Goal: Task Accomplishment & Management: Manage account settings

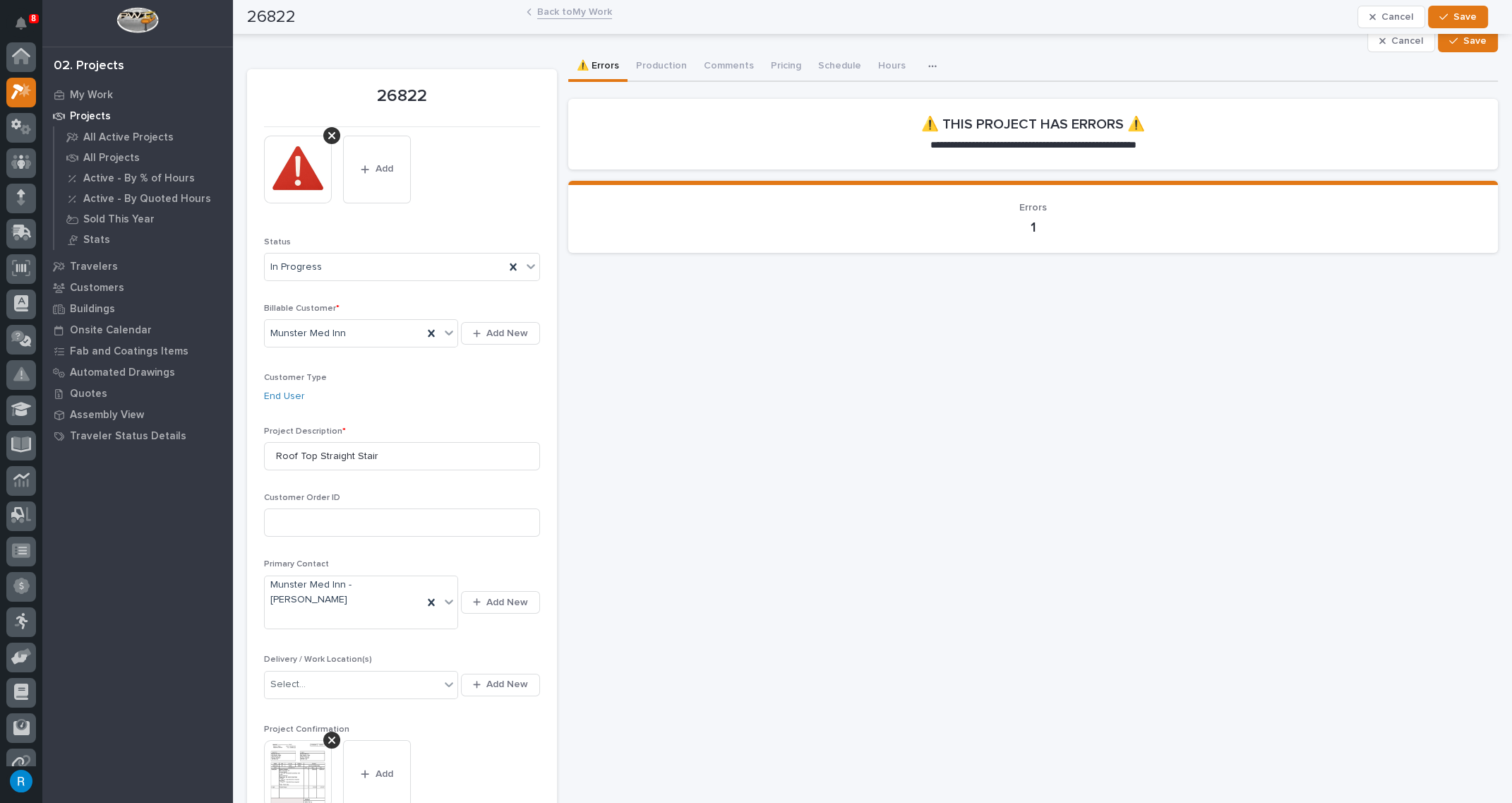
scroll to position [34, 0]
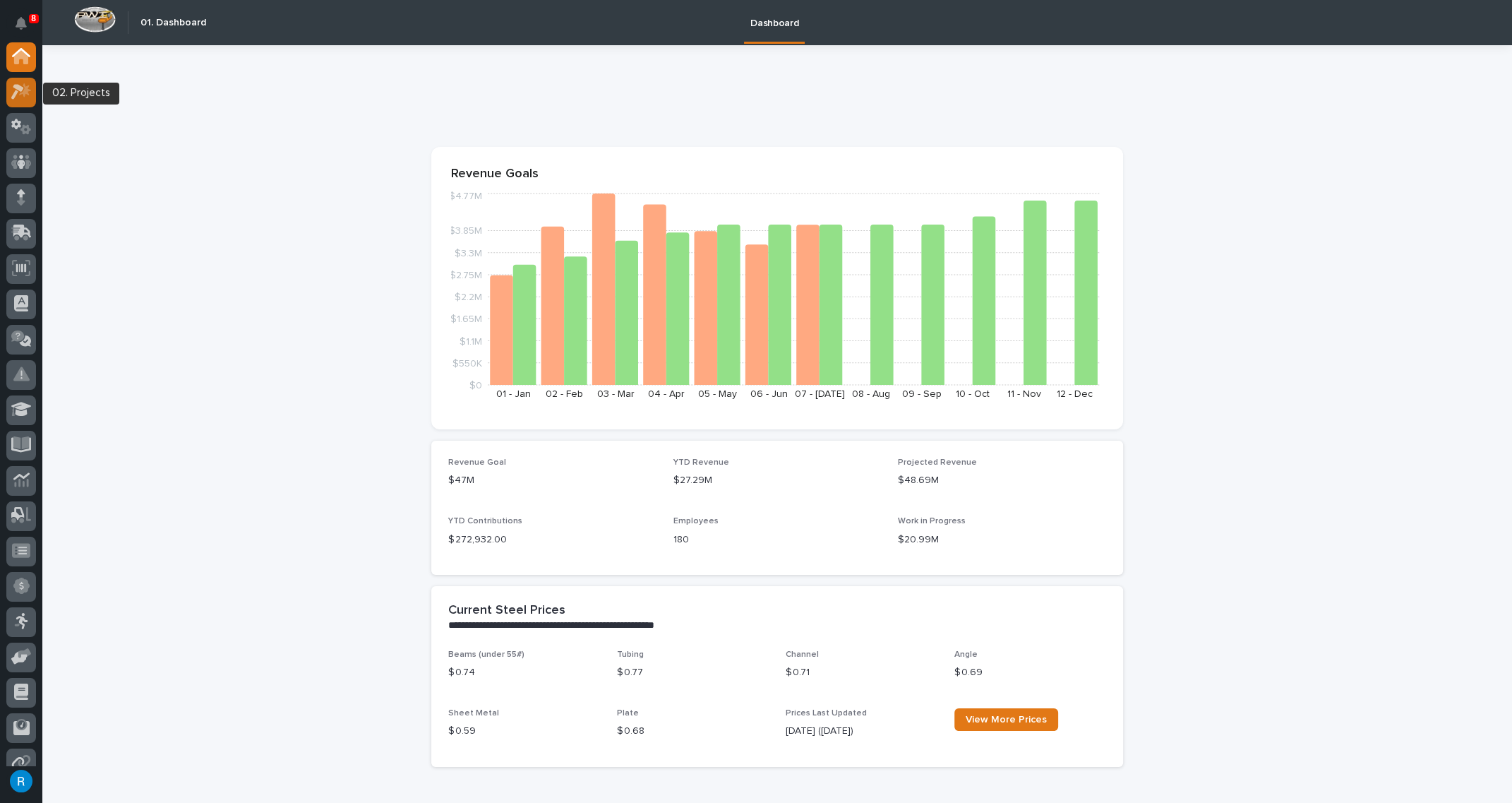
click at [19, 87] on icon at bounding box center [17, 92] width 13 height 15
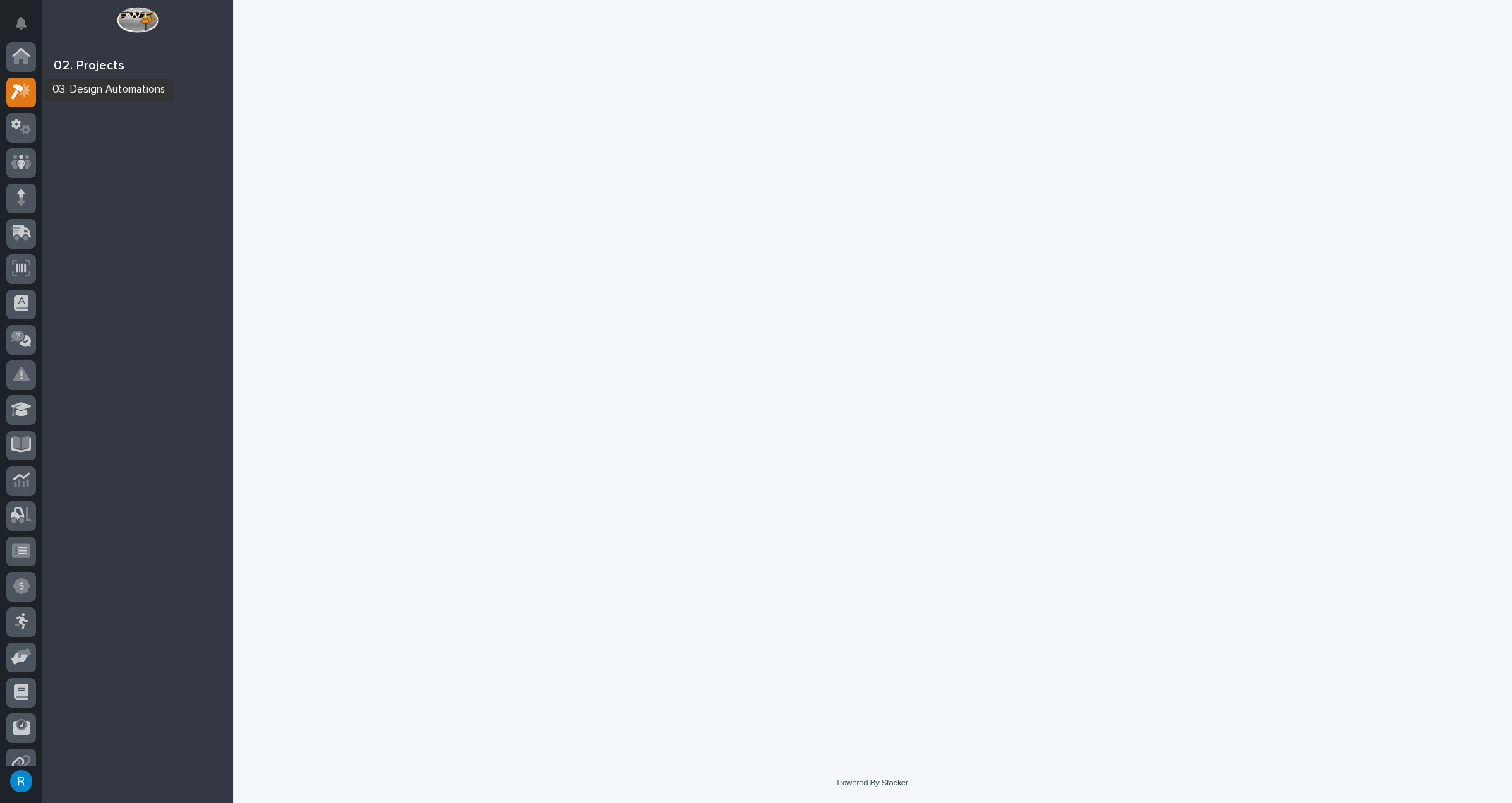
scroll to position [34, 0]
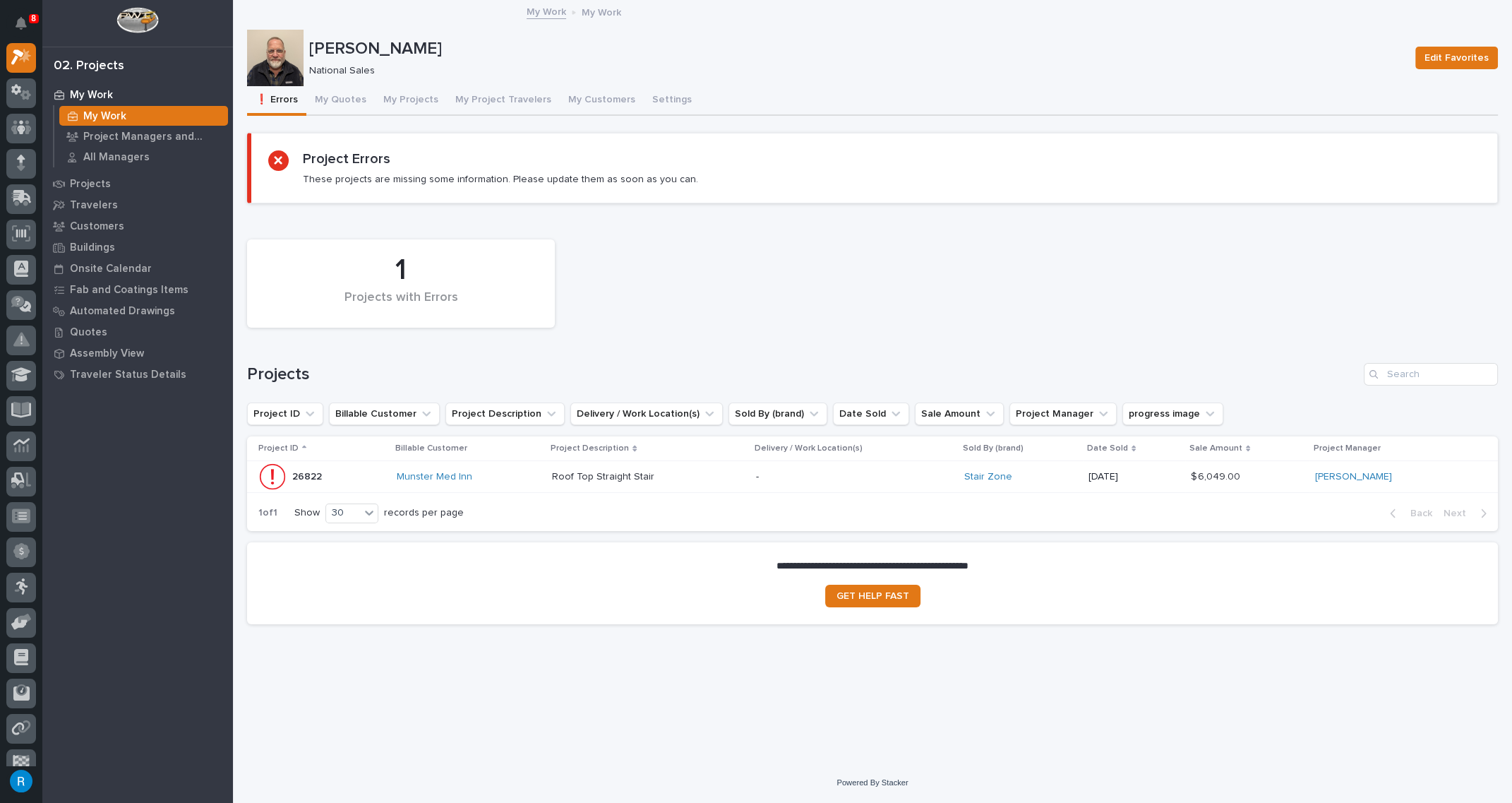
click at [98, 91] on p "My Work" at bounding box center [91, 95] width 43 height 13
click at [335, 97] on button "My Quotes" at bounding box center [341, 101] width 69 height 29
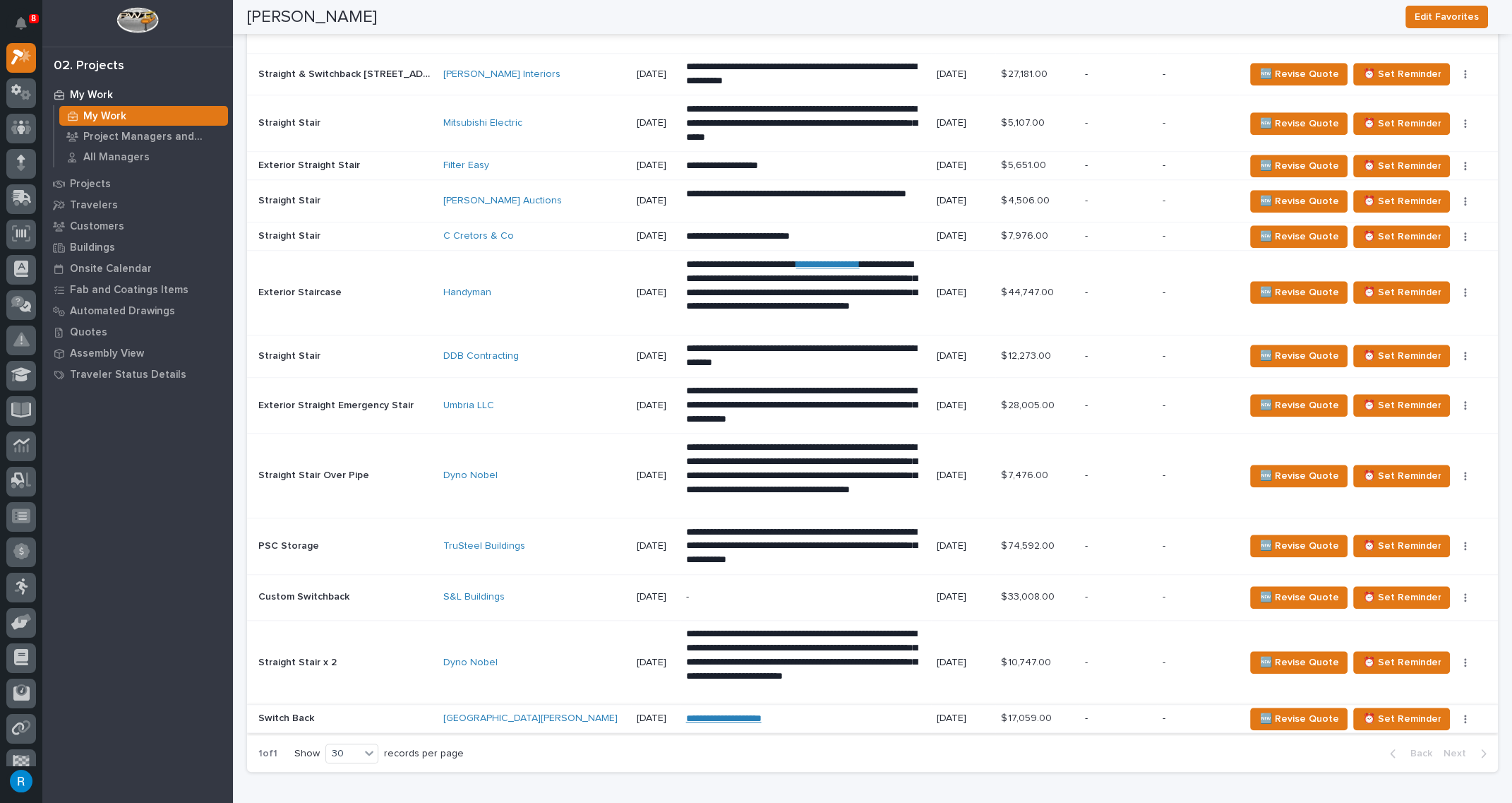
scroll to position [1989, 0]
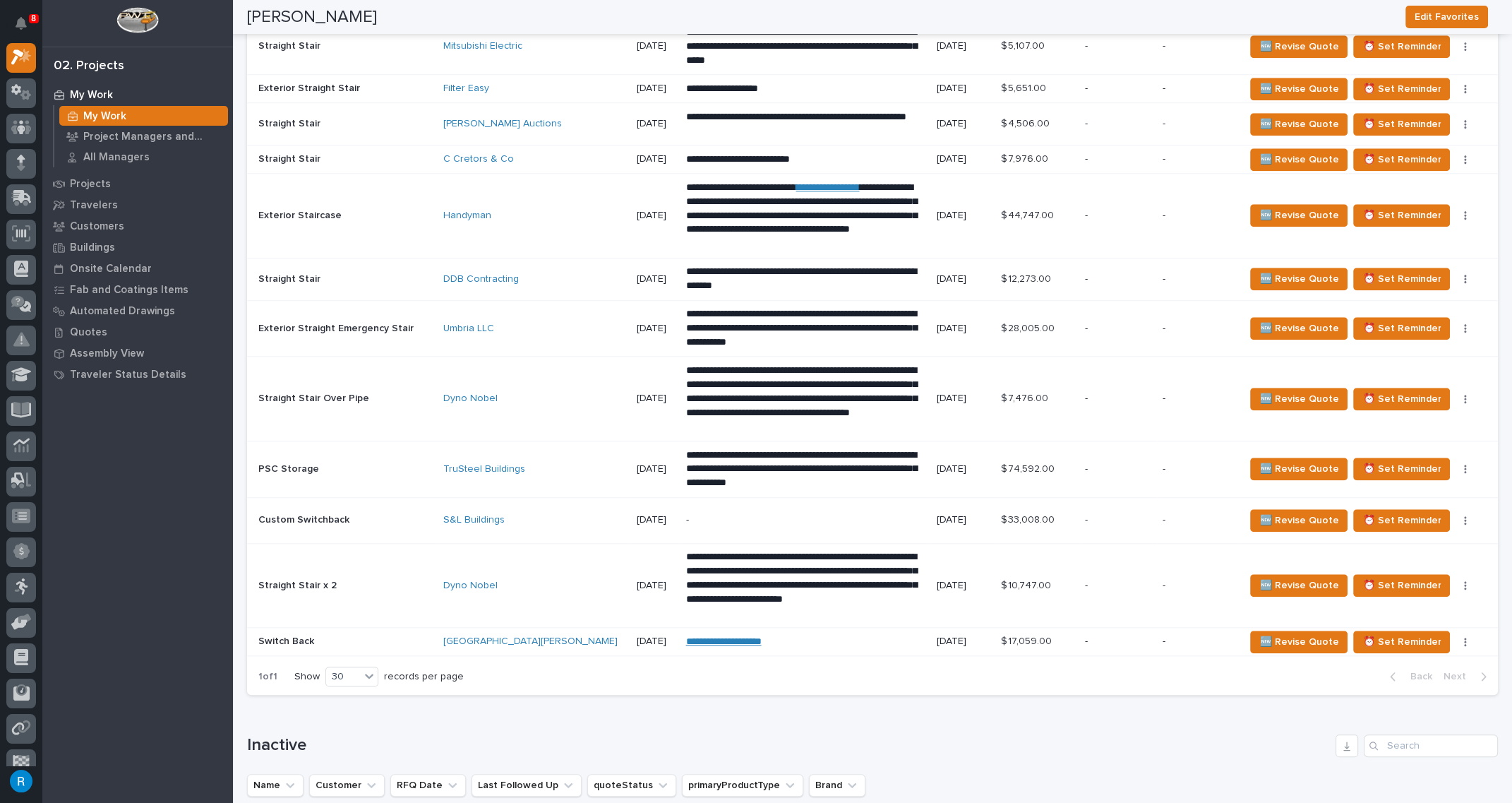
click at [1108, 590] on td "-" at bounding box center [1118, 585] width 77 height 85
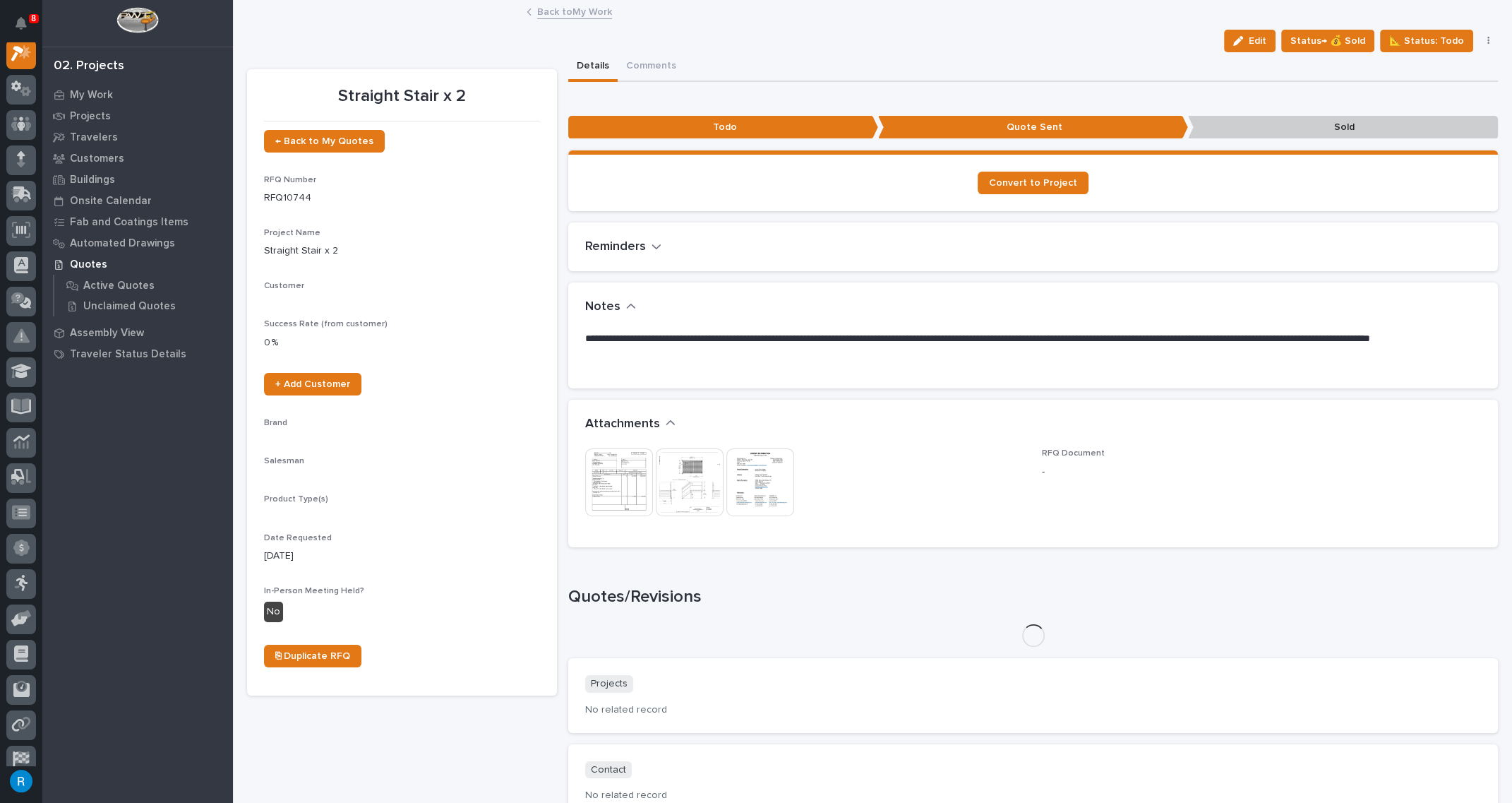
scroll to position [34, 0]
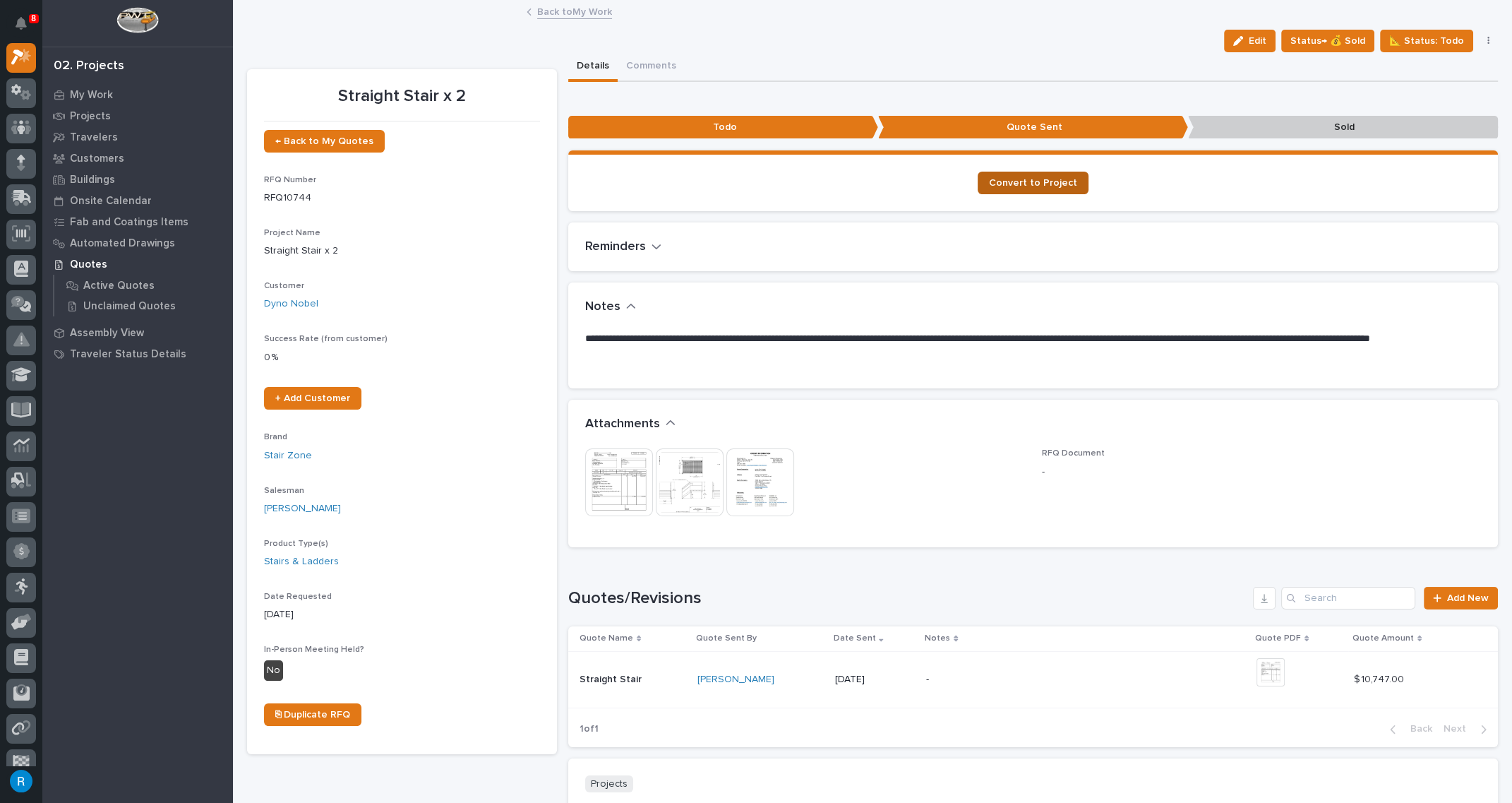
click at [1027, 182] on span "Convert to Project" at bounding box center [1032, 183] width 88 height 10
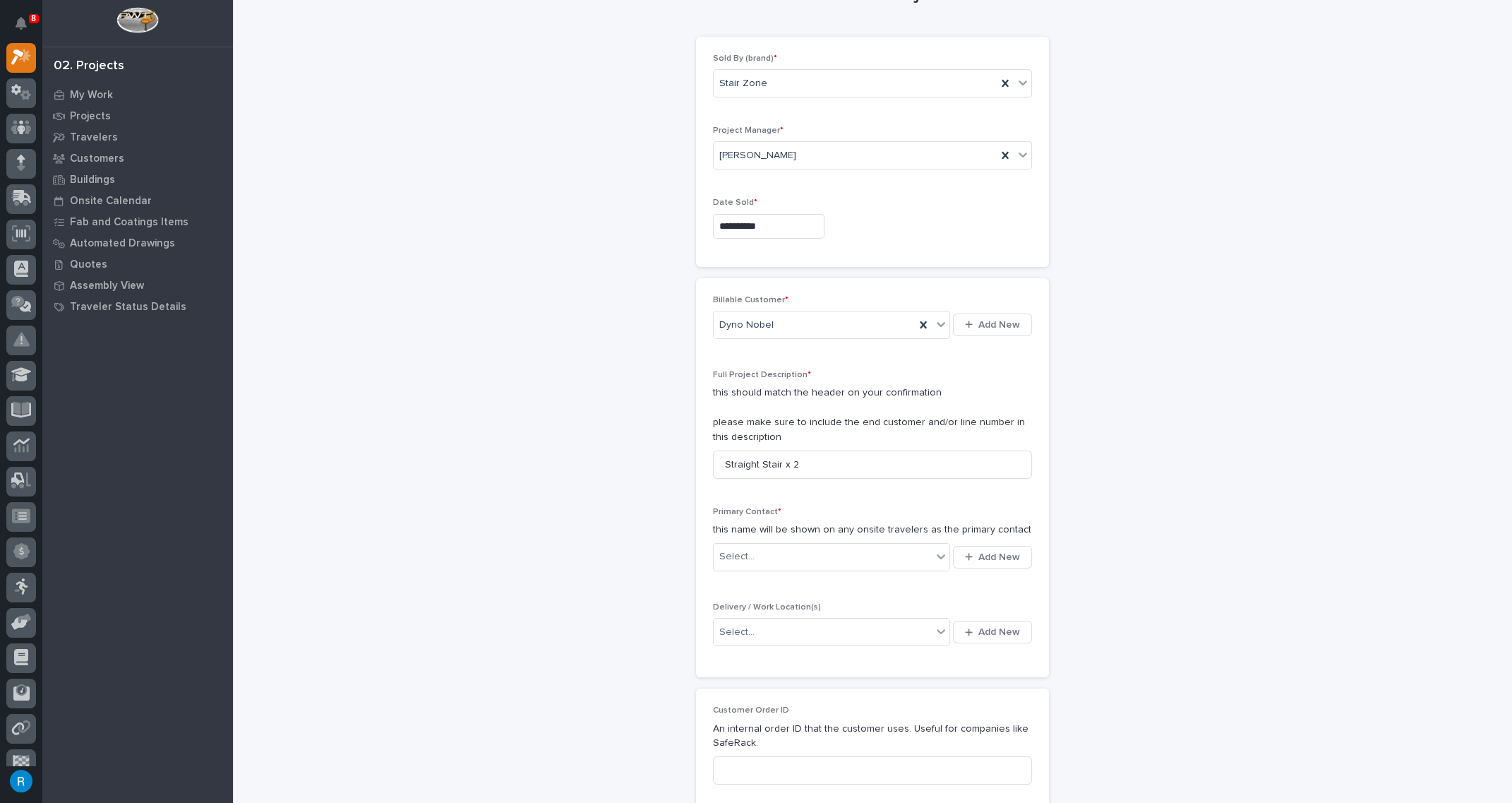
scroll to position [192, 0]
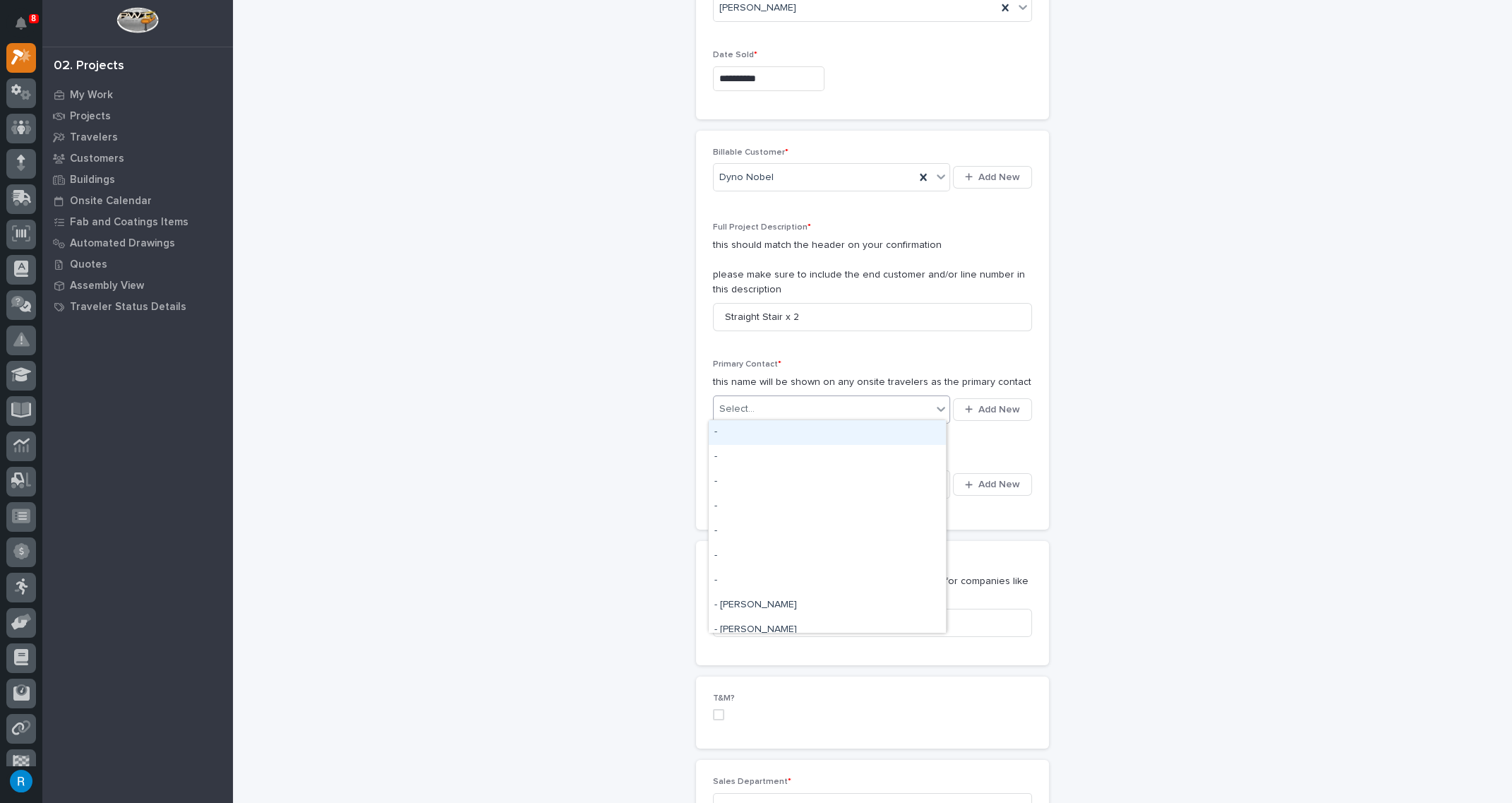
click at [888, 409] on div "Select..." at bounding box center [823, 409] width 218 height 24
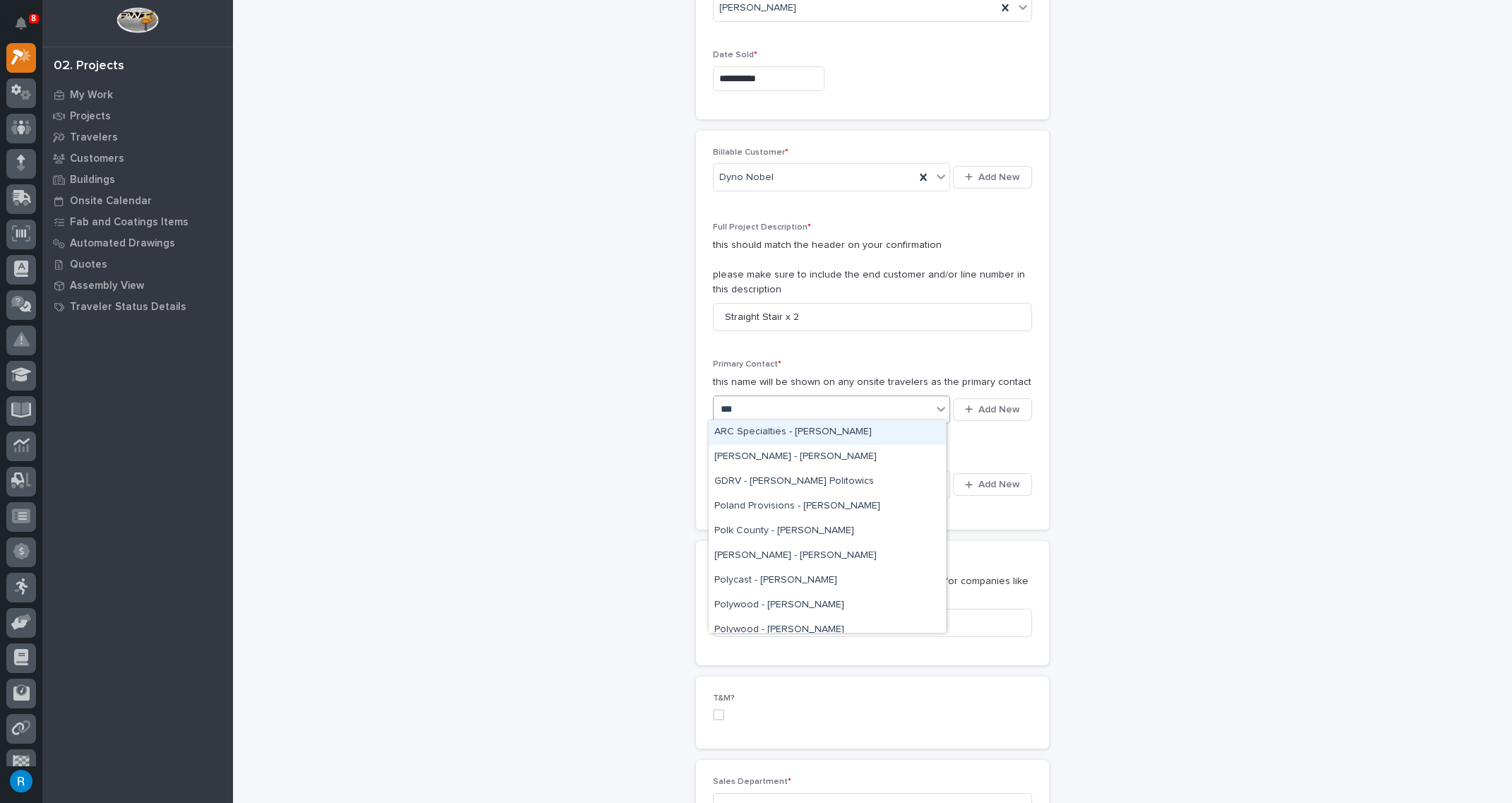
type input "****"
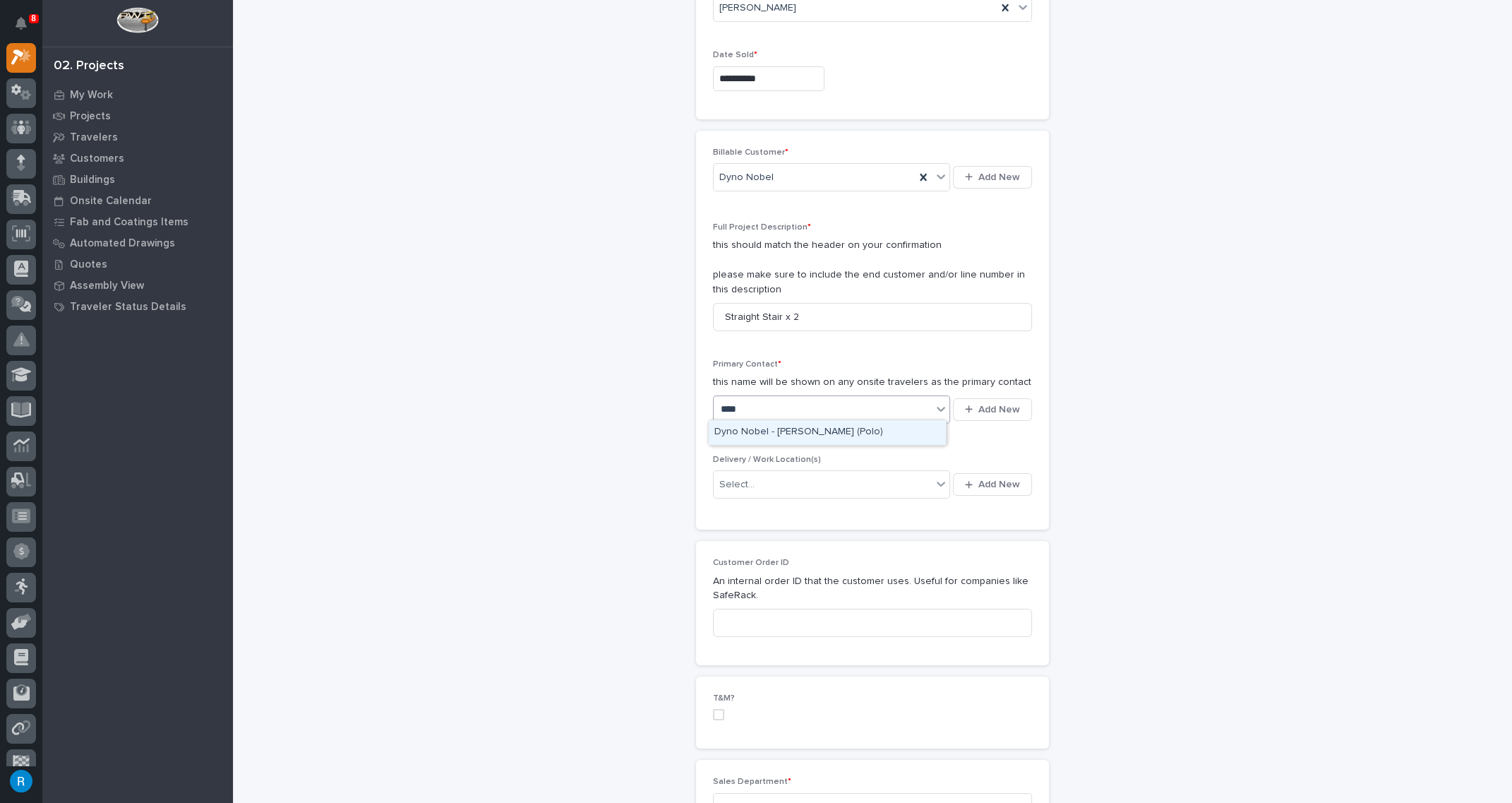
click at [789, 431] on div "Dyno Nobel - Apolonio Davila (Polo)" at bounding box center [827, 432] width 237 height 24
click at [937, 481] on icon at bounding box center [941, 484] width 8 height 5
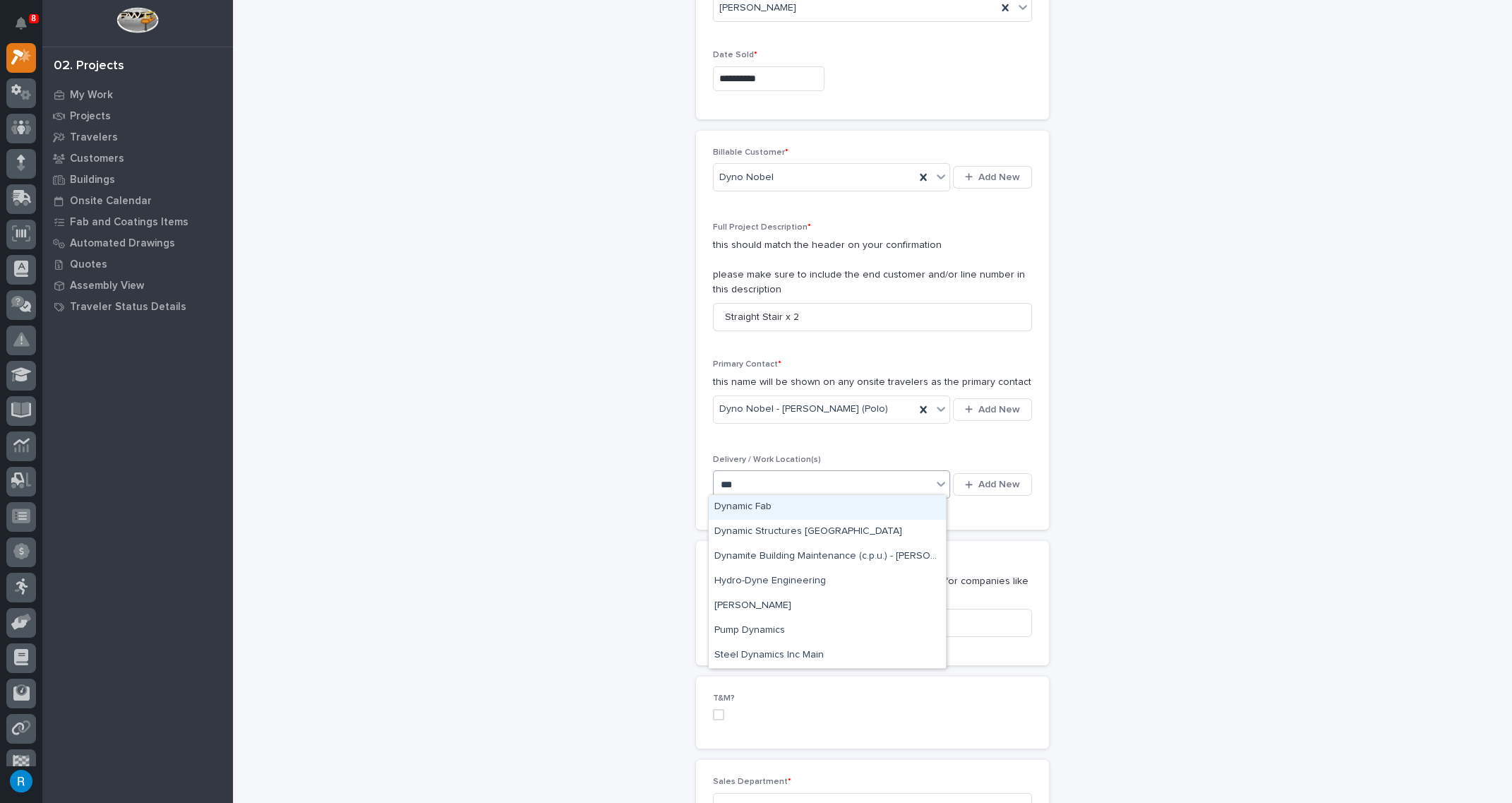
type input "****"
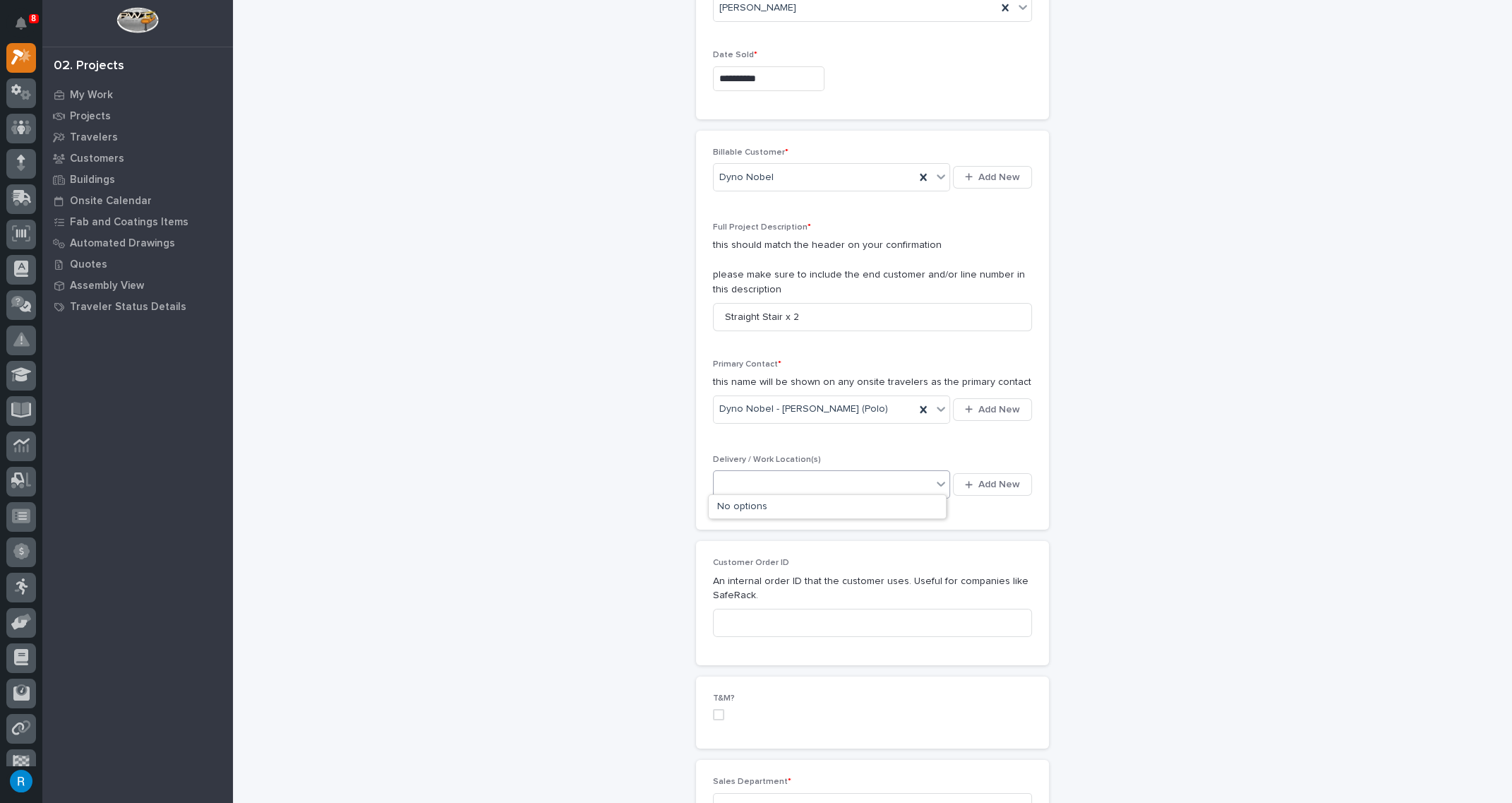
click at [820, 485] on div "dyno" at bounding box center [823, 485] width 218 height 24
type input "***"
click at [753, 480] on div "Select..." at bounding box center [823, 485] width 218 height 24
click at [993, 482] on span "Add New" at bounding box center [1000, 484] width 42 height 13
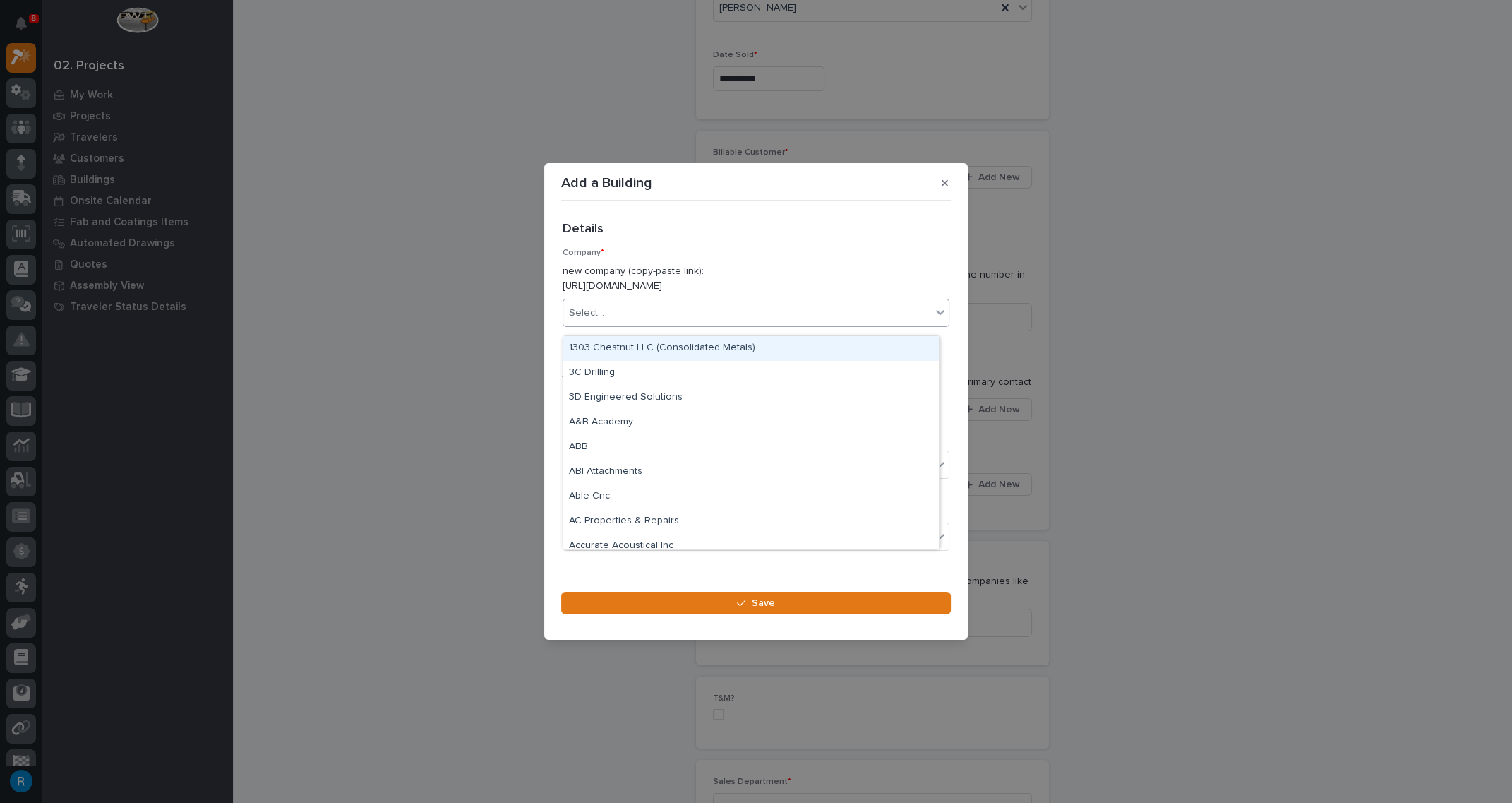
click at [586, 321] on div "Select..." at bounding box center [586, 313] width 35 height 15
type input "****"
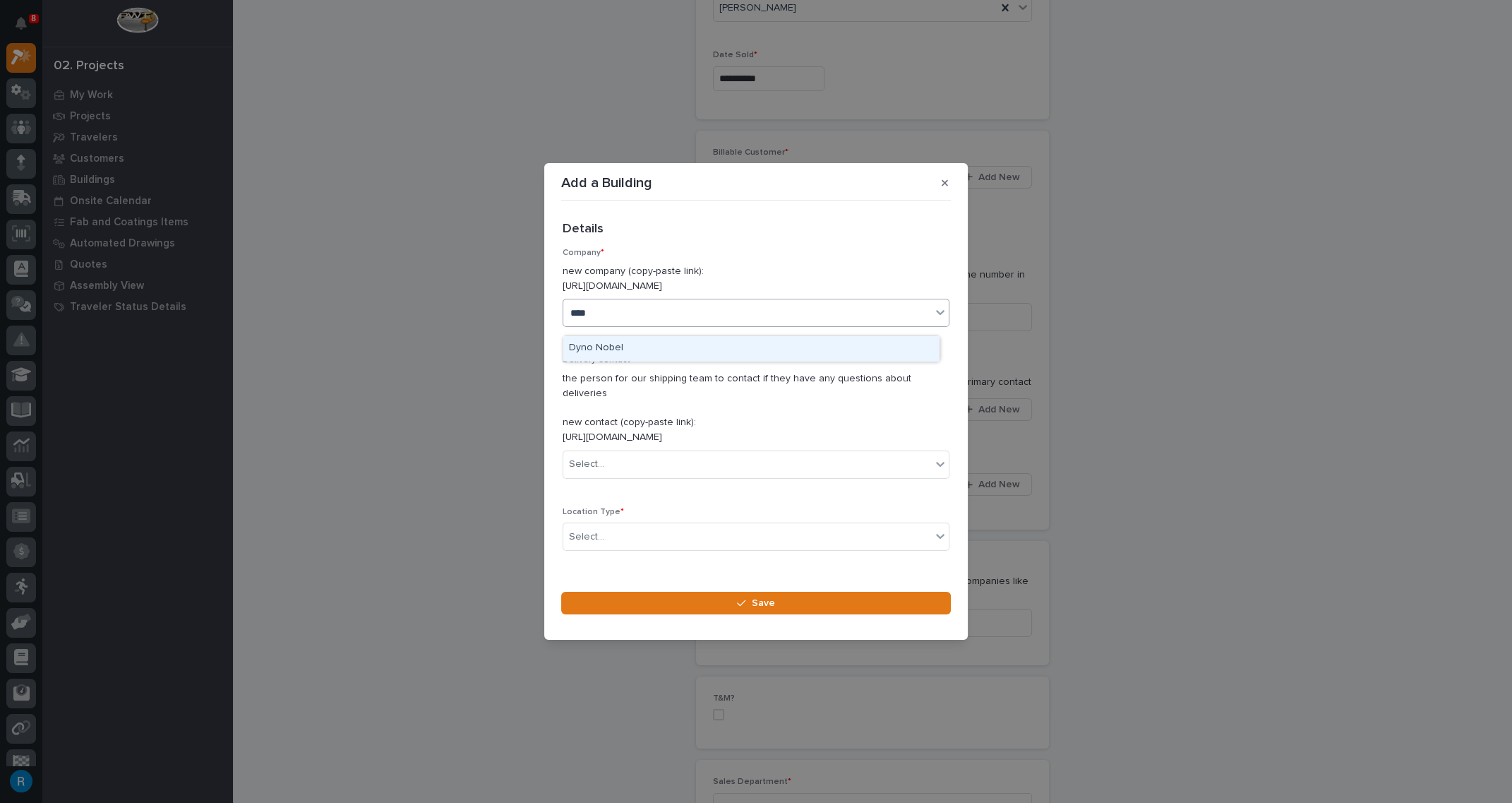
click at [578, 347] on div "Dyno Nobel" at bounding box center [751, 348] width 375 height 24
click at [598, 458] on div "Select..." at bounding box center [586, 464] width 35 height 15
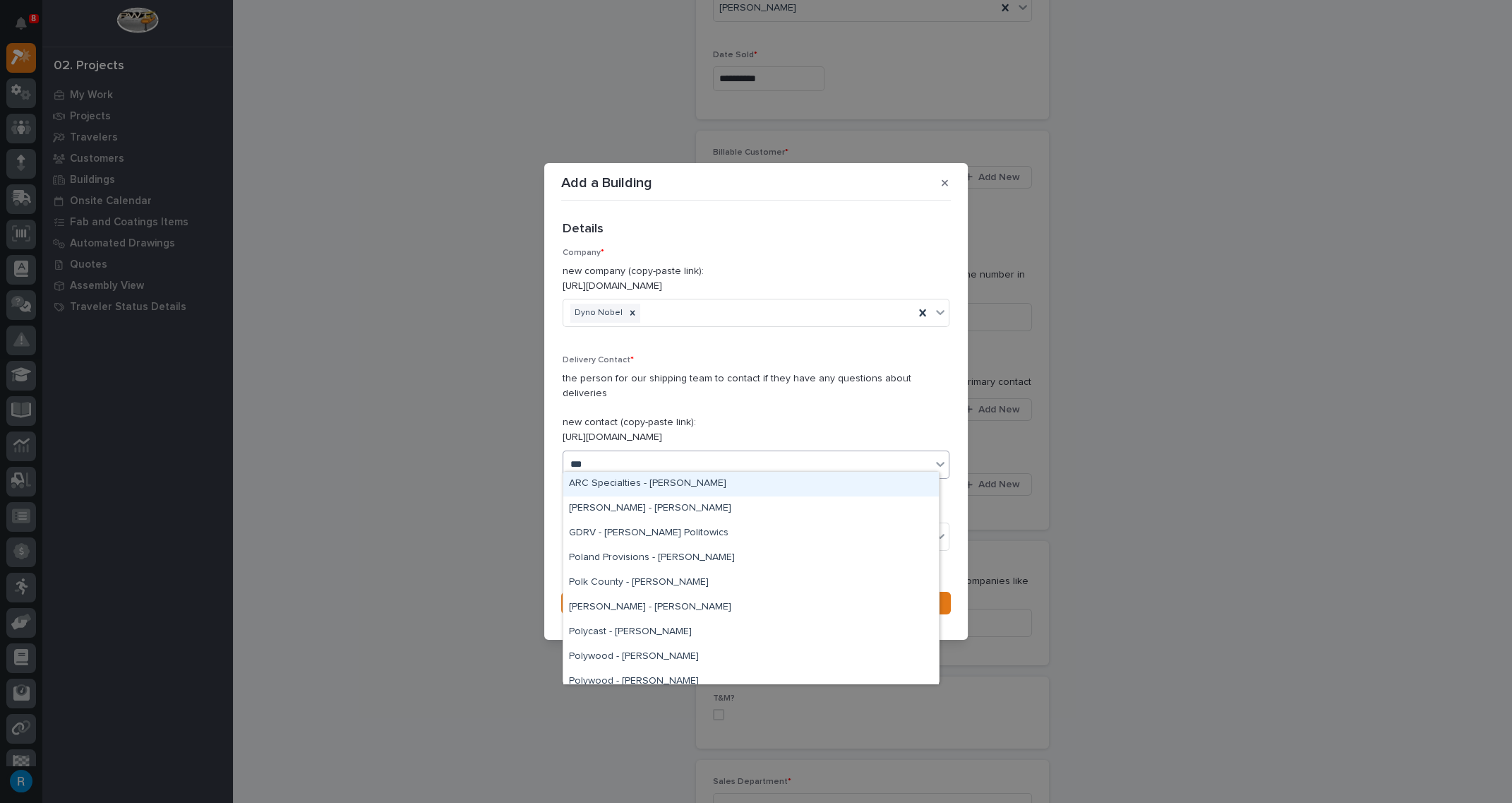
type input "****"
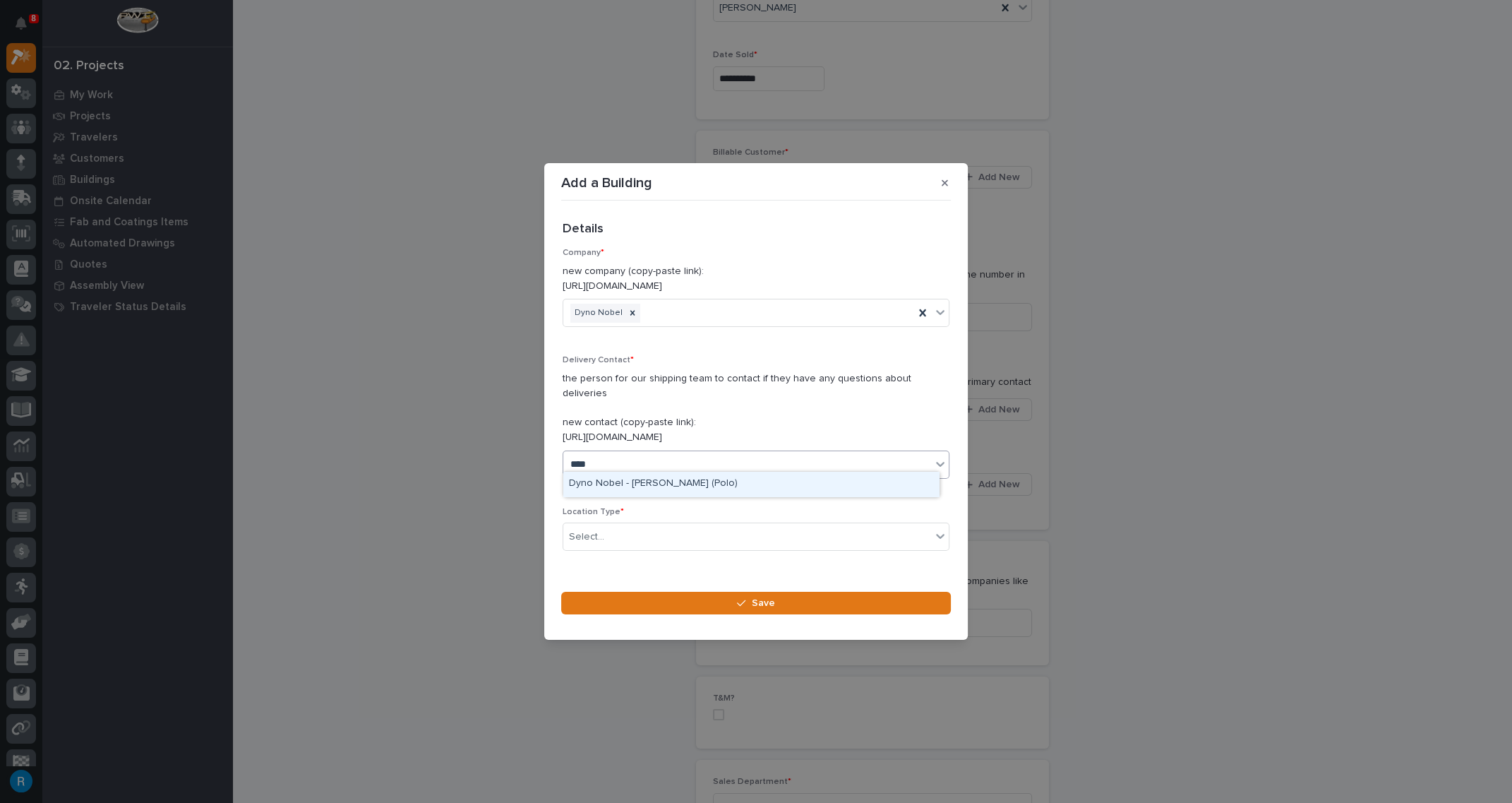
click at [585, 482] on div "Dyno Nobel - Apolonio Davila (Polo)" at bounding box center [751, 483] width 375 height 24
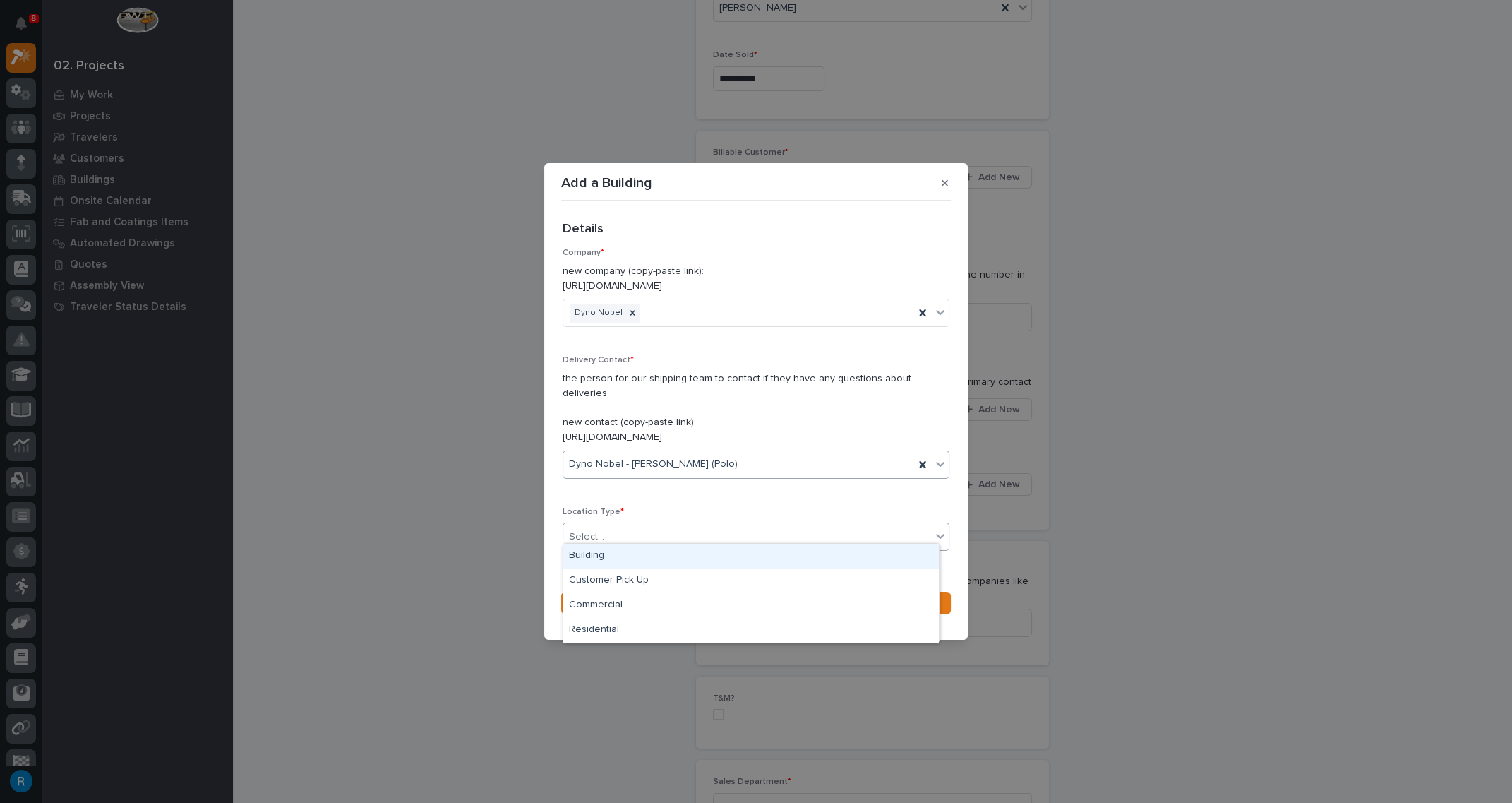
click at [702, 534] on div "Select..." at bounding box center [748, 537] width 368 height 24
click at [593, 604] on div "Commercial" at bounding box center [751, 605] width 375 height 24
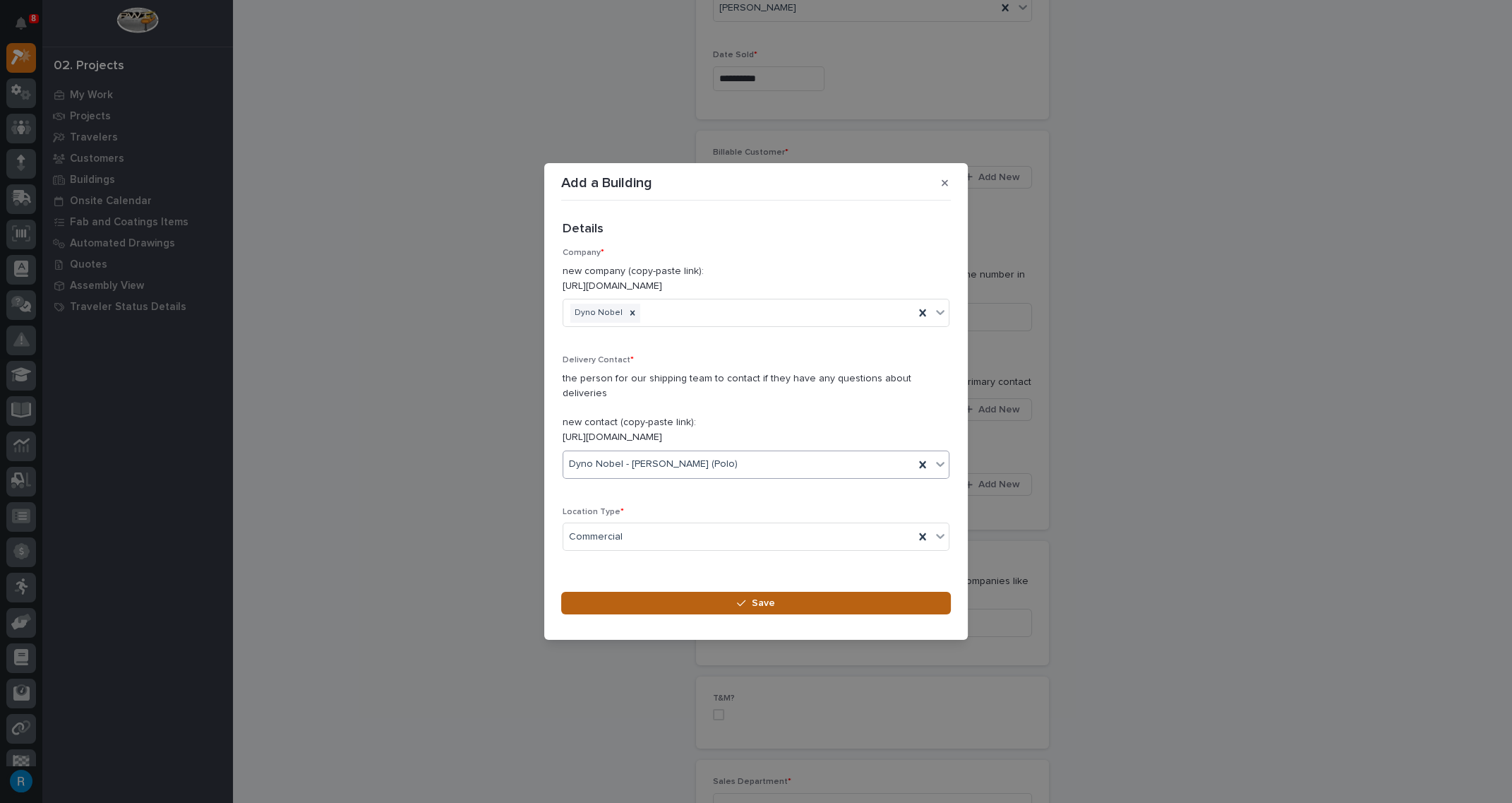
click at [776, 593] on button "Save" at bounding box center [756, 602] width 390 height 23
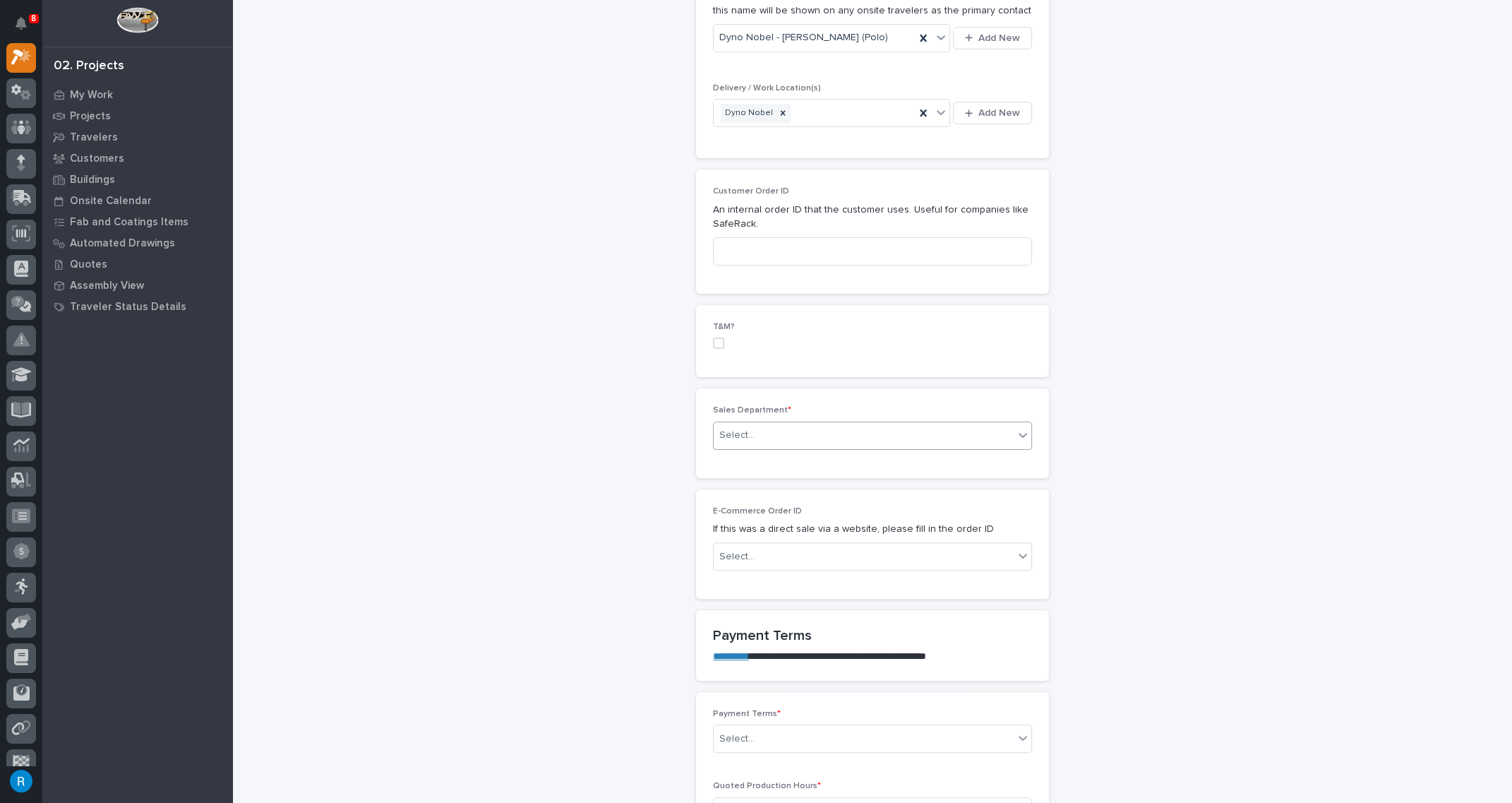
scroll to position [577, 0]
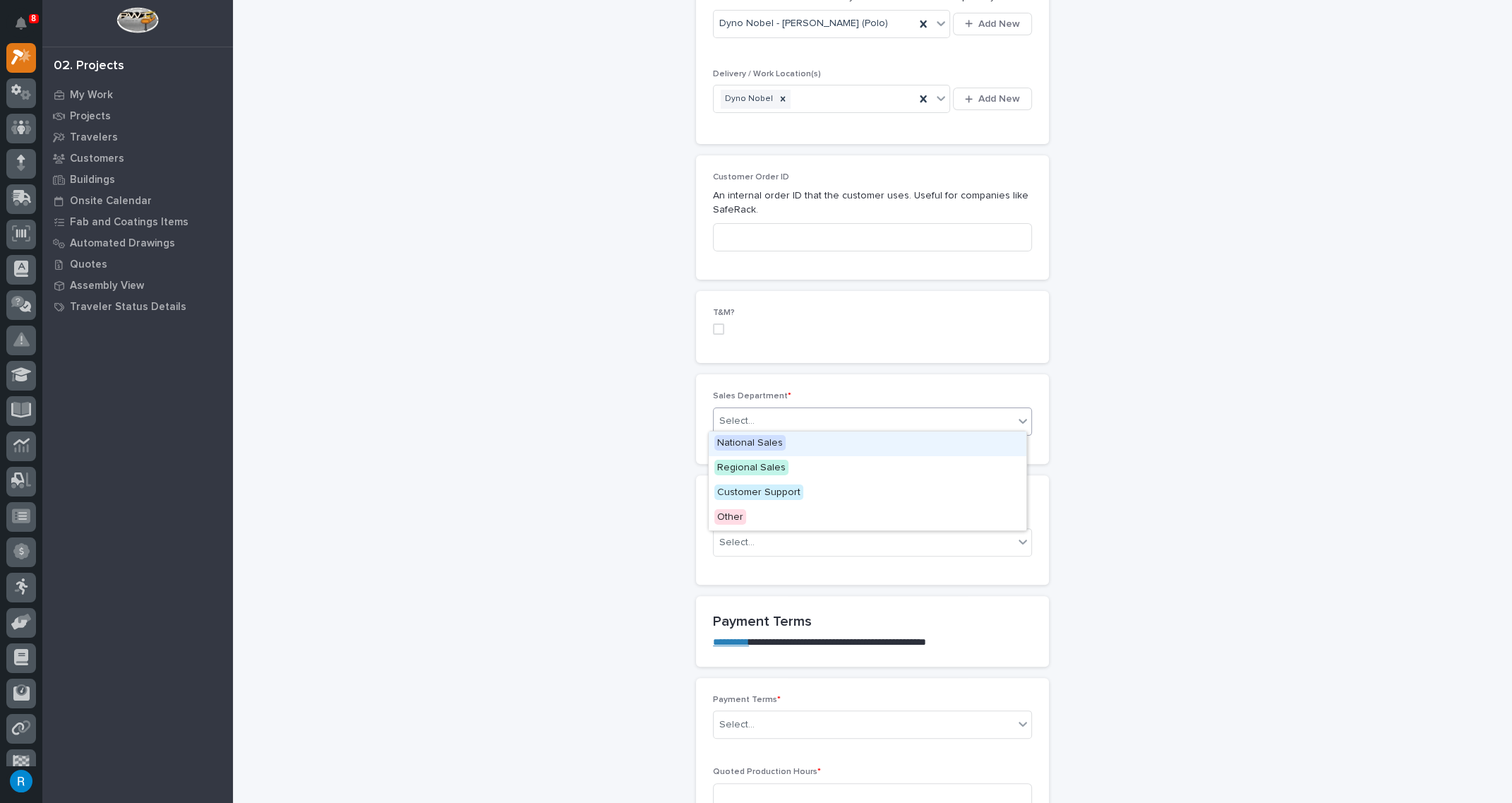
click at [1016, 415] on icon at bounding box center [1022, 420] width 14 height 14
click at [741, 444] on span "National Sales" at bounding box center [749, 443] width 71 height 15
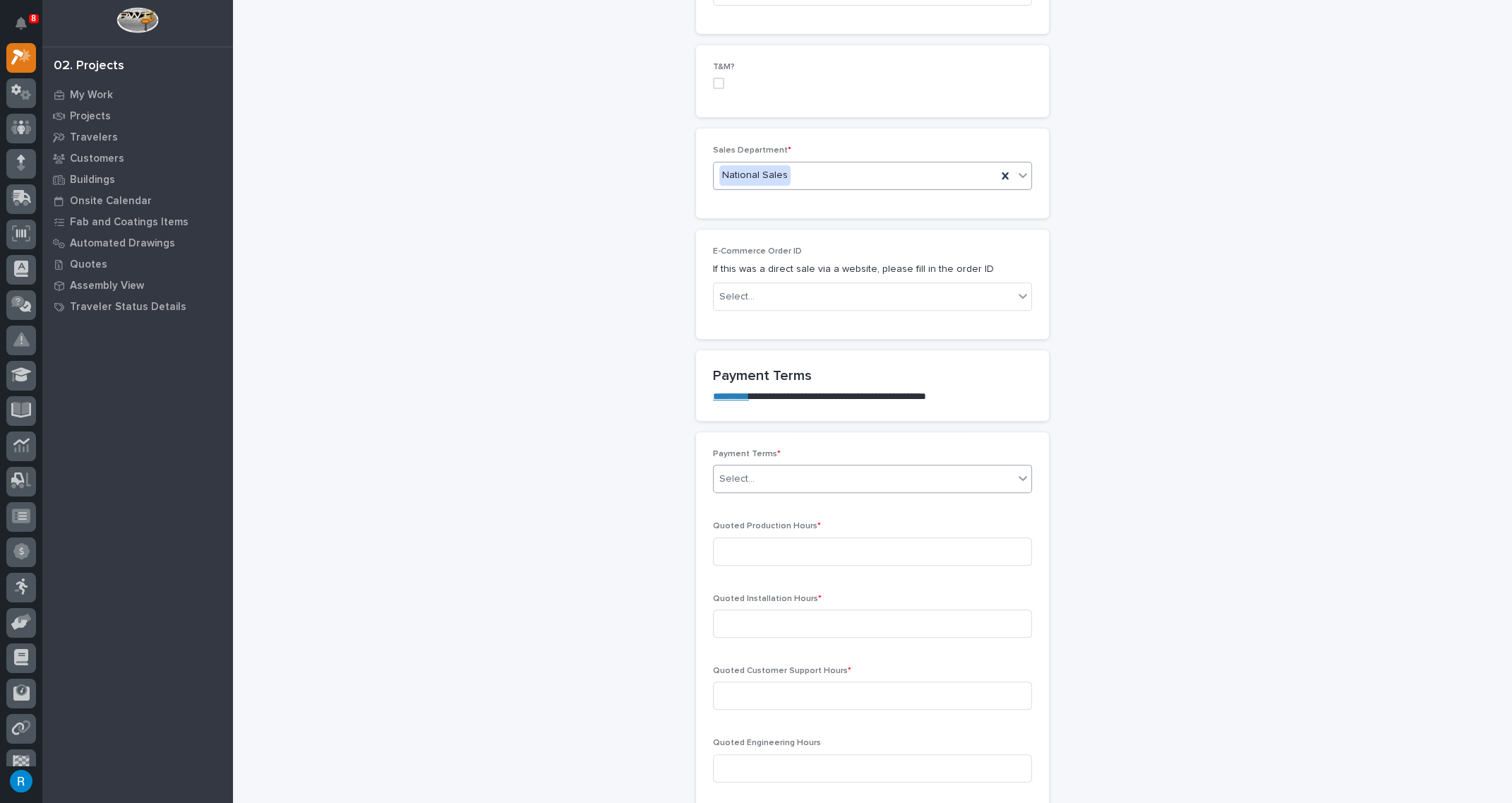
scroll to position [898, 0]
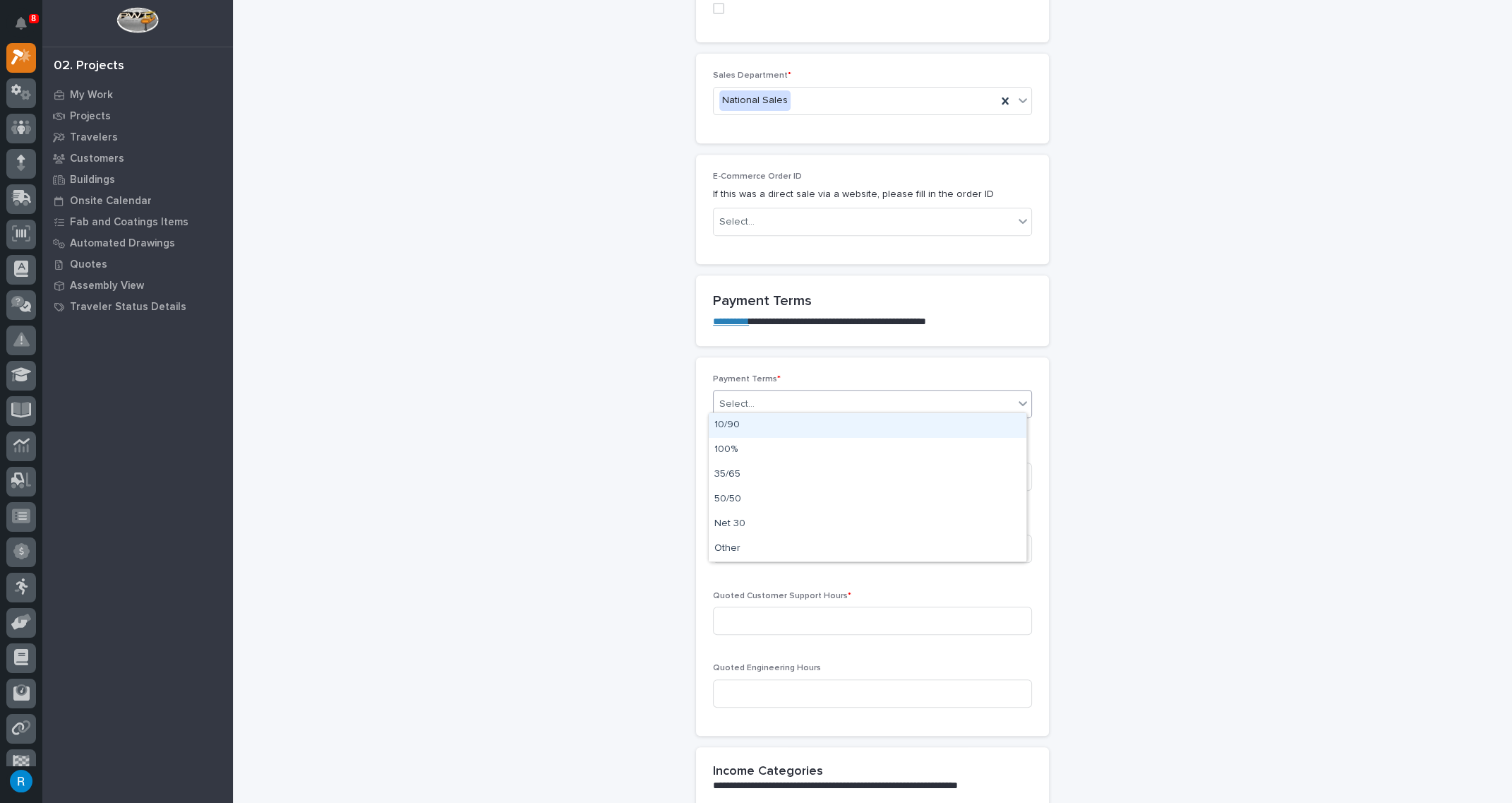
click at [1017, 402] on icon at bounding box center [1022, 402] width 14 height 14
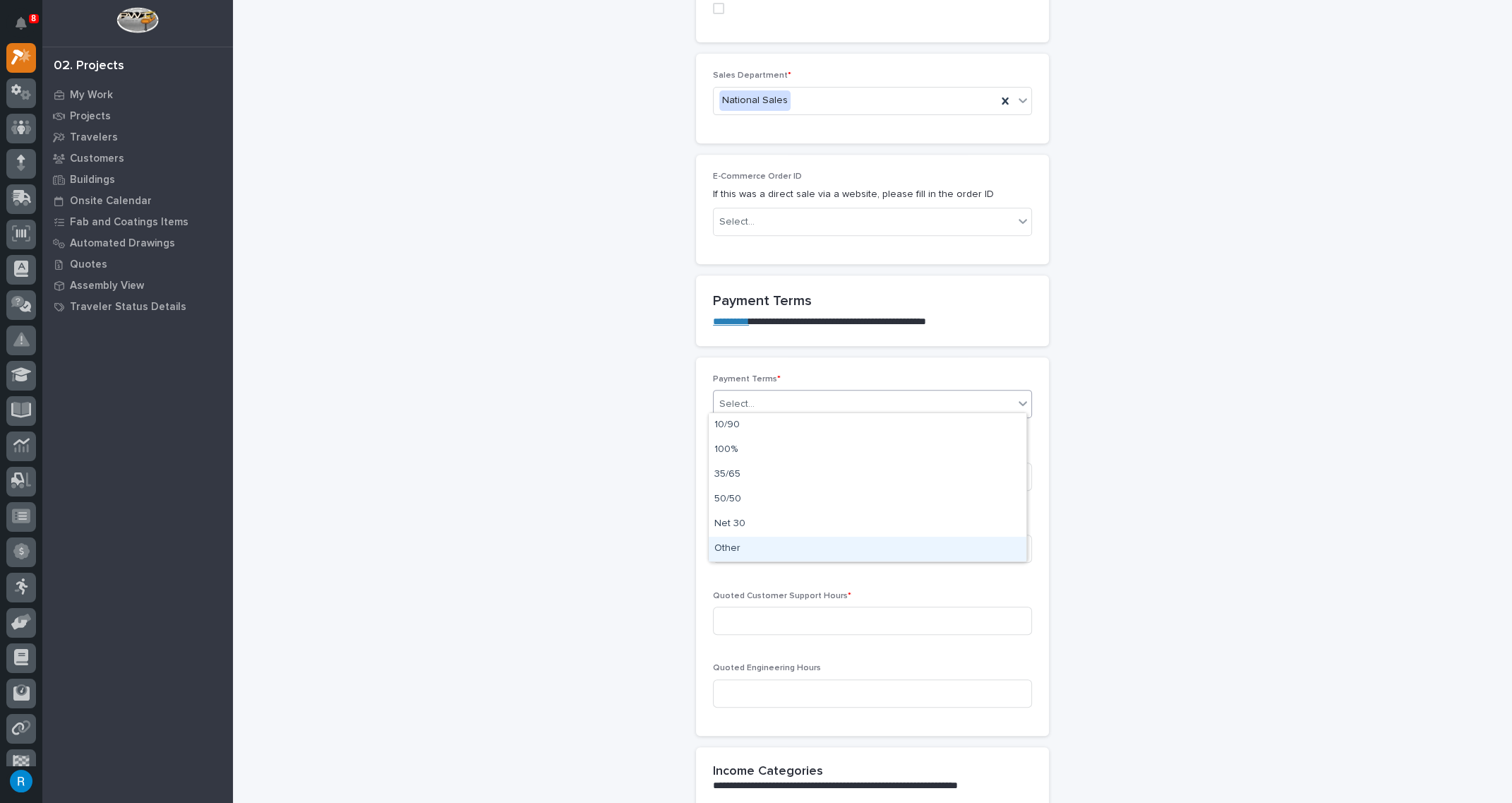
click at [727, 550] on div "Other" at bounding box center [868, 548] width 318 height 24
click at [765, 474] on input at bounding box center [873, 476] width 319 height 29
type input "66"
click at [807, 544] on input at bounding box center [873, 548] width 319 height 29
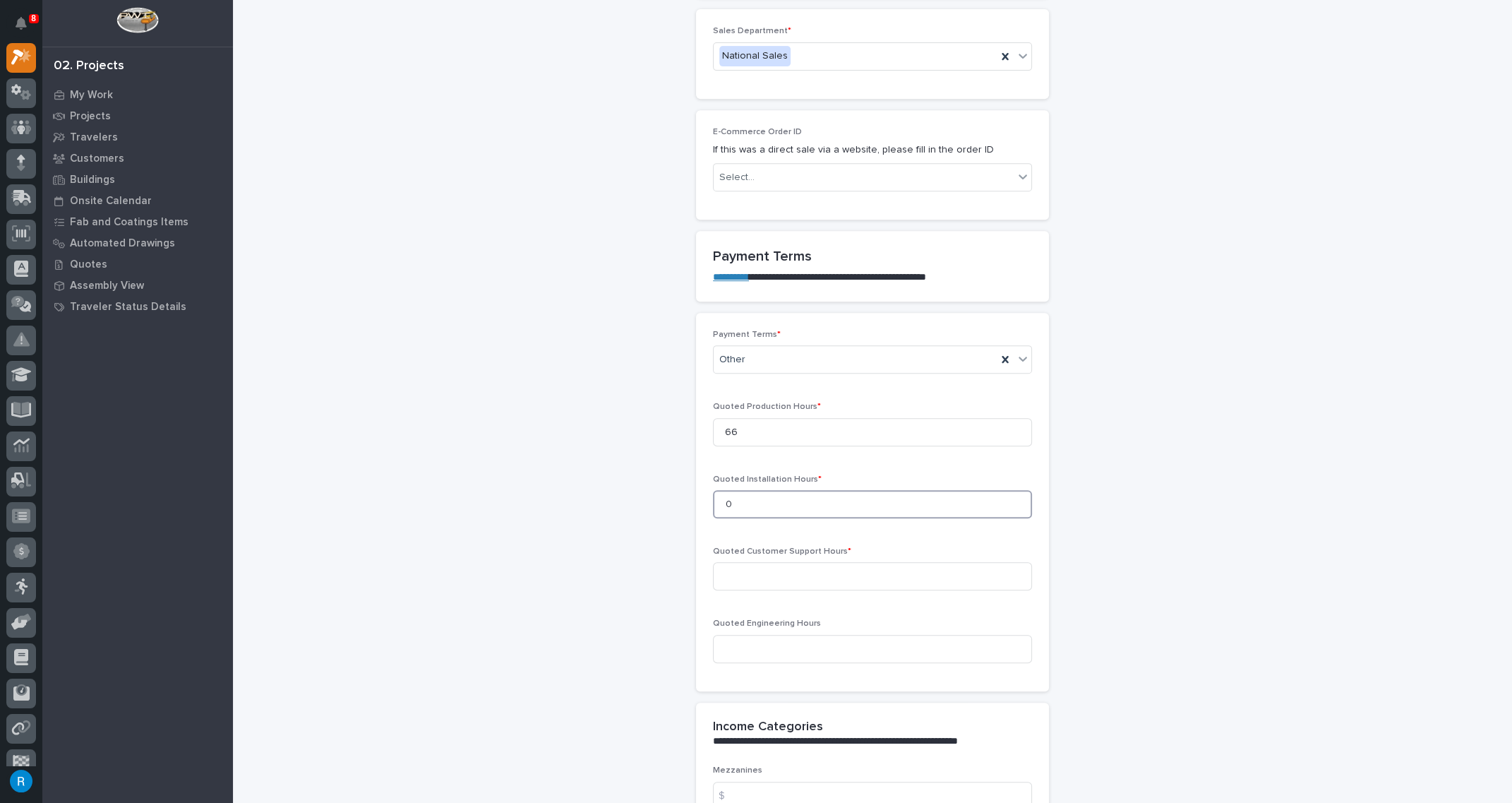
scroll to position [1026, 0]
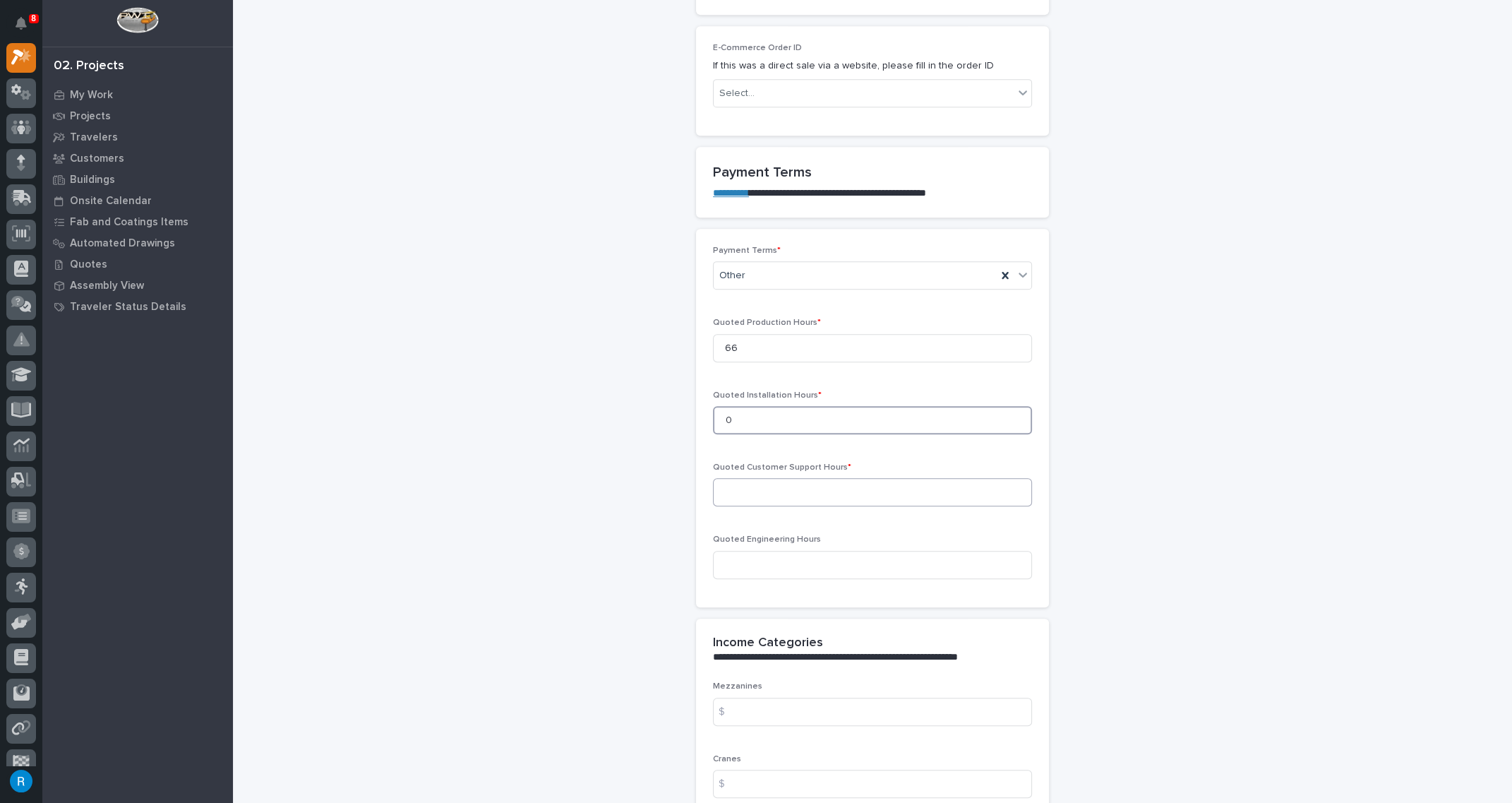
type input "0"
click at [725, 485] on input at bounding box center [873, 492] width 319 height 29
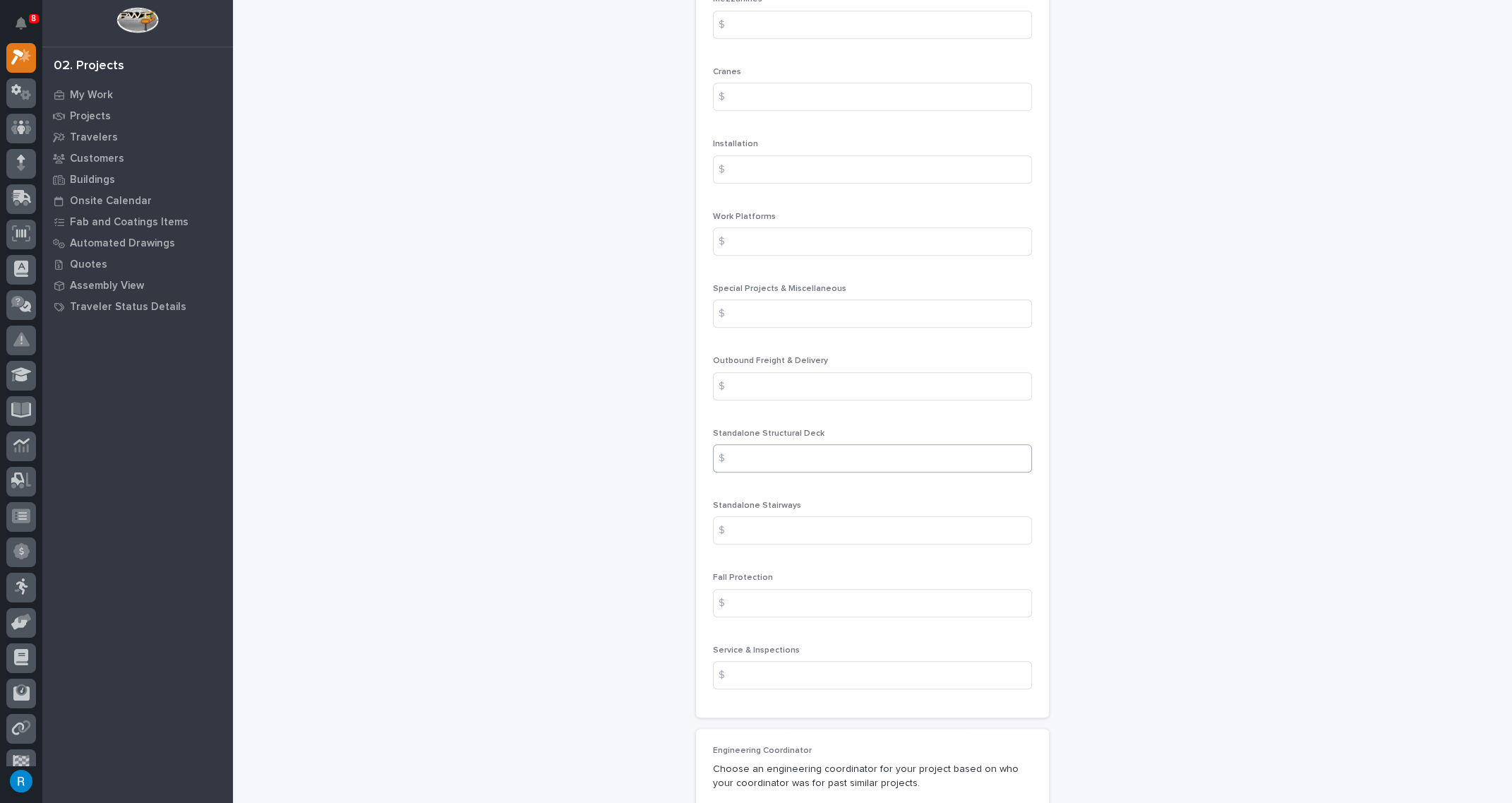
scroll to position [1732, 0]
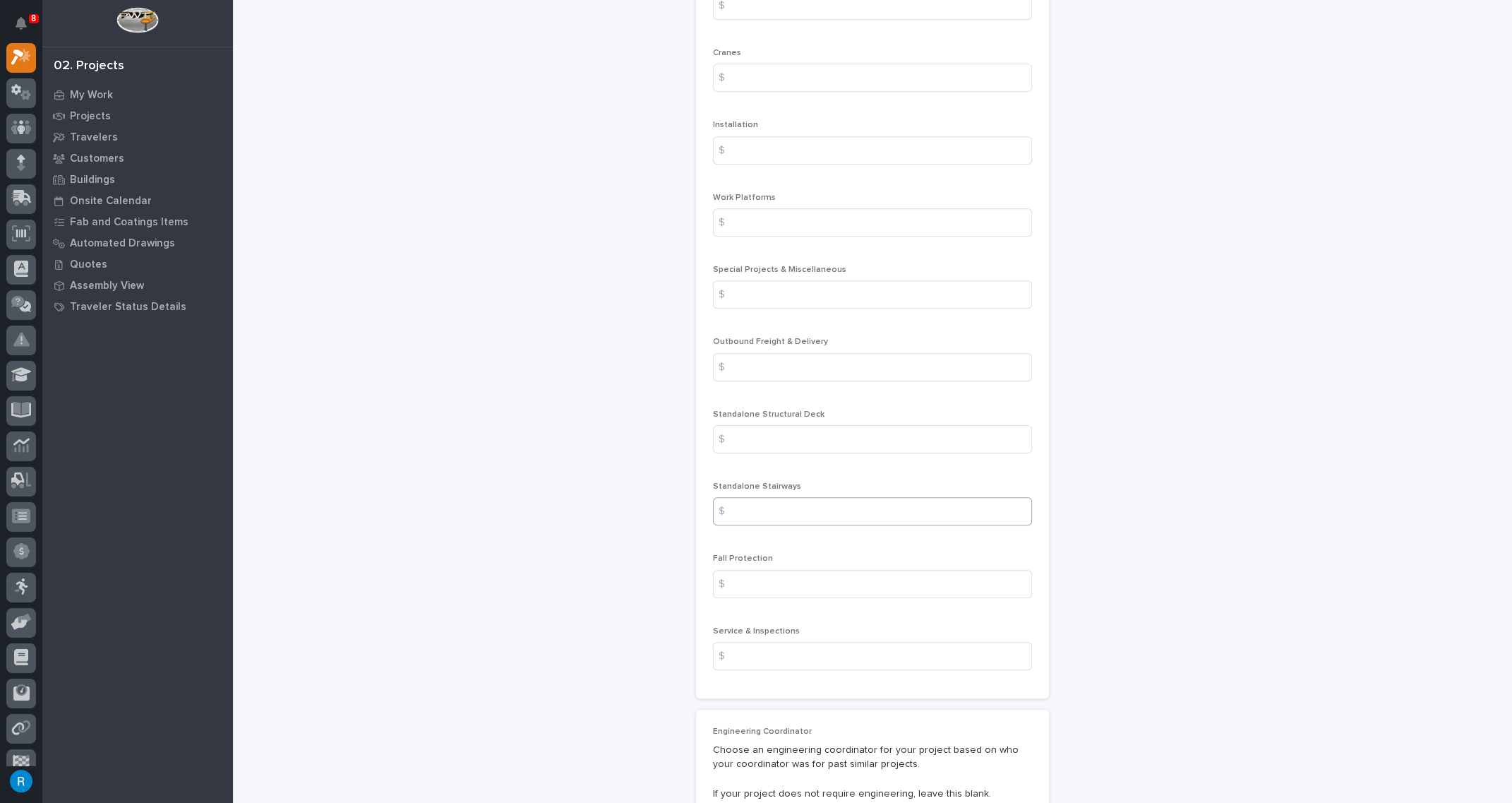
type input "0"
click at [740, 506] on input at bounding box center [873, 512] width 319 height 29
type input "14107.00"
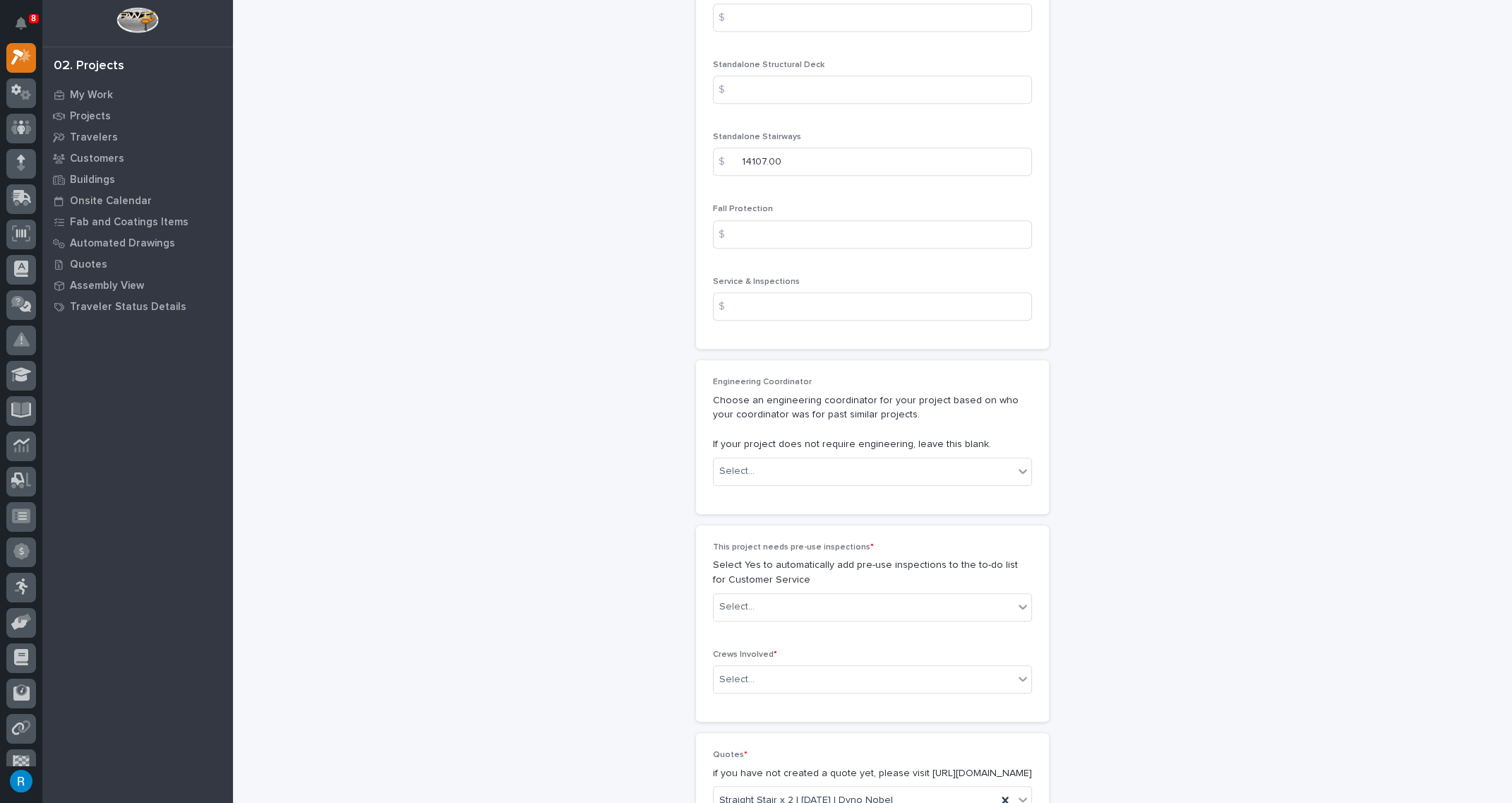
scroll to position [2117, 0]
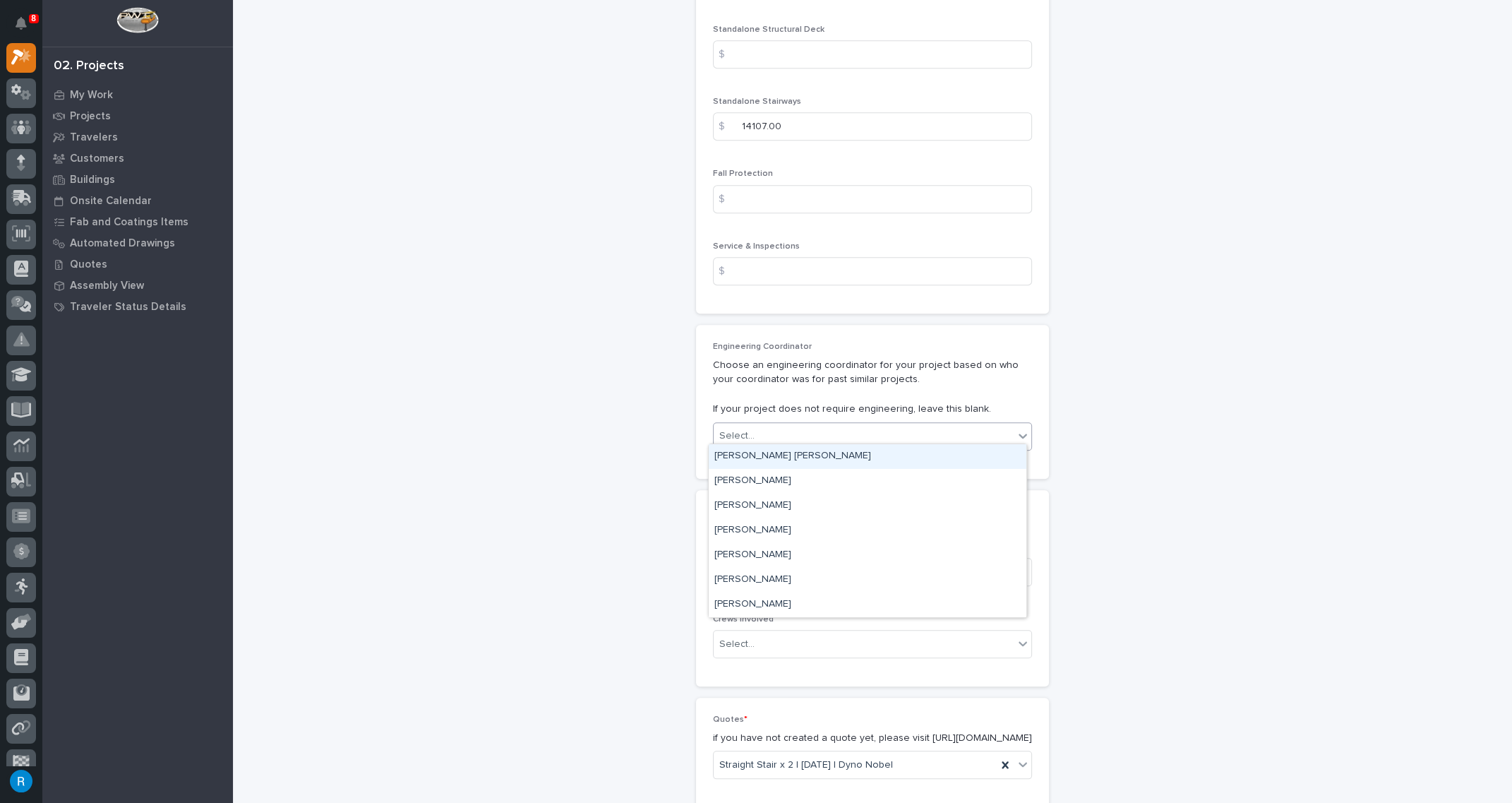
click at [1016, 431] on icon at bounding box center [1022, 435] width 14 height 14
click at [723, 604] on div "[PERSON_NAME]" at bounding box center [868, 604] width 318 height 24
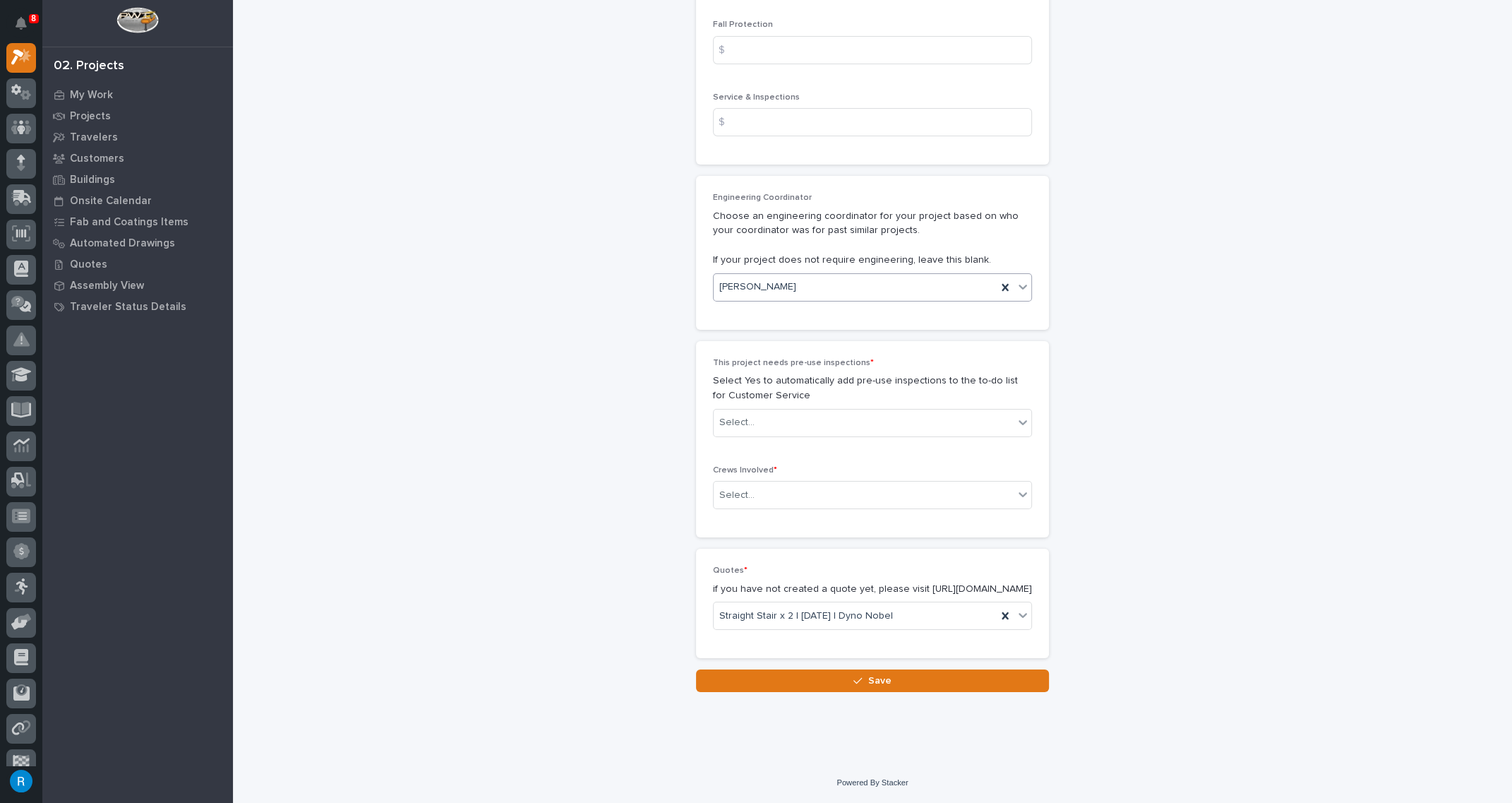
scroll to position [2271, 0]
click at [825, 418] on div "Select..." at bounding box center [864, 422] width 300 height 24
click at [717, 462] on div "No" at bounding box center [868, 460] width 318 height 24
click at [830, 484] on div "Select..." at bounding box center [864, 496] width 300 height 24
click at [733, 506] on div "Production" at bounding box center [868, 508] width 318 height 24
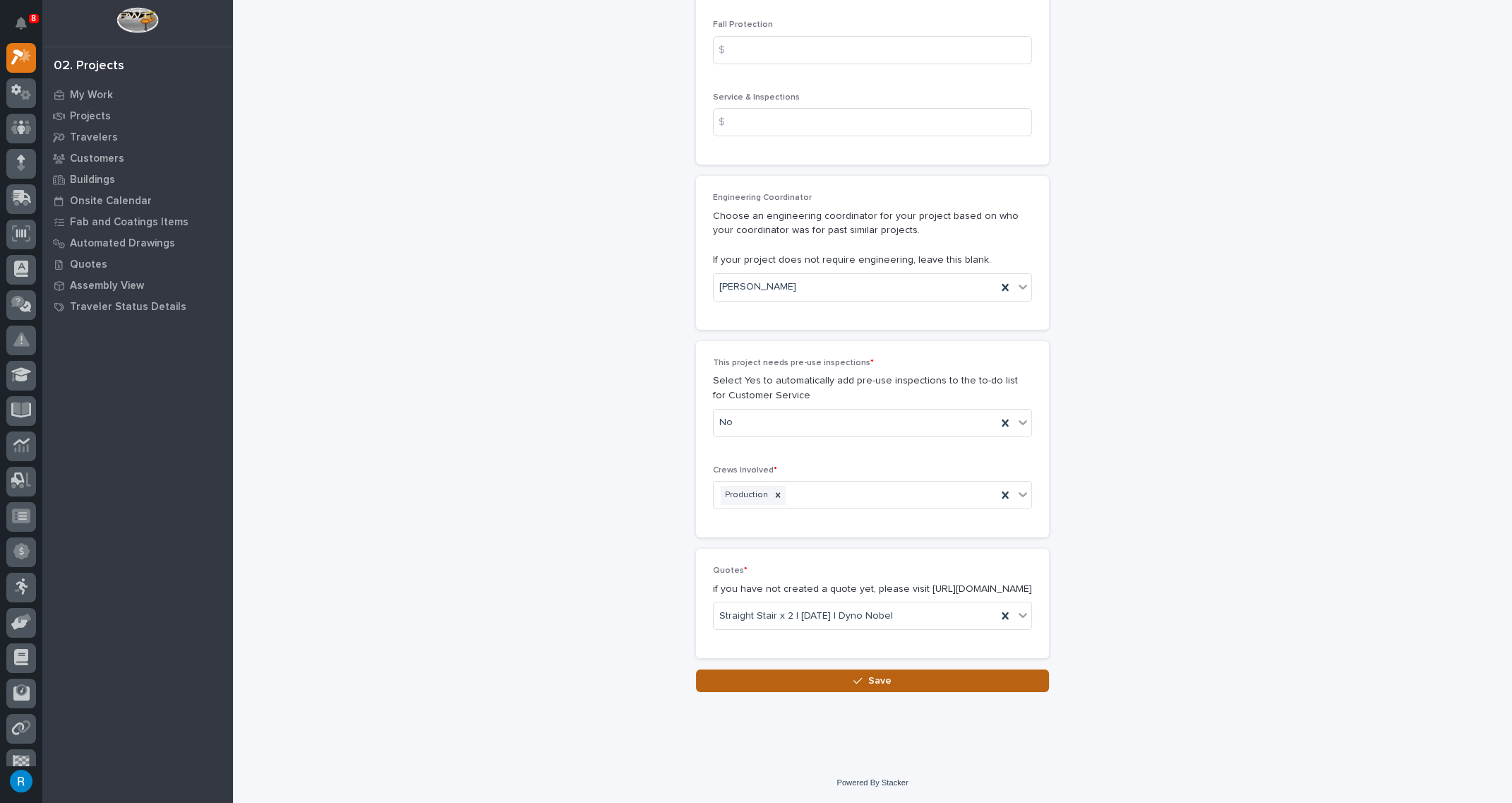
click at [883, 678] on span "Save" at bounding box center [880, 680] width 24 height 13
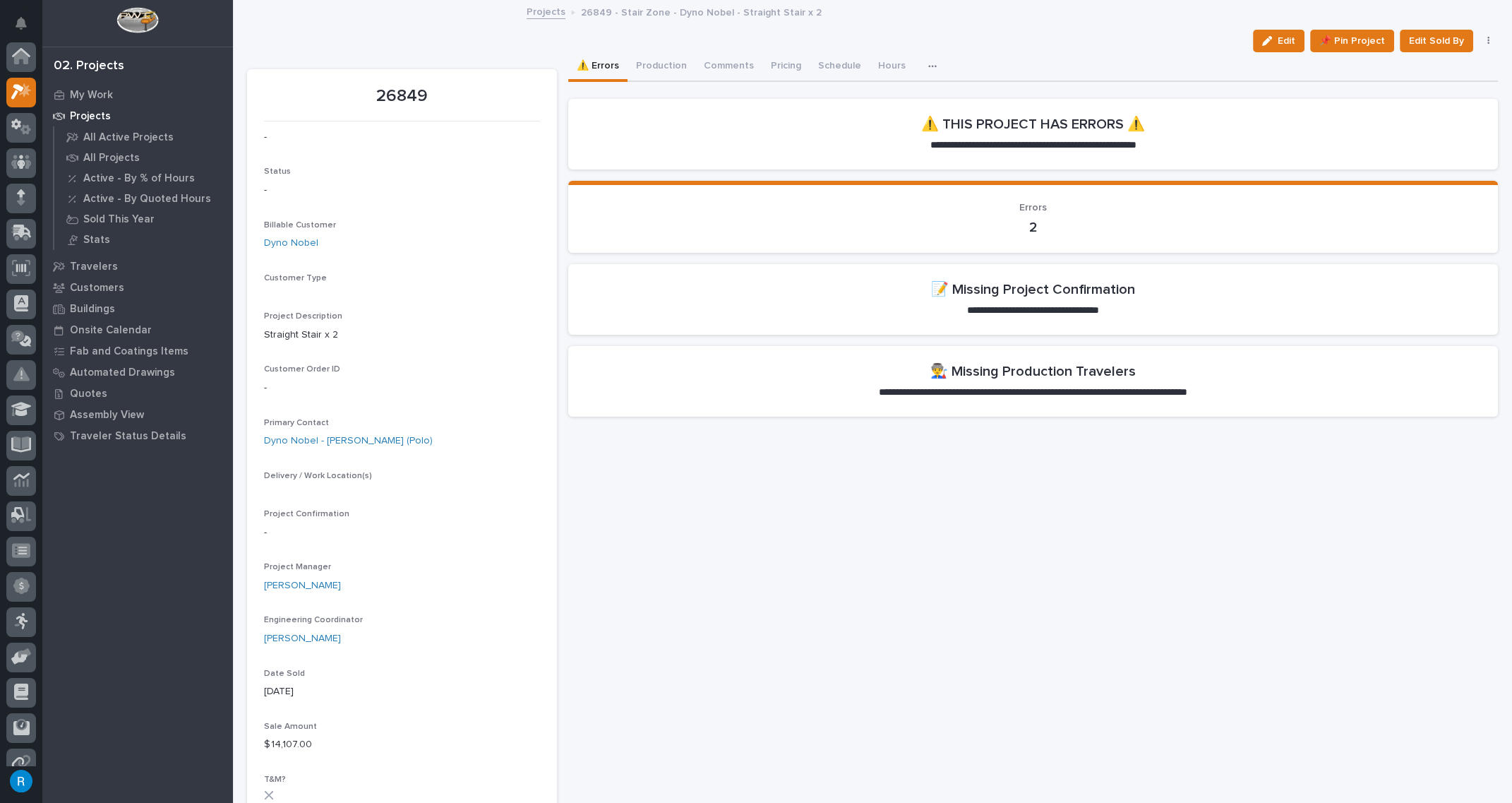
scroll to position [34, 0]
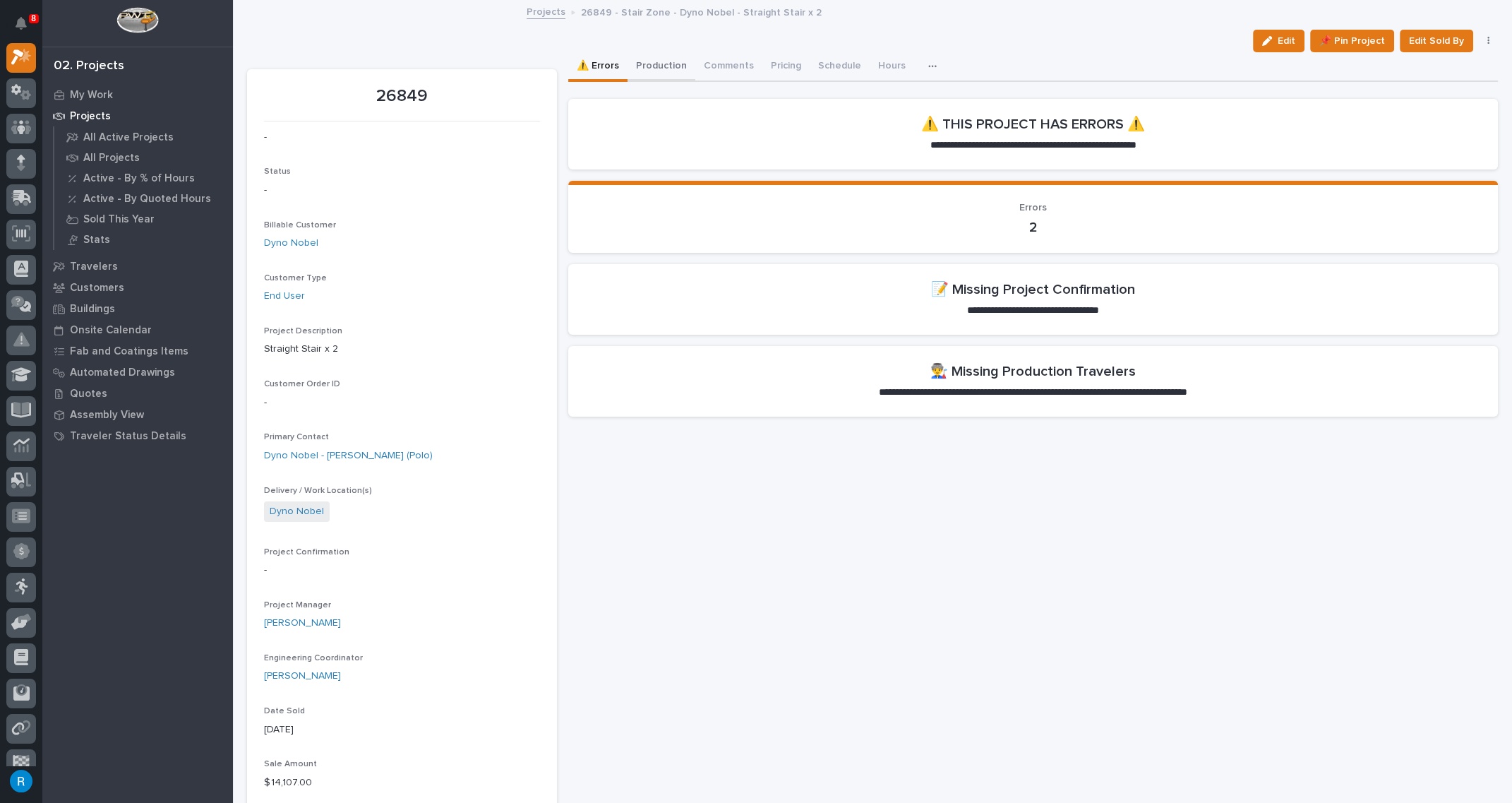
click at [655, 66] on button "Production" at bounding box center [661, 66] width 68 height 29
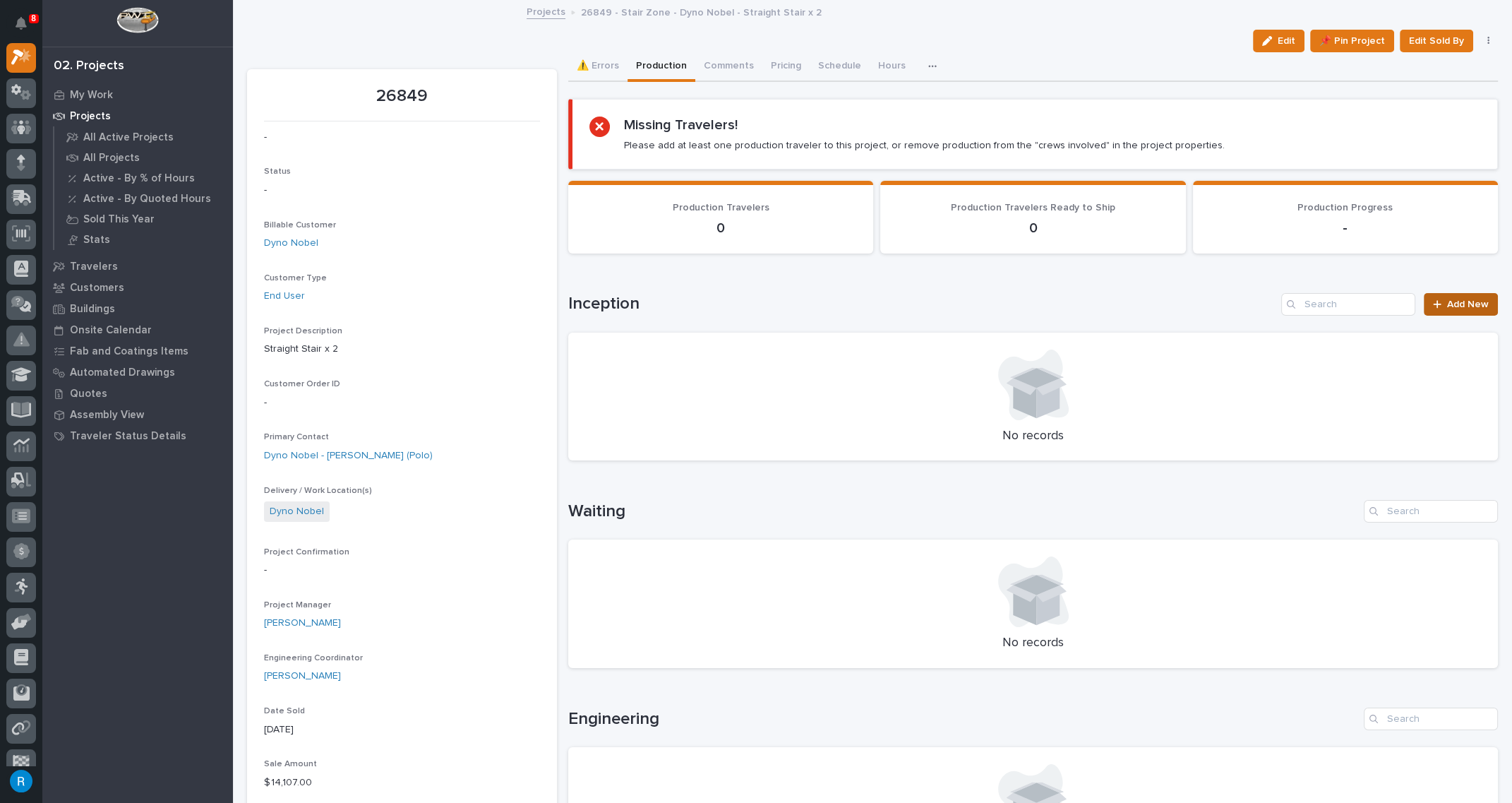
click at [1455, 303] on span "Add New" at bounding box center [1468, 304] width 42 height 10
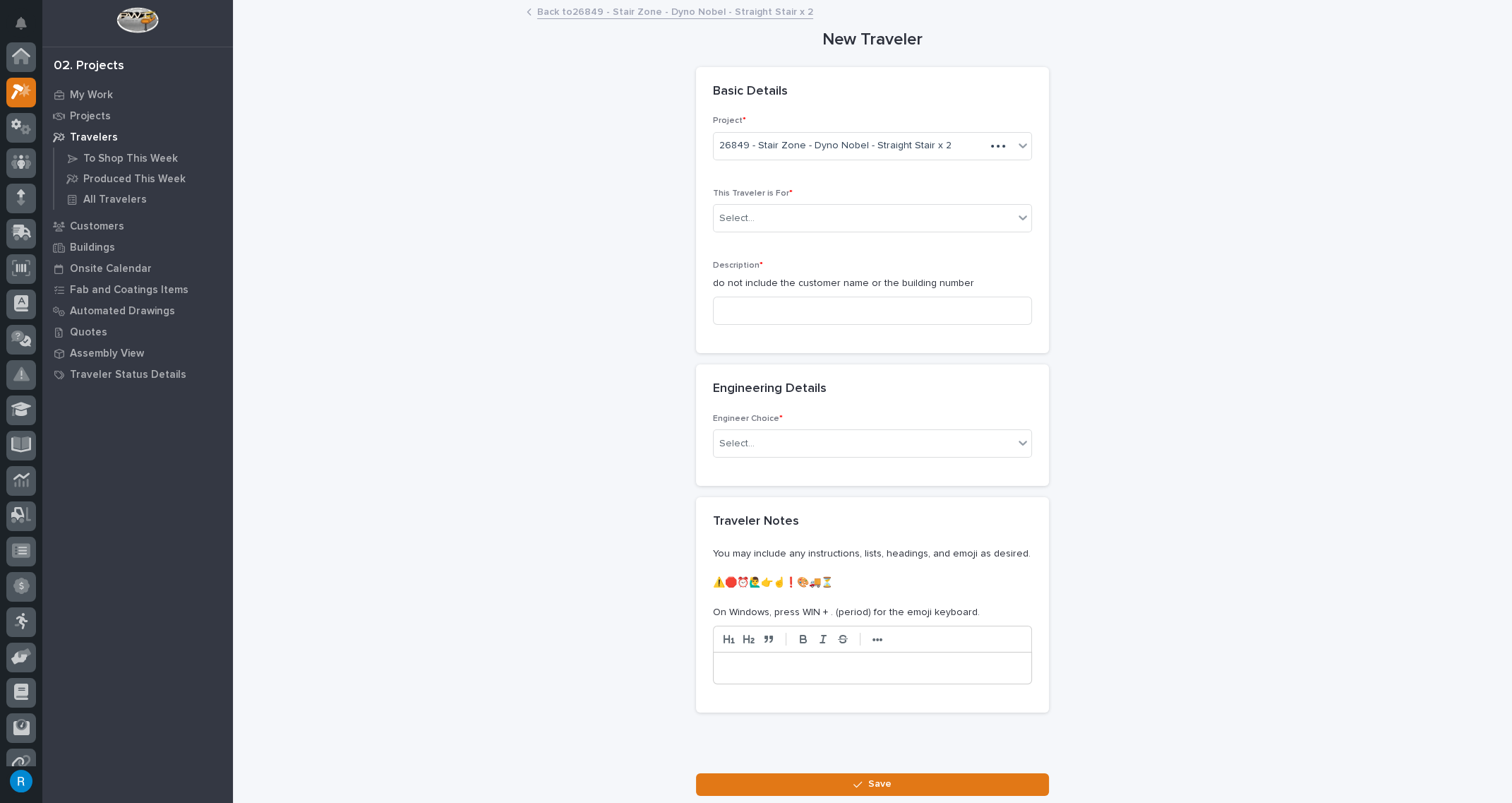
scroll to position [34, 0]
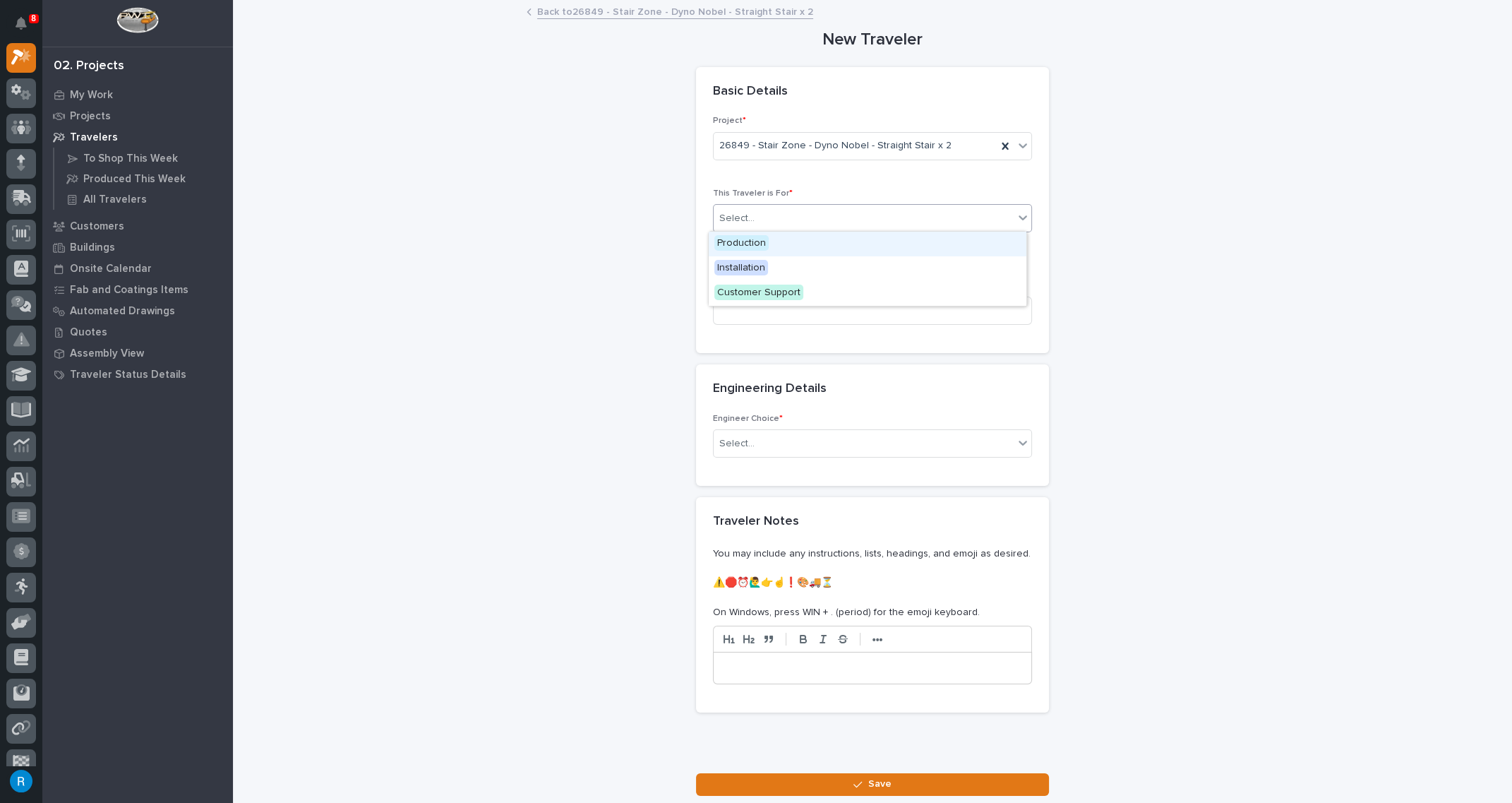
click at [811, 223] on div "Select..." at bounding box center [864, 218] width 300 height 24
click at [725, 243] on span "Production" at bounding box center [741, 243] width 55 height 15
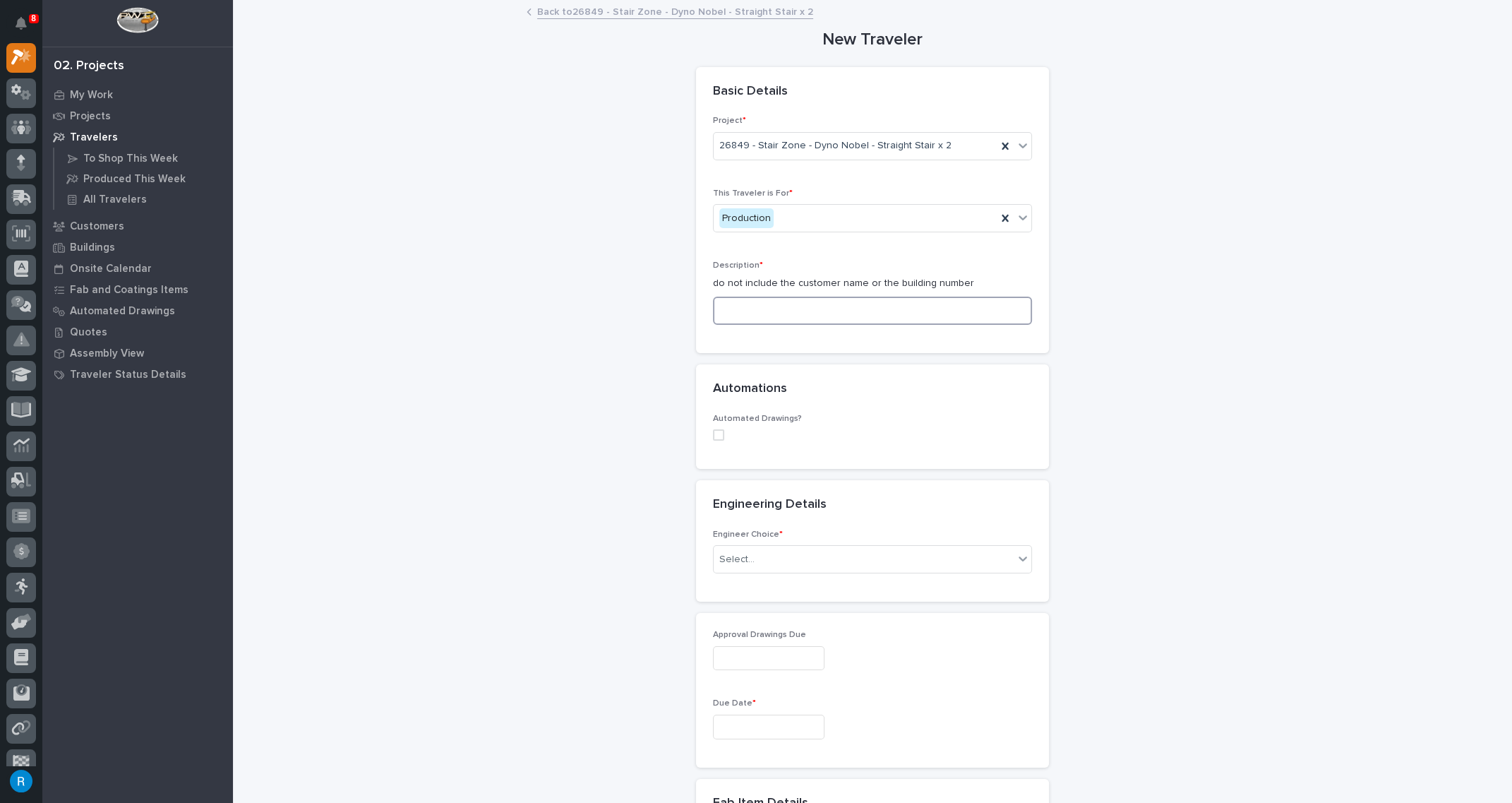
click at [732, 310] on input at bounding box center [873, 311] width 319 height 29
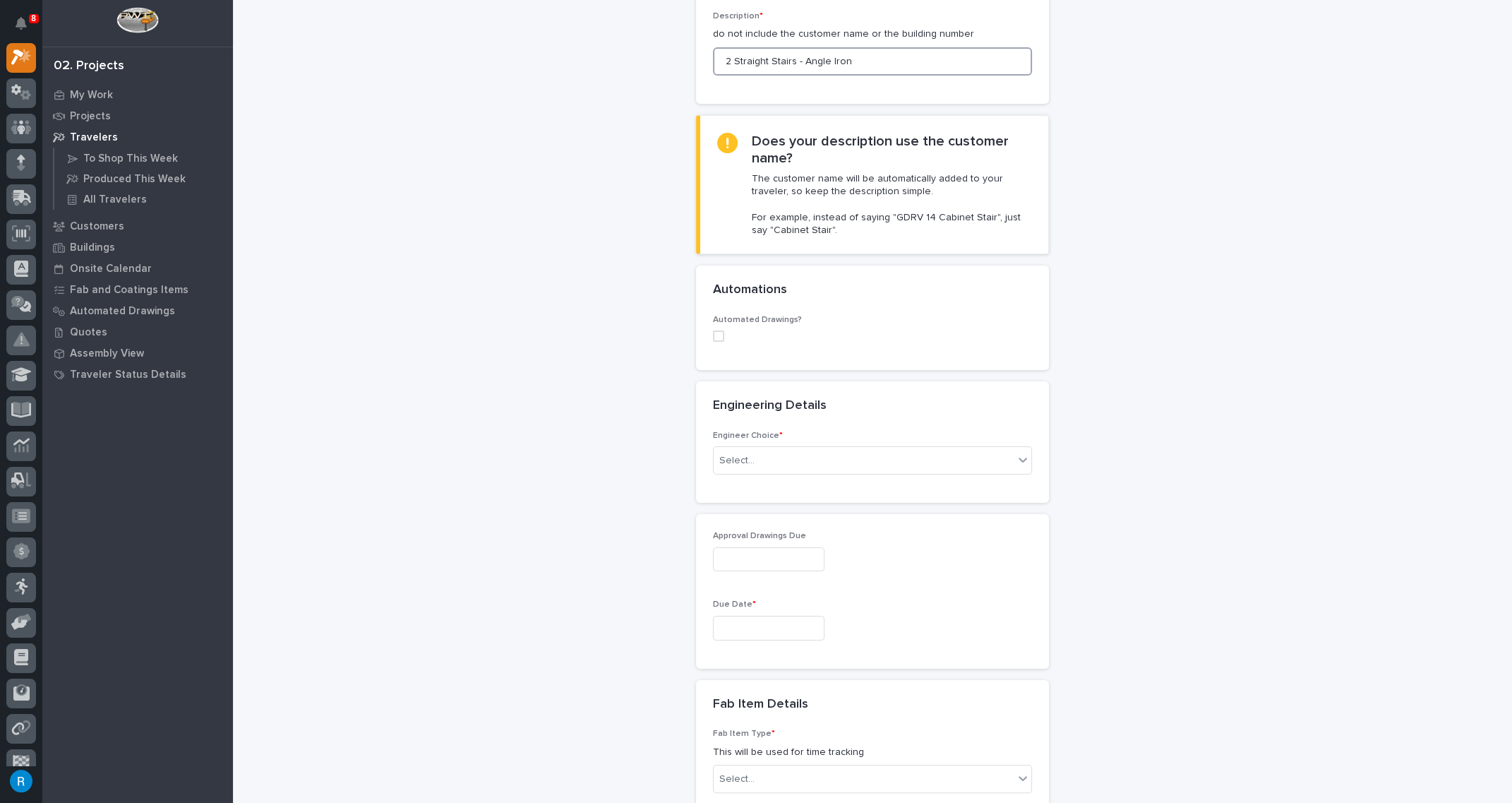
scroll to position [256, 0]
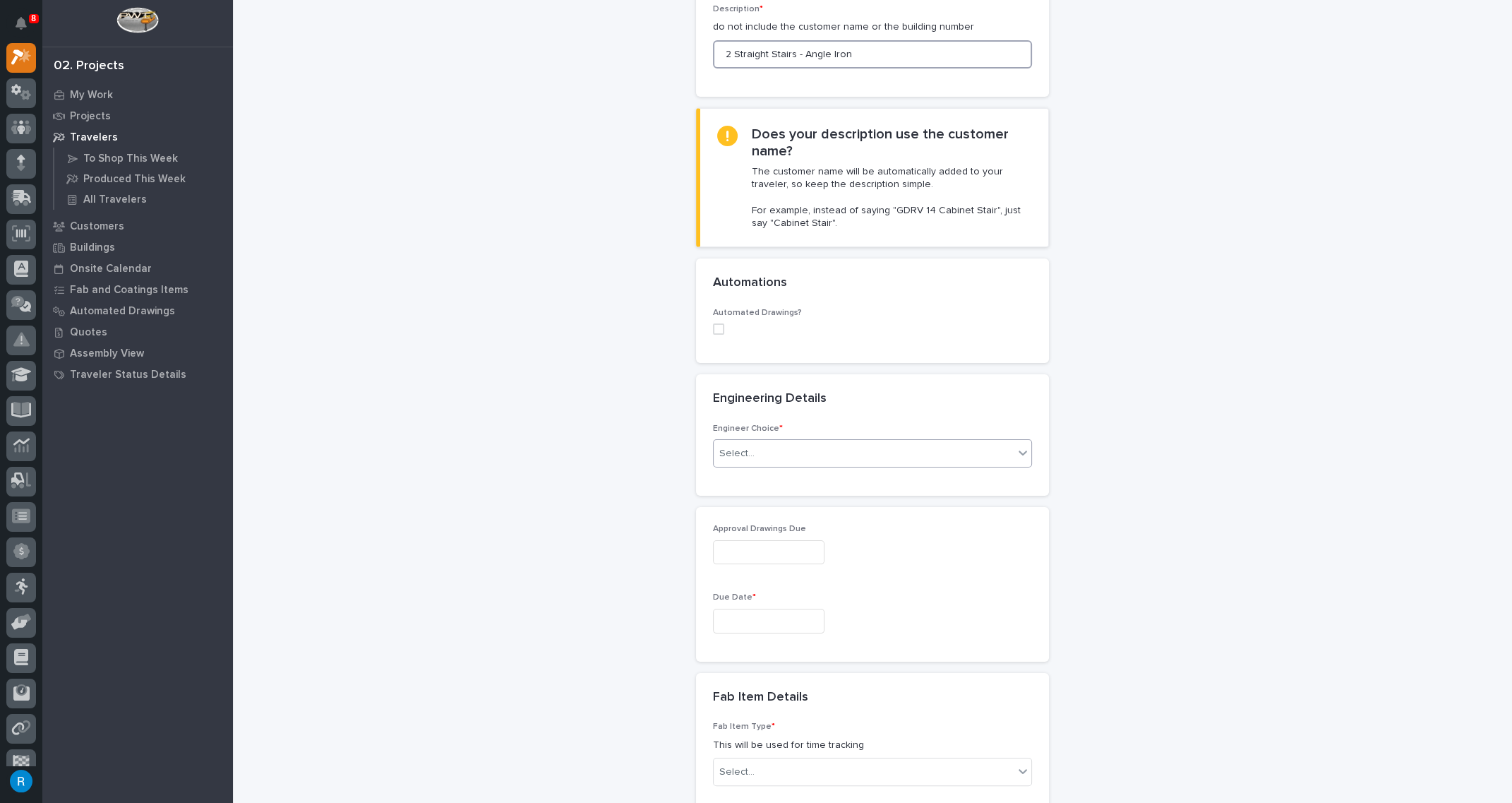
type input "2 Straight Stairs - Angle Iron"
click at [936, 452] on div "Select..." at bounding box center [864, 454] width 300 height 24
click at [768, 524] on div "I know who will draw this" at bounding box center [868, 527] width 318 height 24
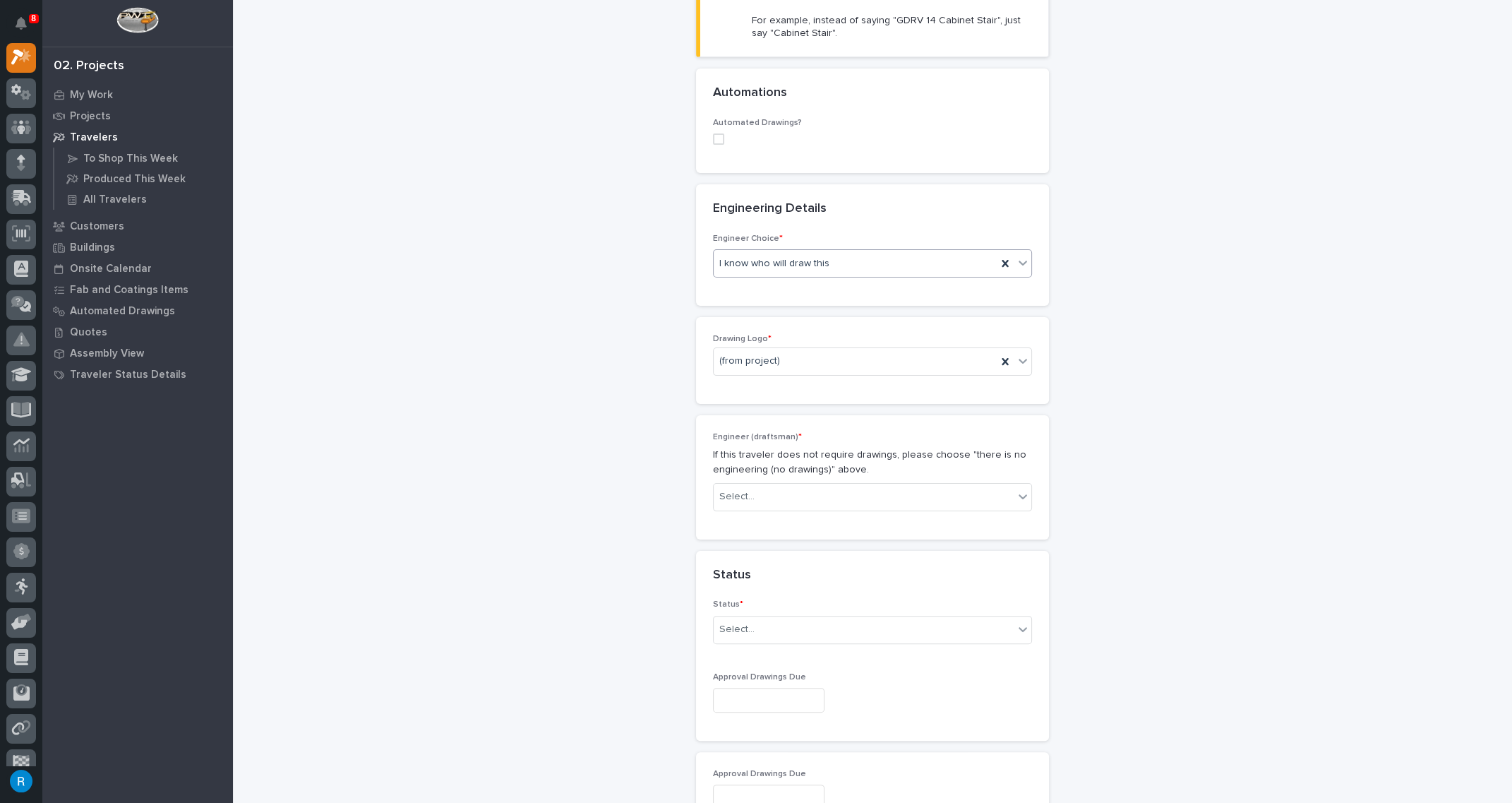
scroll to position [472, 0]
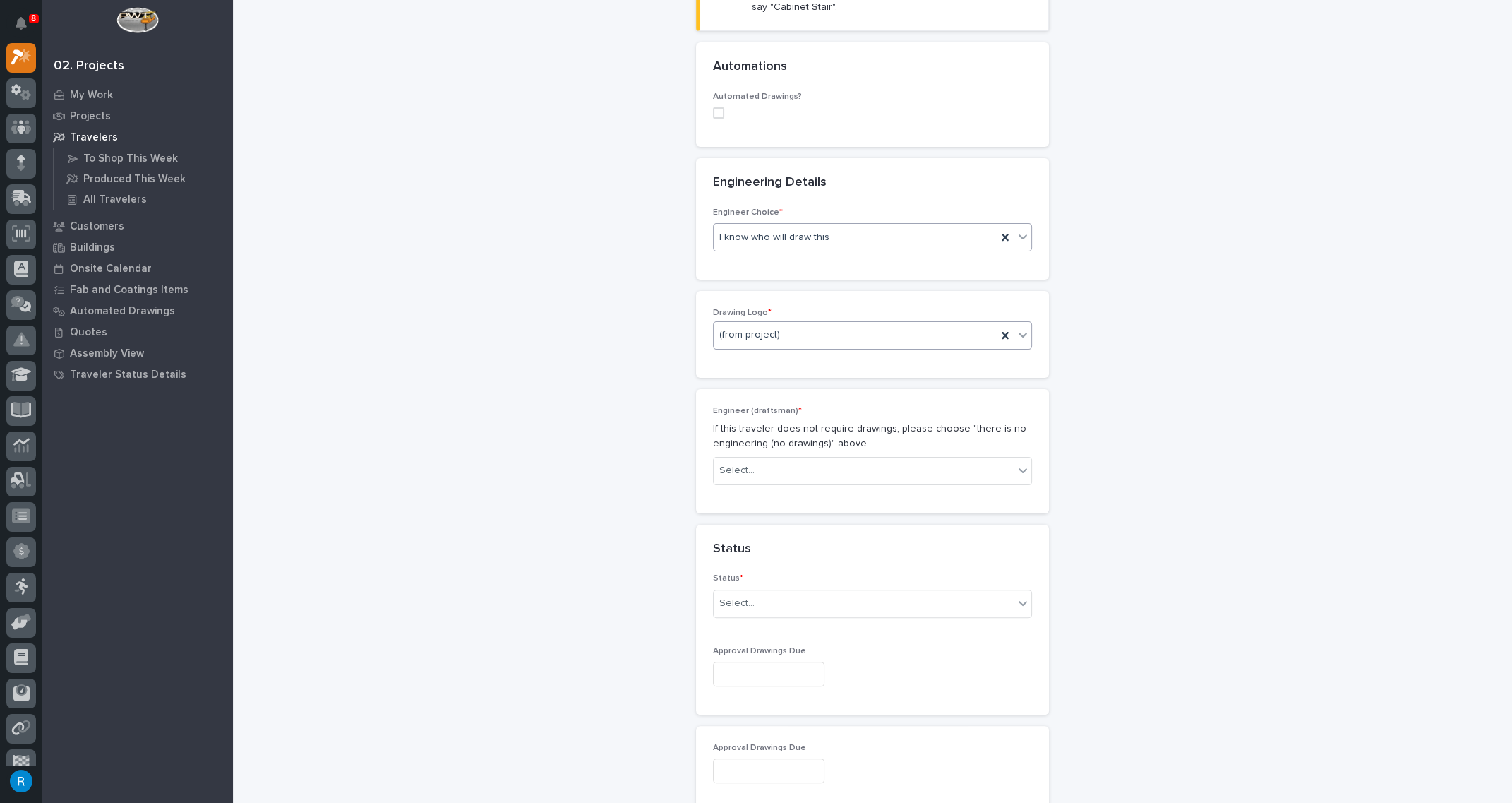
click at [1020, 333] on icon at bounding box center [1023, 335] width 8 height 5
click at [748, 430] on div "Stair Zone" at bounding box center [868, 432] width 318 height 24
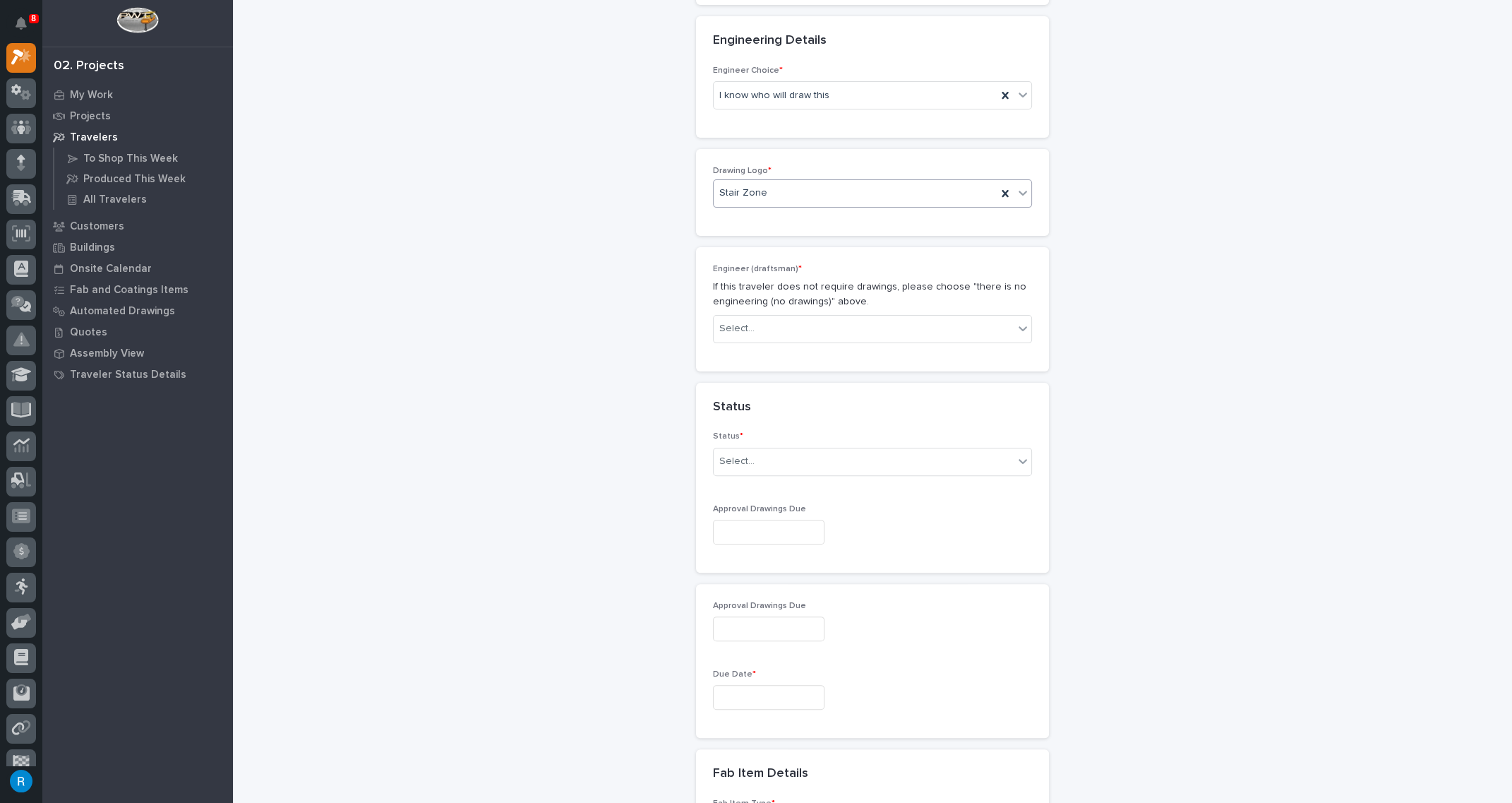
scroll to position [665, 0]
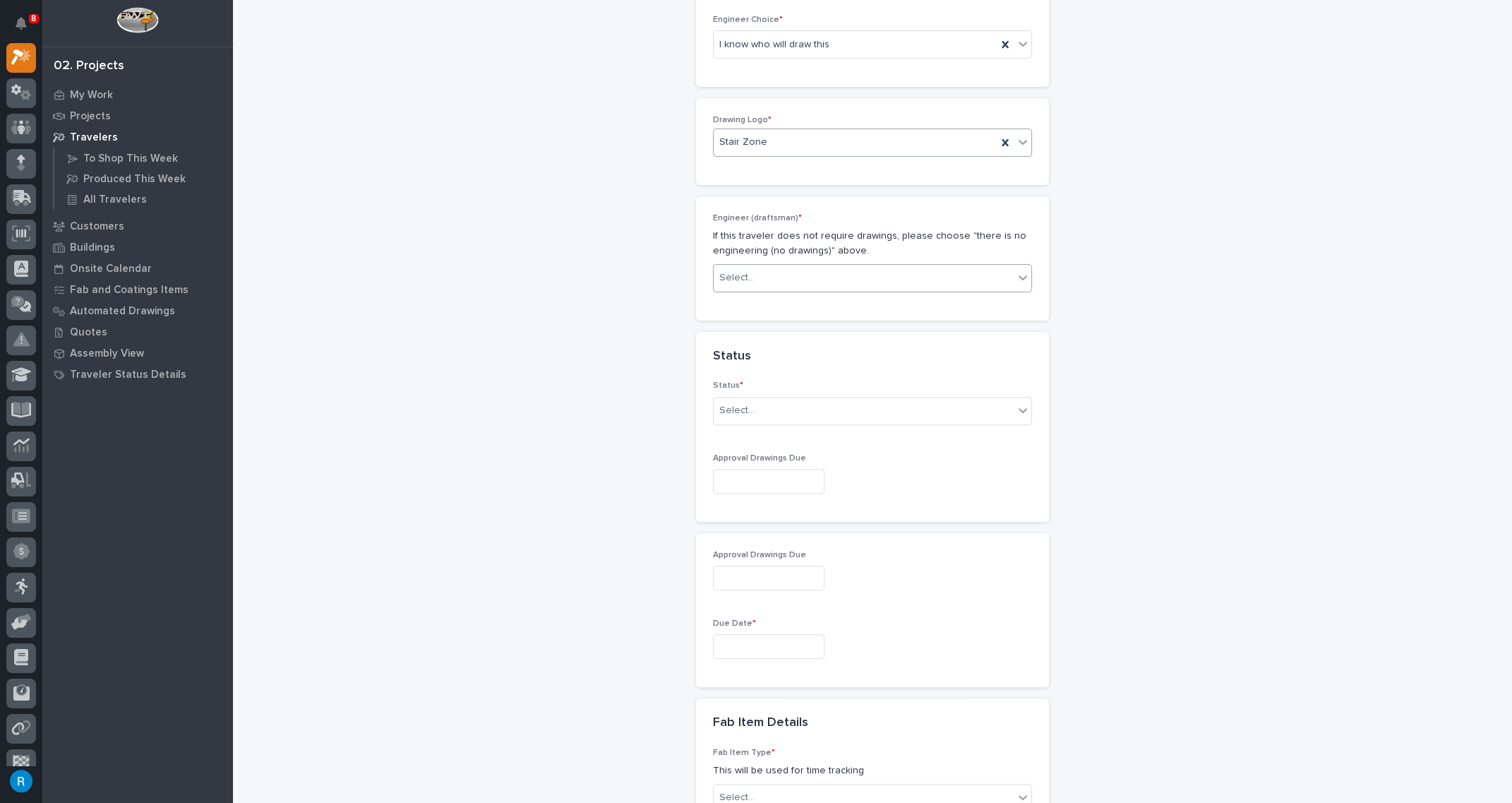
click at [986, 272] on div "Select..." at bounding box center [864, 278] width 300 height 24
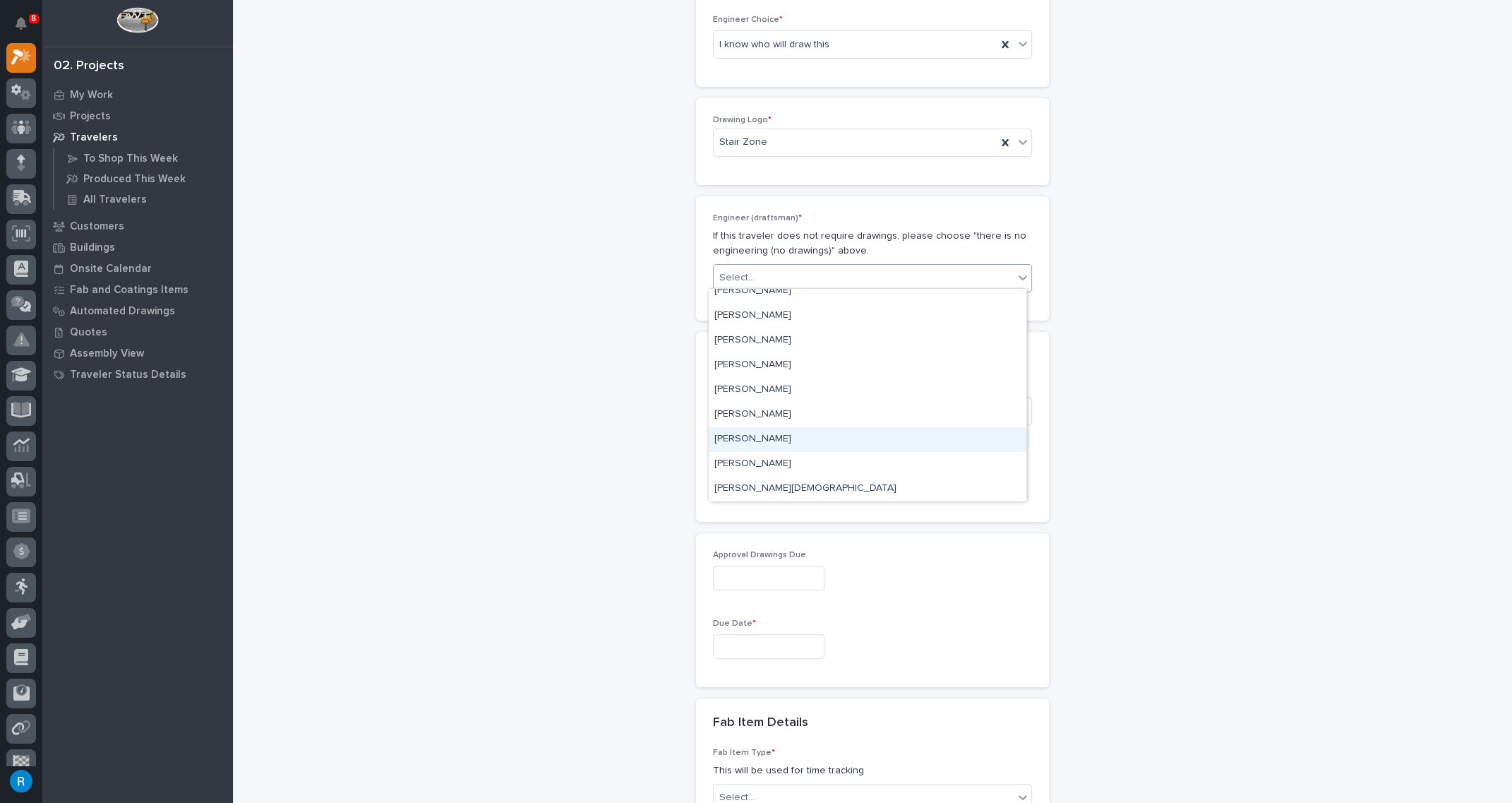
click at [746, 436] on div "[PERSON_NAME]" at bounding box center [868, 438] width 318 height 24
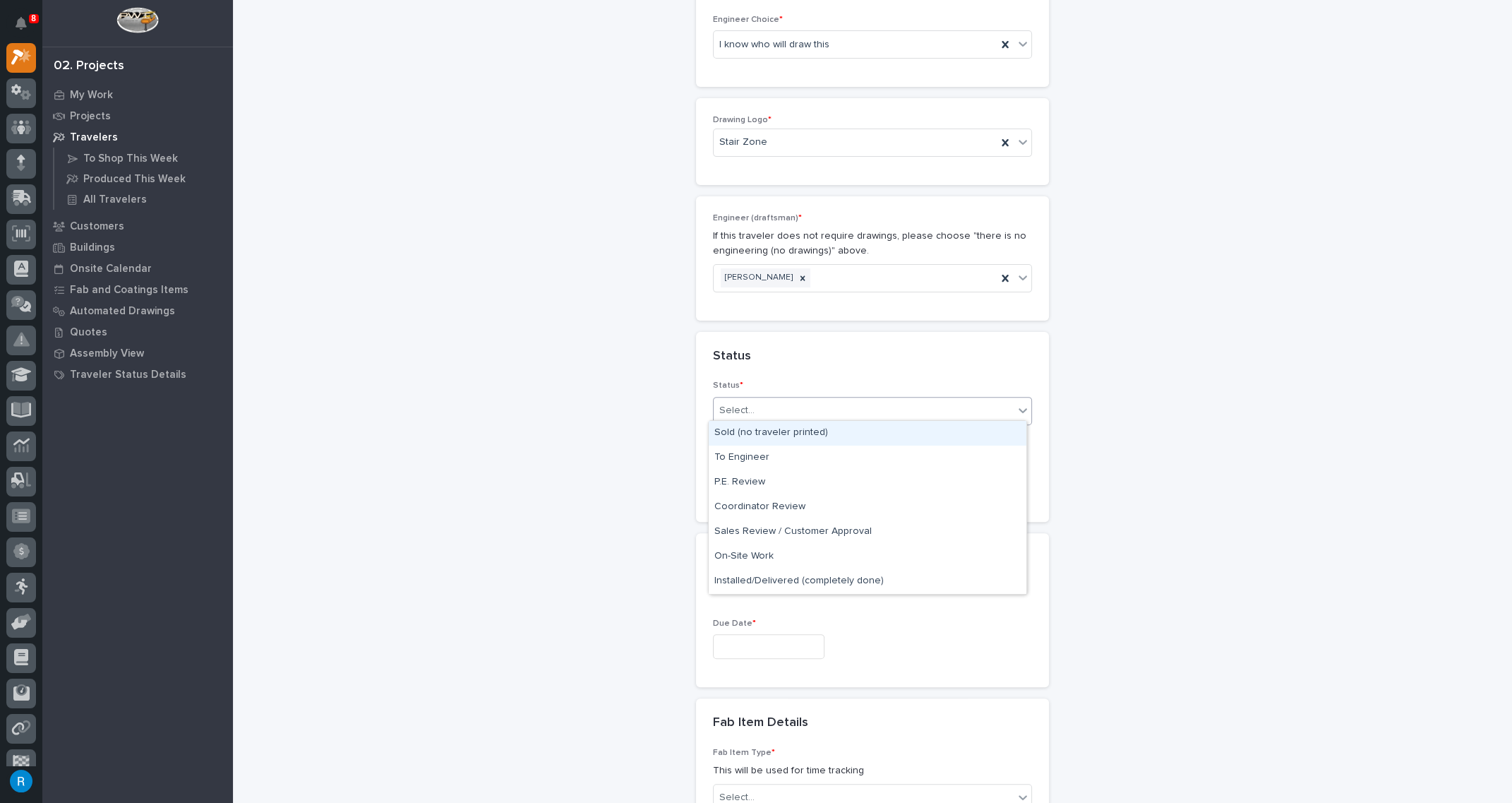
click at [918, 412] on div "Select..." at bounding box center [864, 411] width 300 height 24
click at [725, 428] on div "Sold (no traveler printed)" at bounding box center [868, 433] width 318 height 24
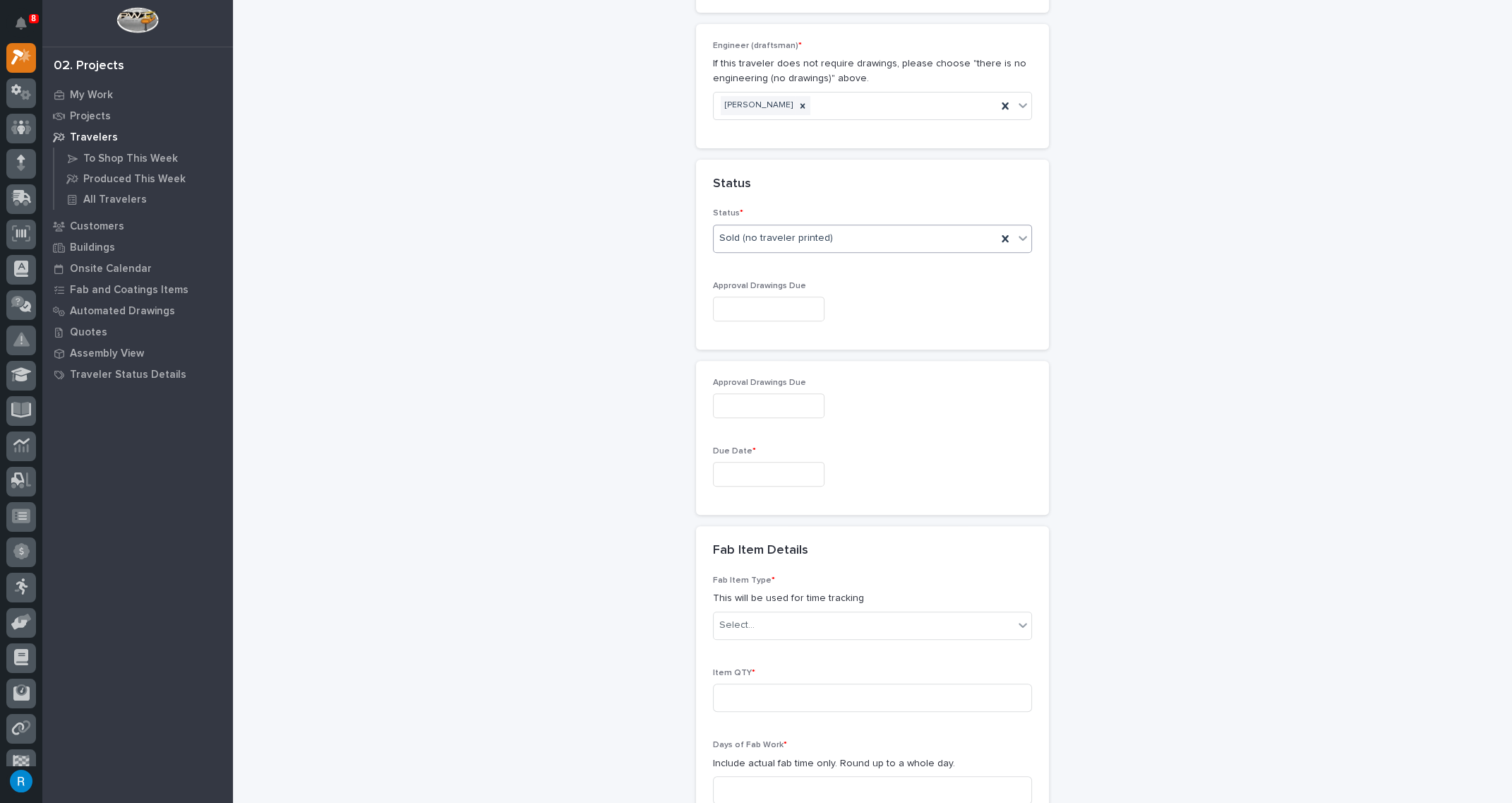
scroll to position [922, 0]
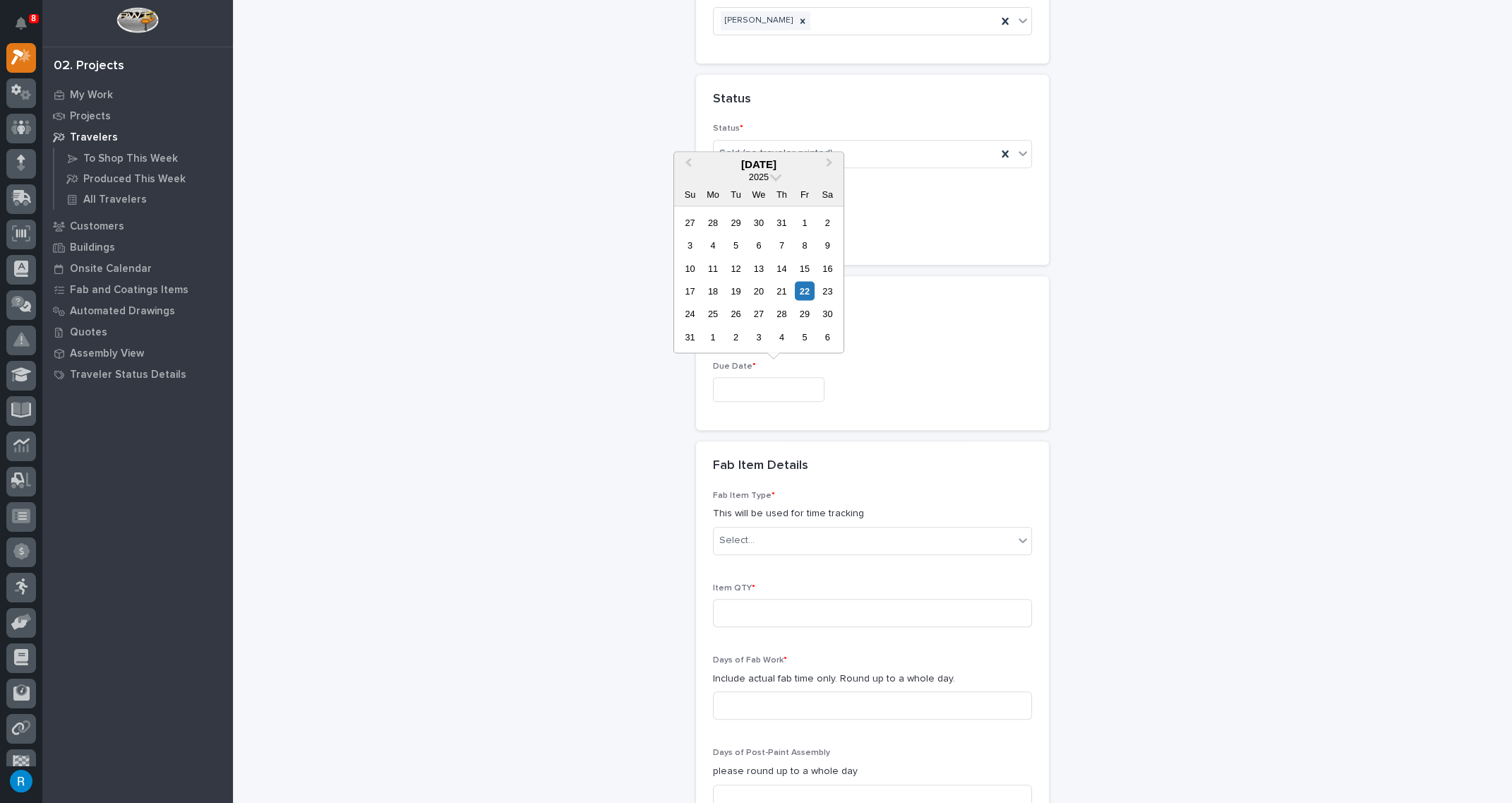
click at [791, 386] on input "text" at bounding box center [769, 389] width 112 height 24
click at [829, 163] on span "Next Month" at bounding box center [829, 164] width 0 height 18
click at [803, 270] on div "19" at bounding box center [804, 268] width 19 height 19
type input "**********"
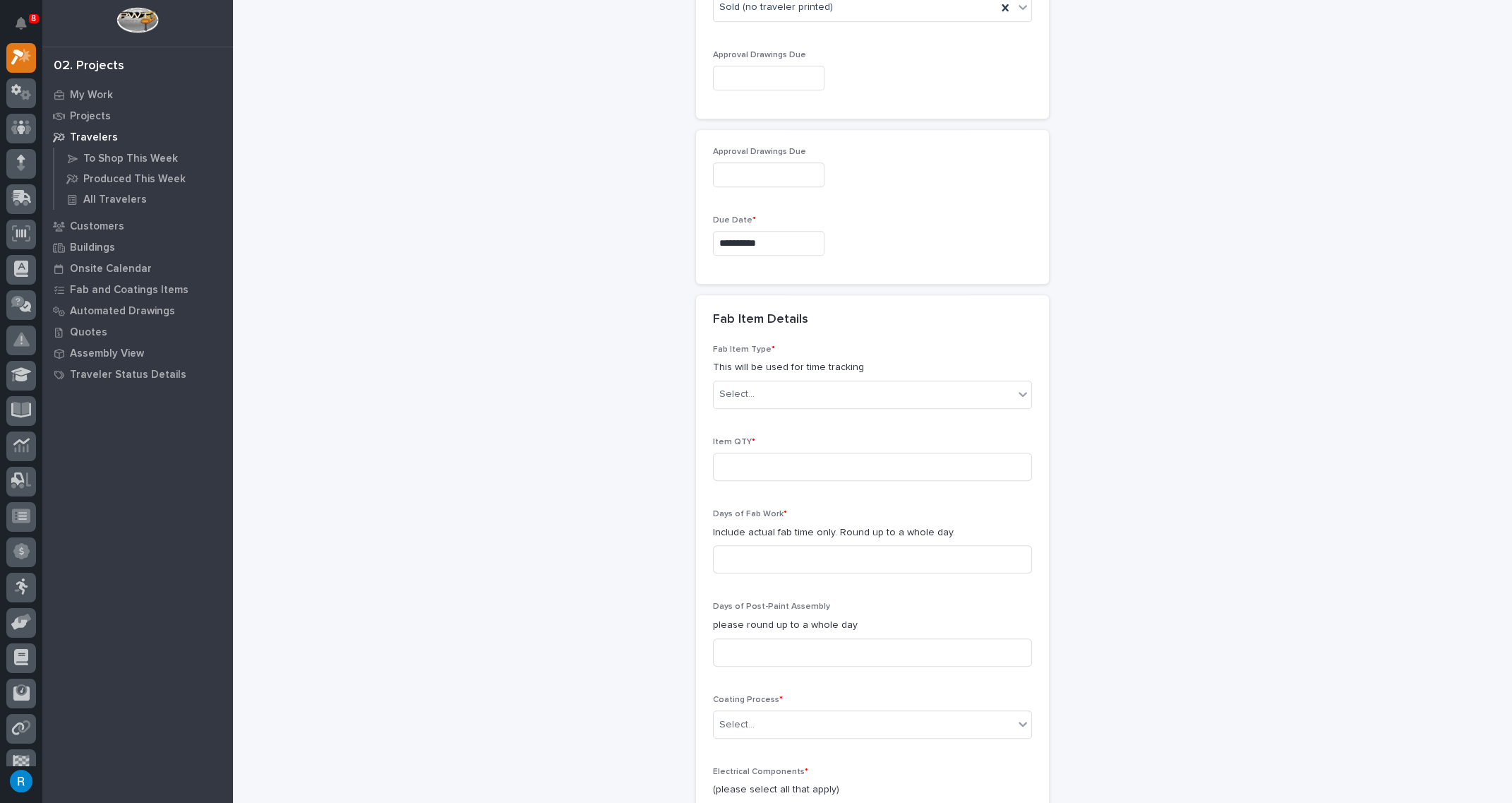
scroll to position [1114, 0]
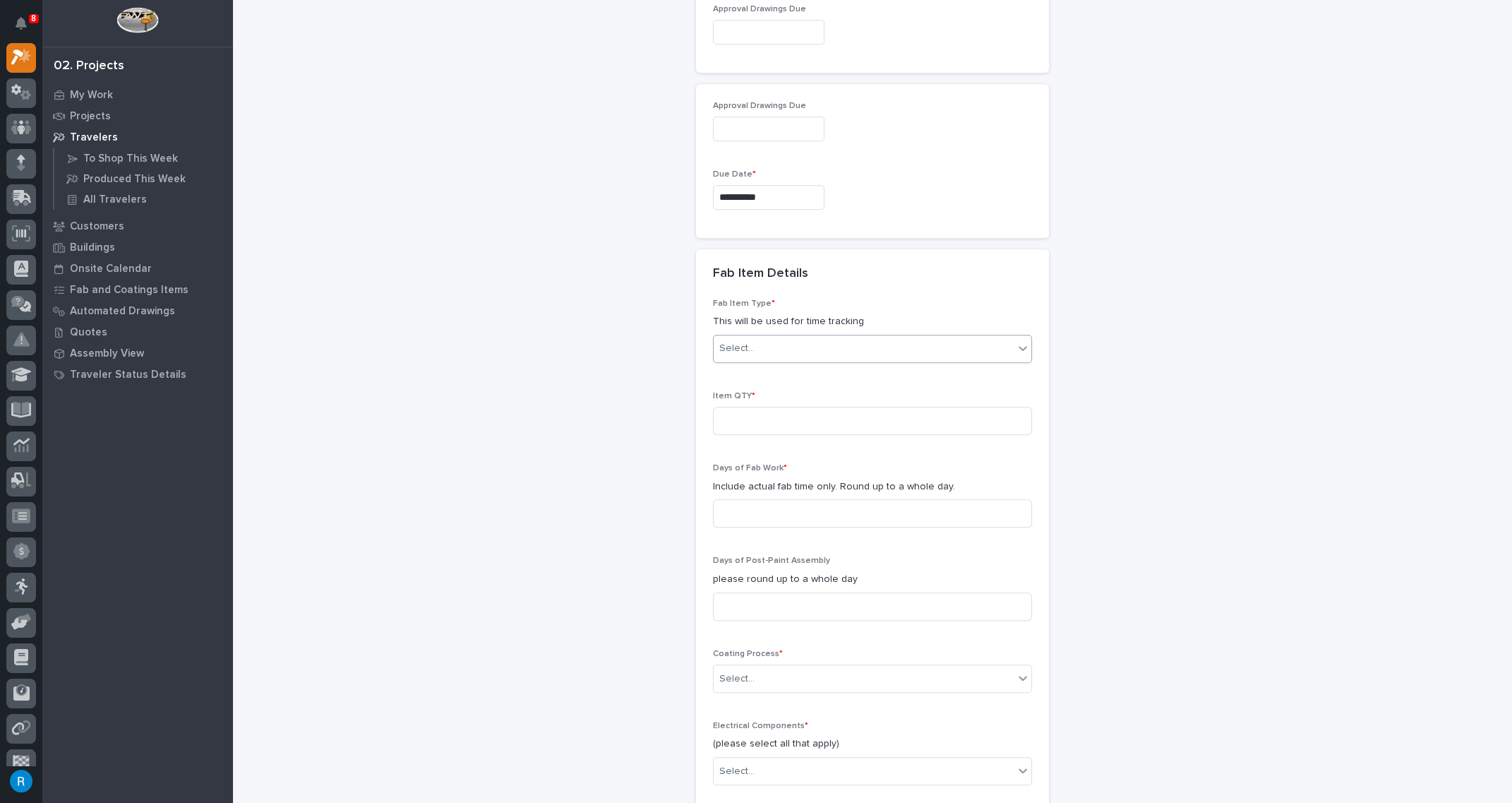
click at [785, 344] on div "Select..." at bounding box center [864, 349] width 300 height 24
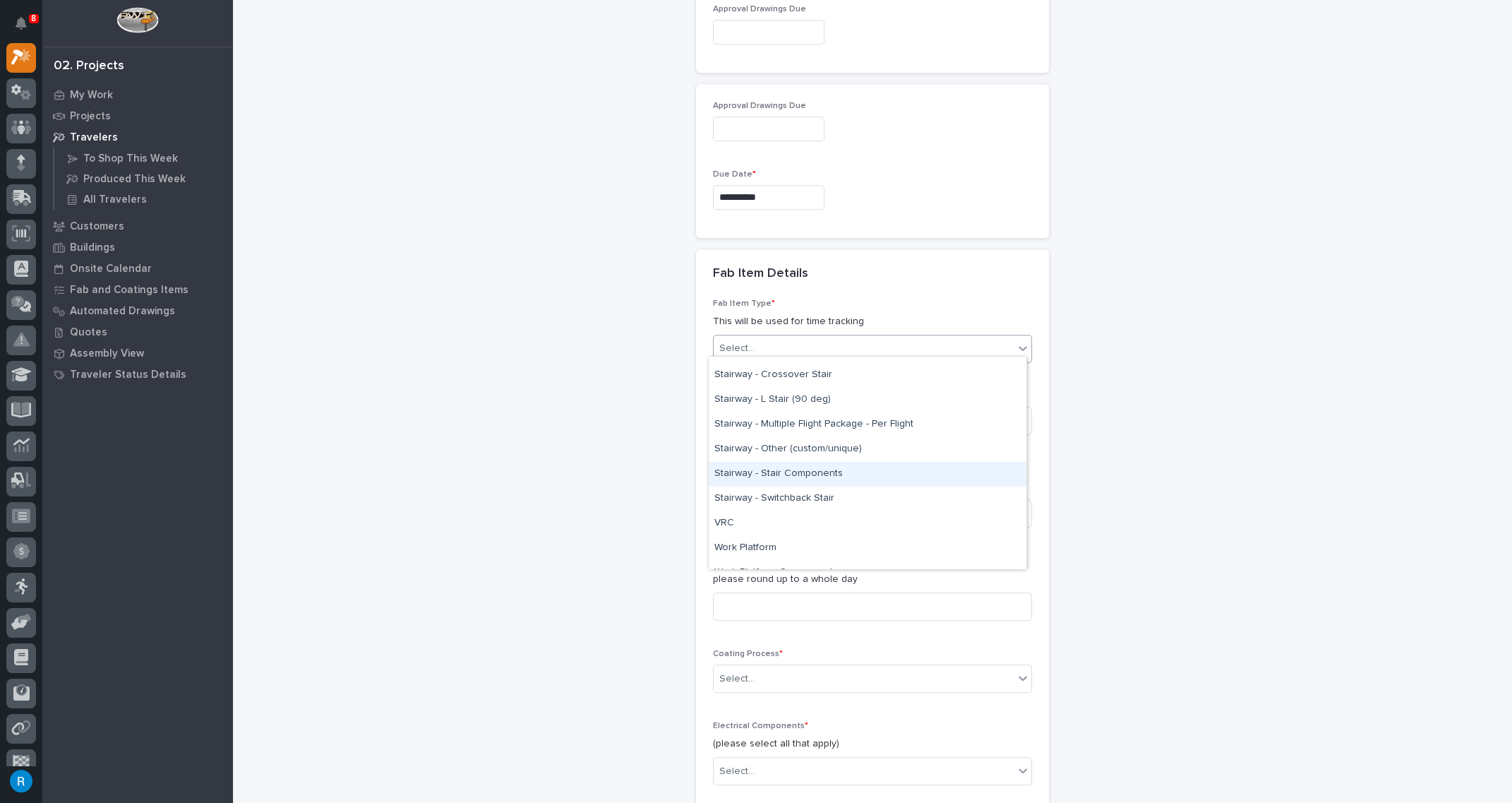
scroll to position [769, 0]
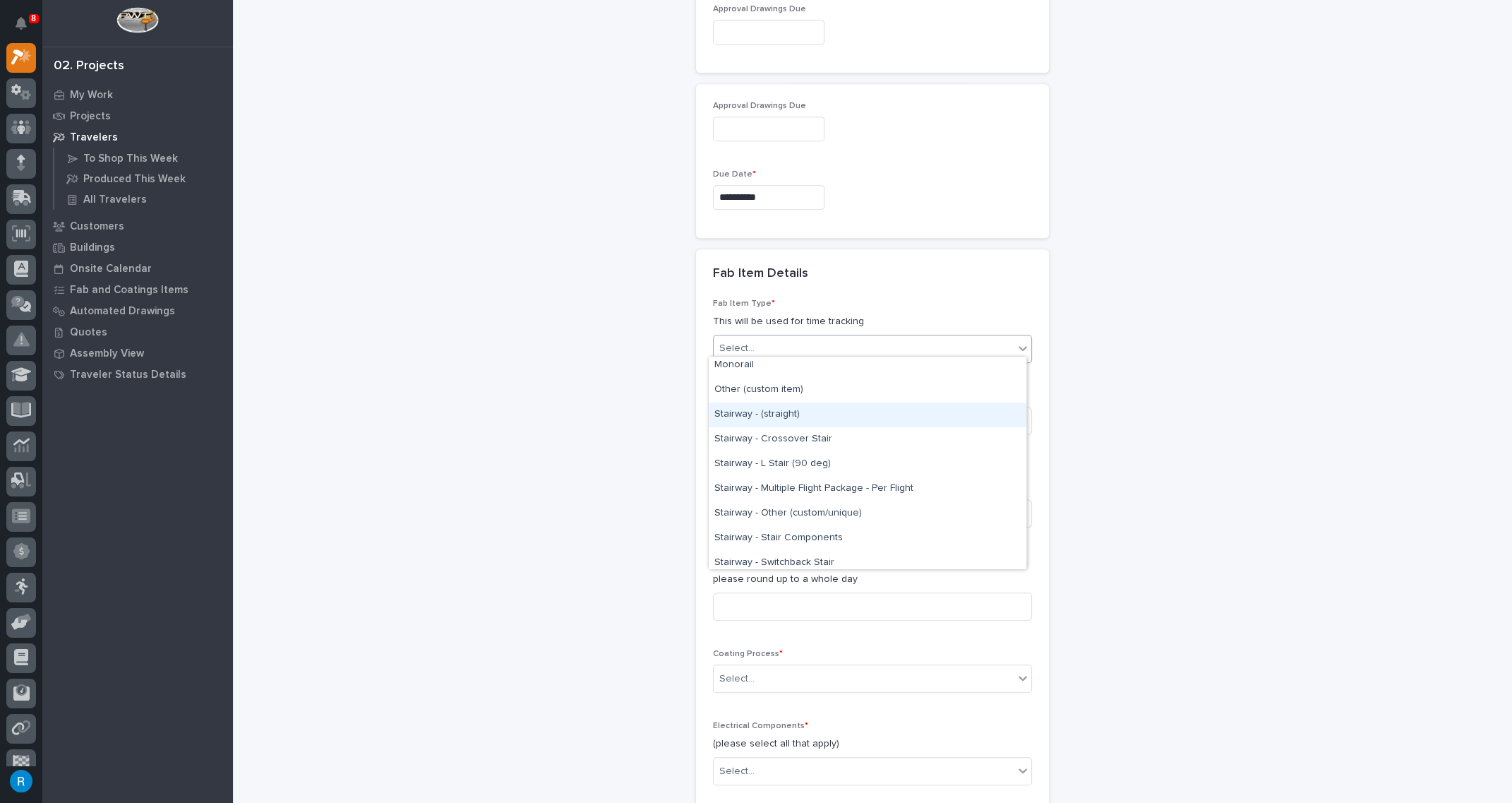
click at [754, 411] on div "Stairway - (straight)" at bounding box center [868, 414] width 318 height 24
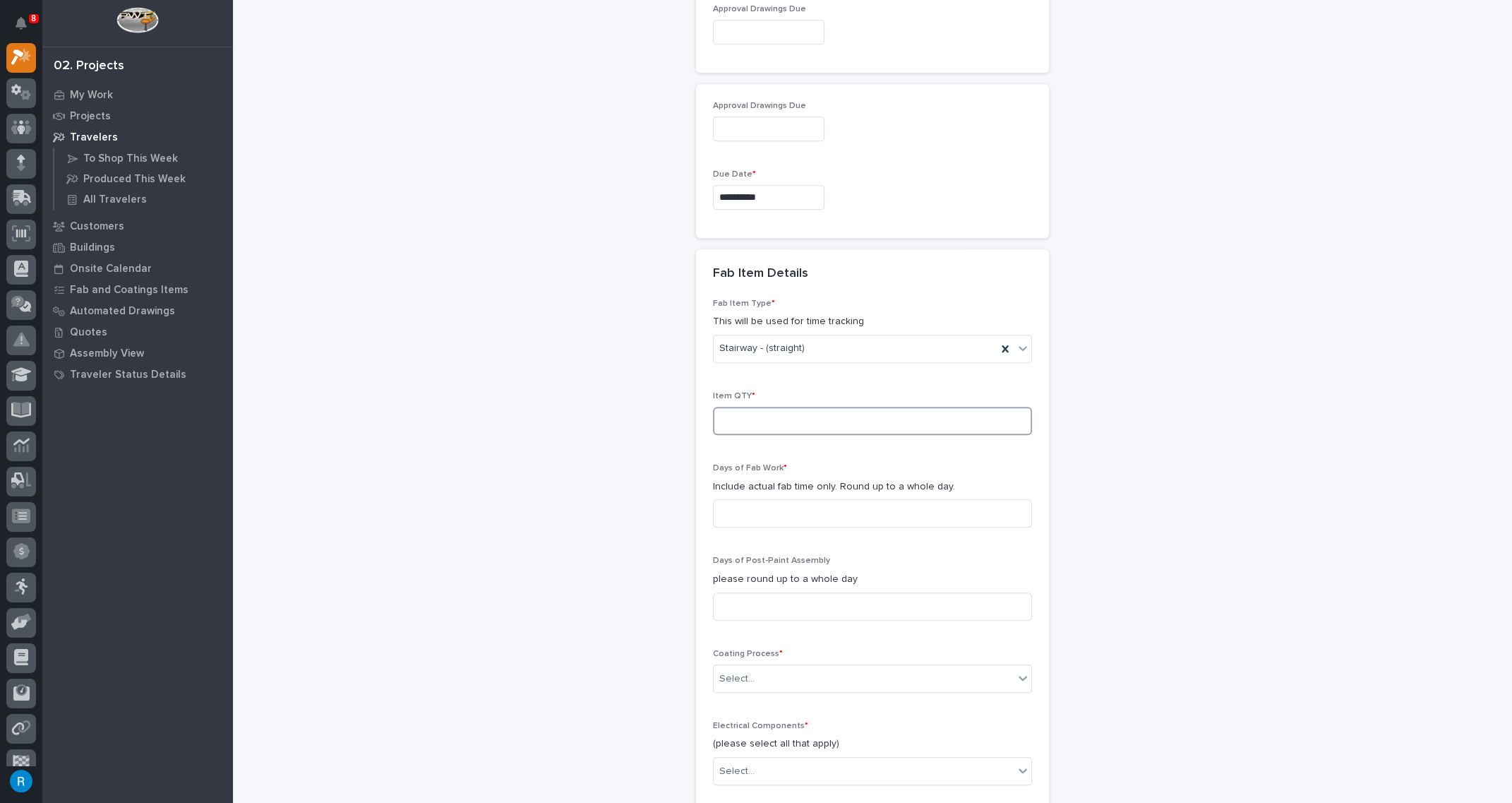
click at [731, 409] on input at bounding box center [873, 421] width 319 height 29
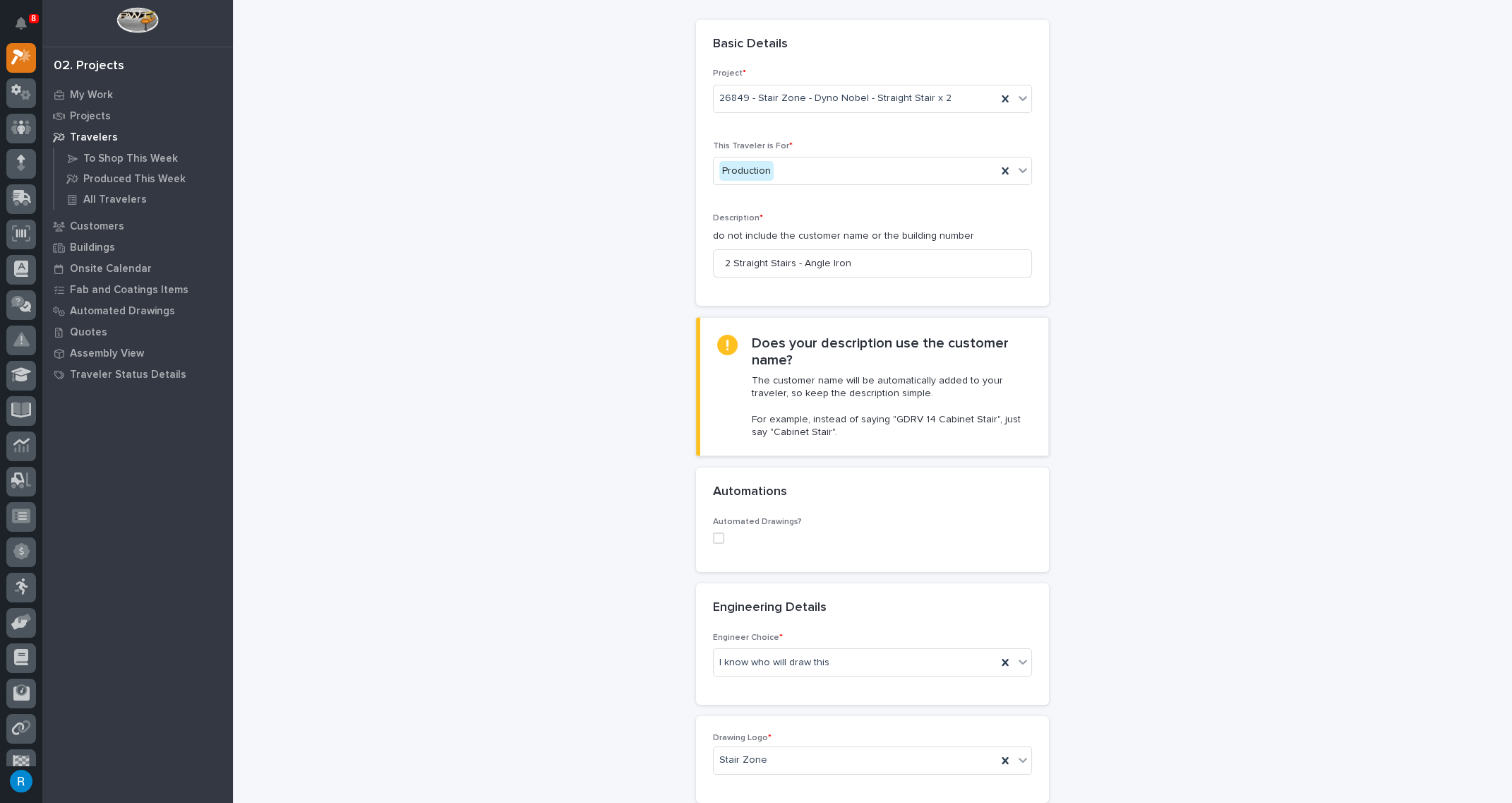
scroll to position [0, 0]
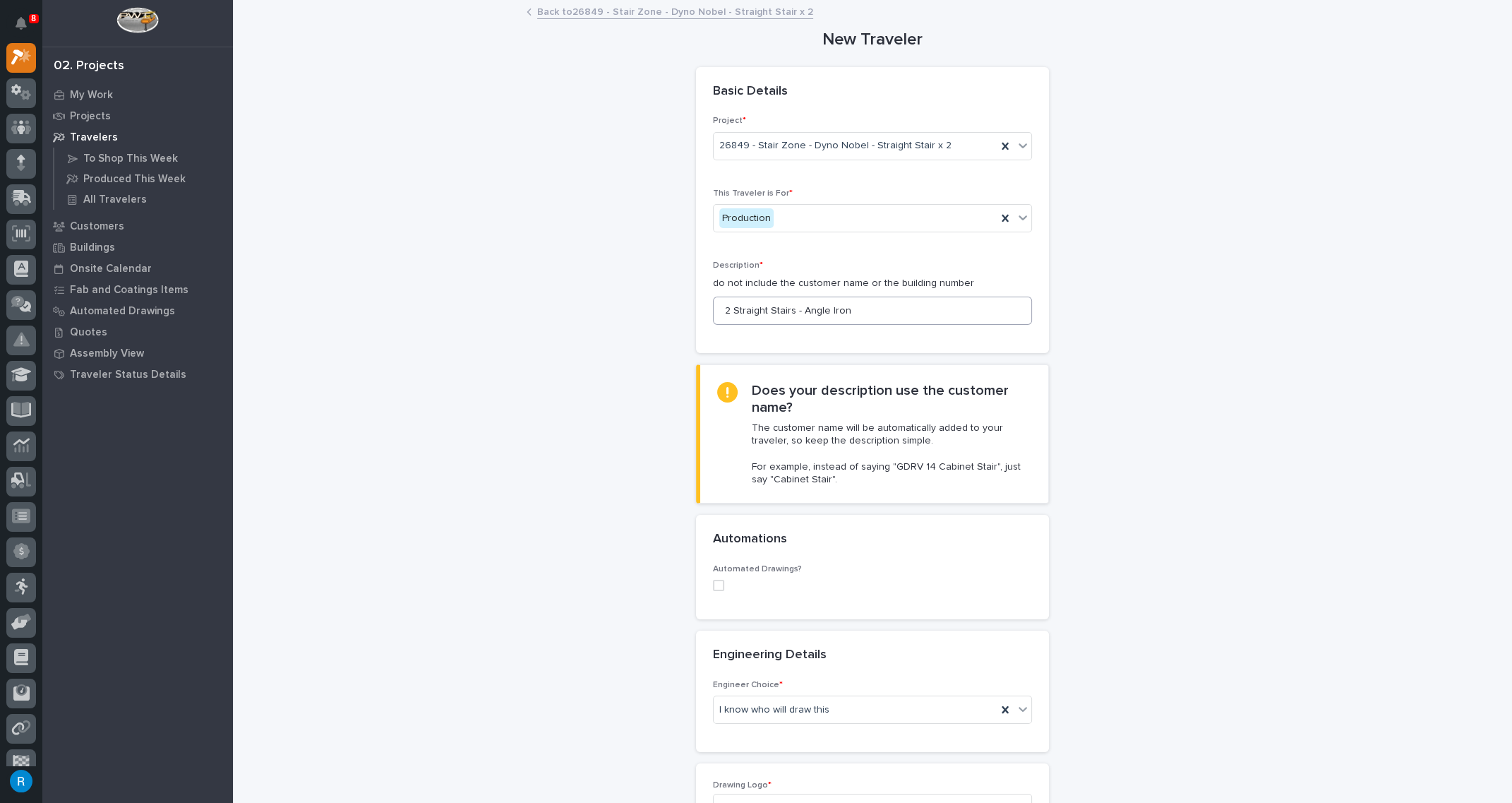
type input "2"
click at [729, 307] on input "2 Straight Stairs - Angle Iron" at bounding box center [873, 311] width 319 height 29
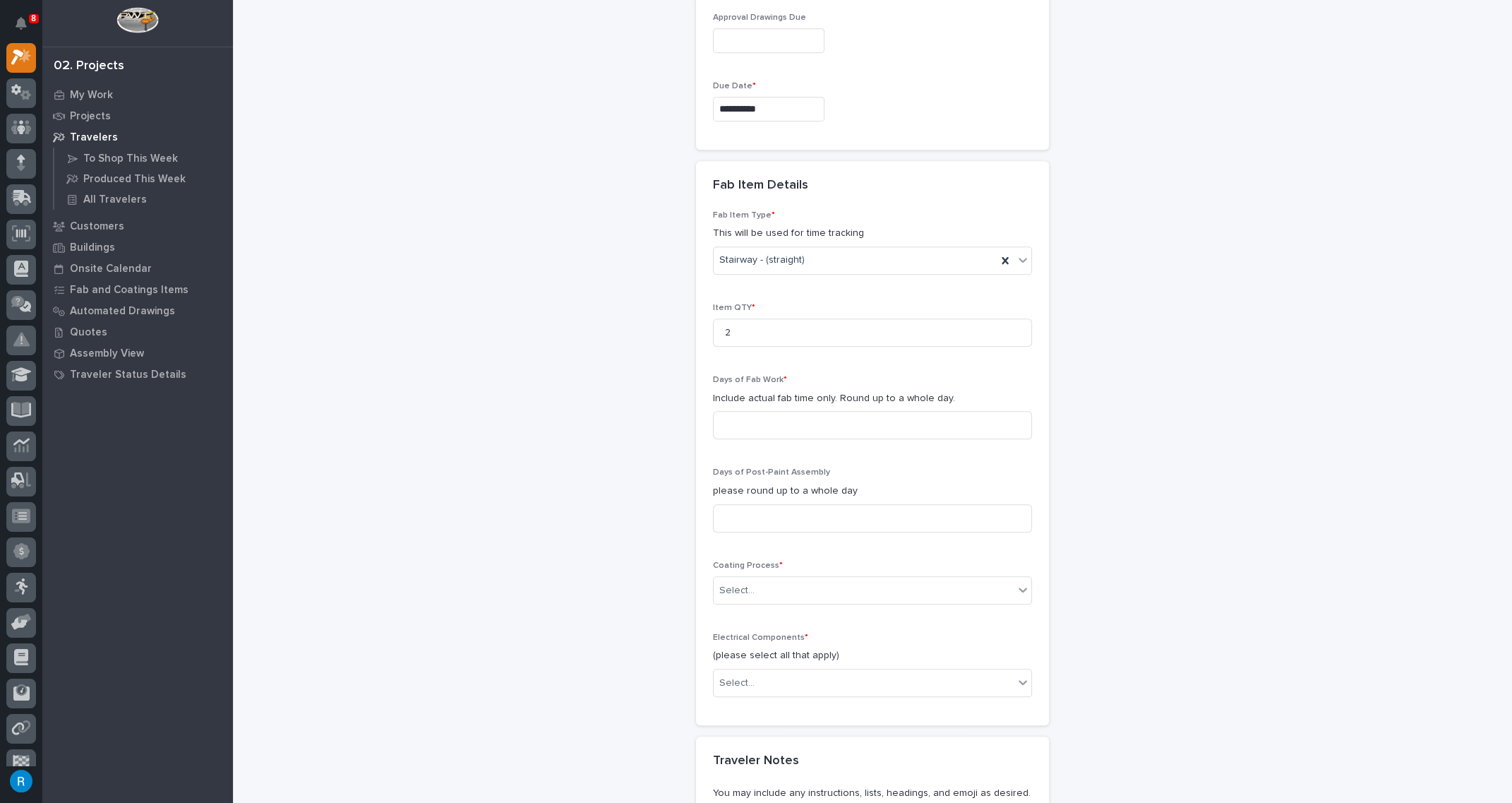
scroll to position [1219, 0]
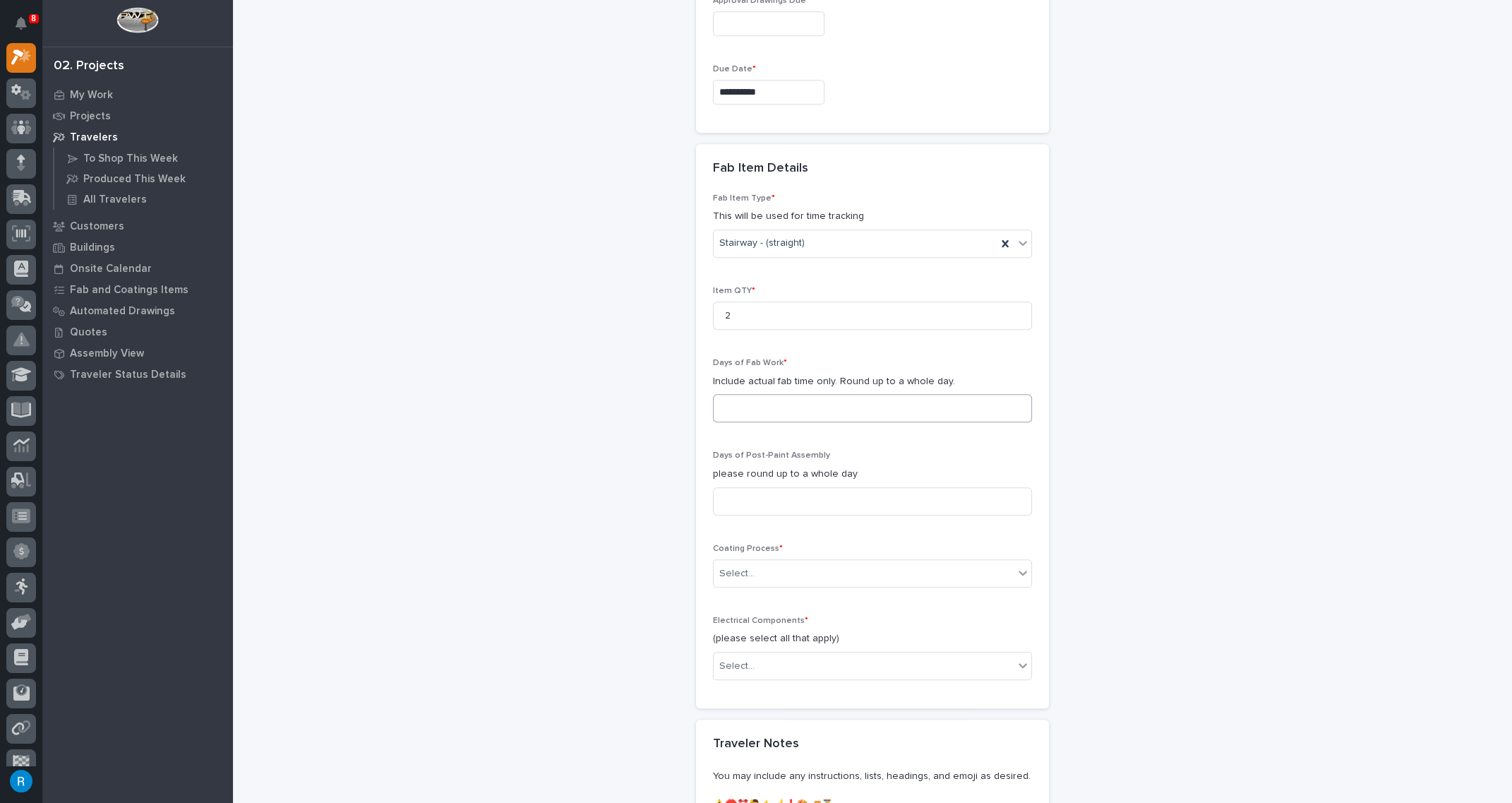
type input "Straight Stairs - Angle Iron"
click at [731, 401] on input at bounding box center [873, 408] width 319 height 29
click at [729, 403] on input at bounding box center [873, 408] width 319 height 29
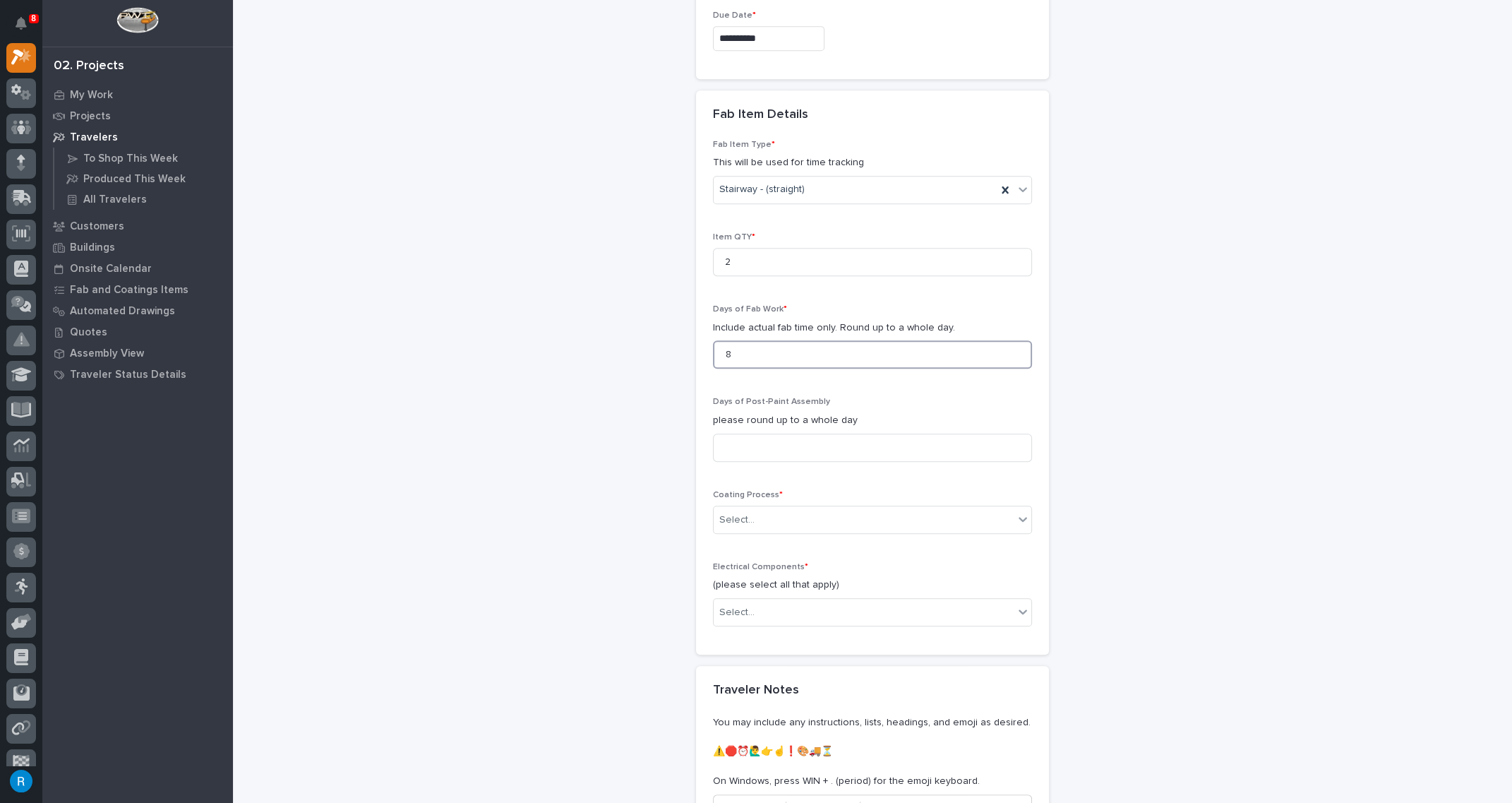
scroll to position [1347, 0]
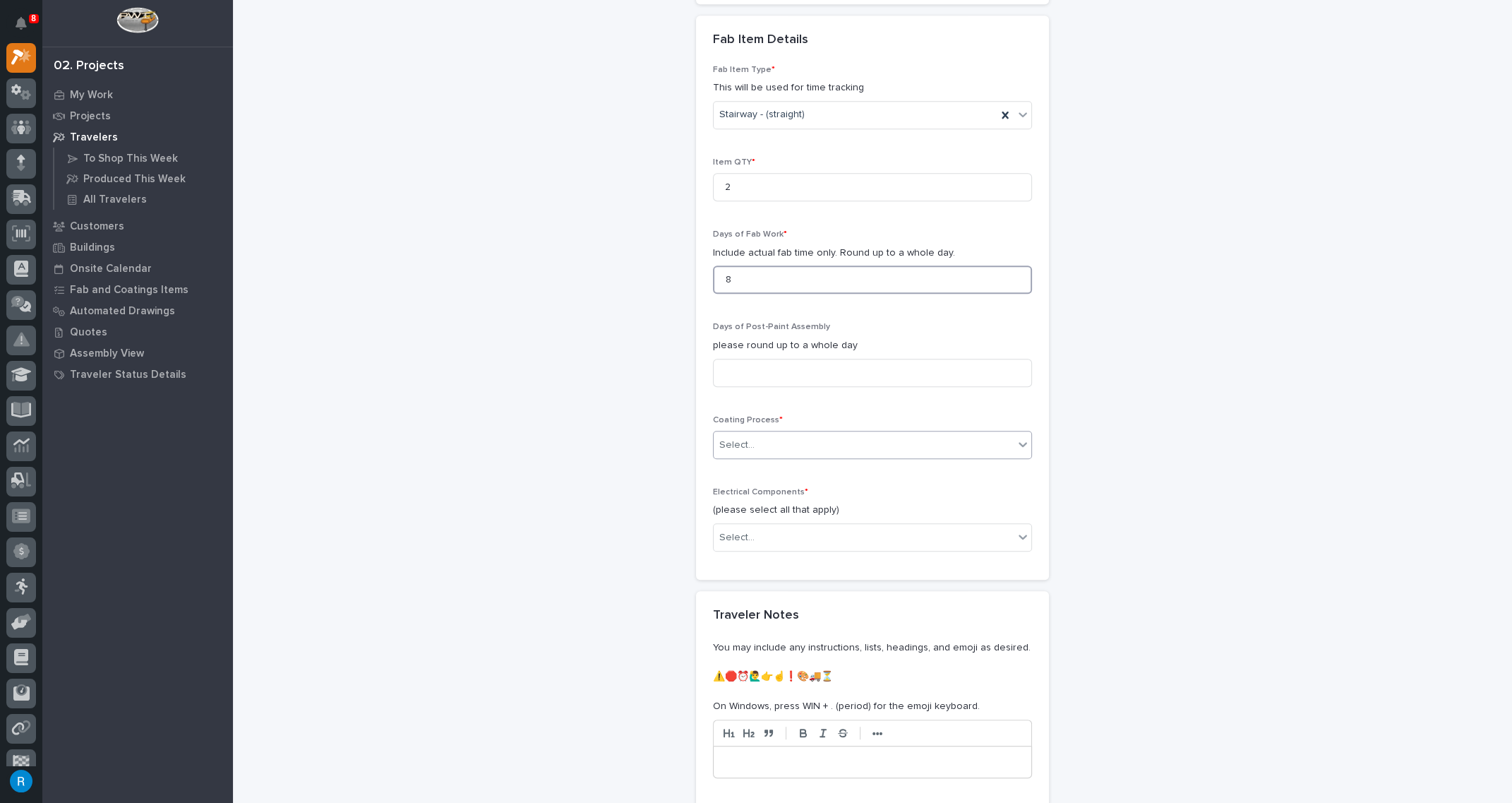
type input "8"
click at [797, 443] on div "Select..." at bounding box center [864, 445] width 300 height 24
click at [738, 488] on div "In-House Paint/Powder" at bounding box center [868, 488] width 318 height 24
click at [764, 530] on div "Select..." at bounding box center [864, 538] width 300 height 24
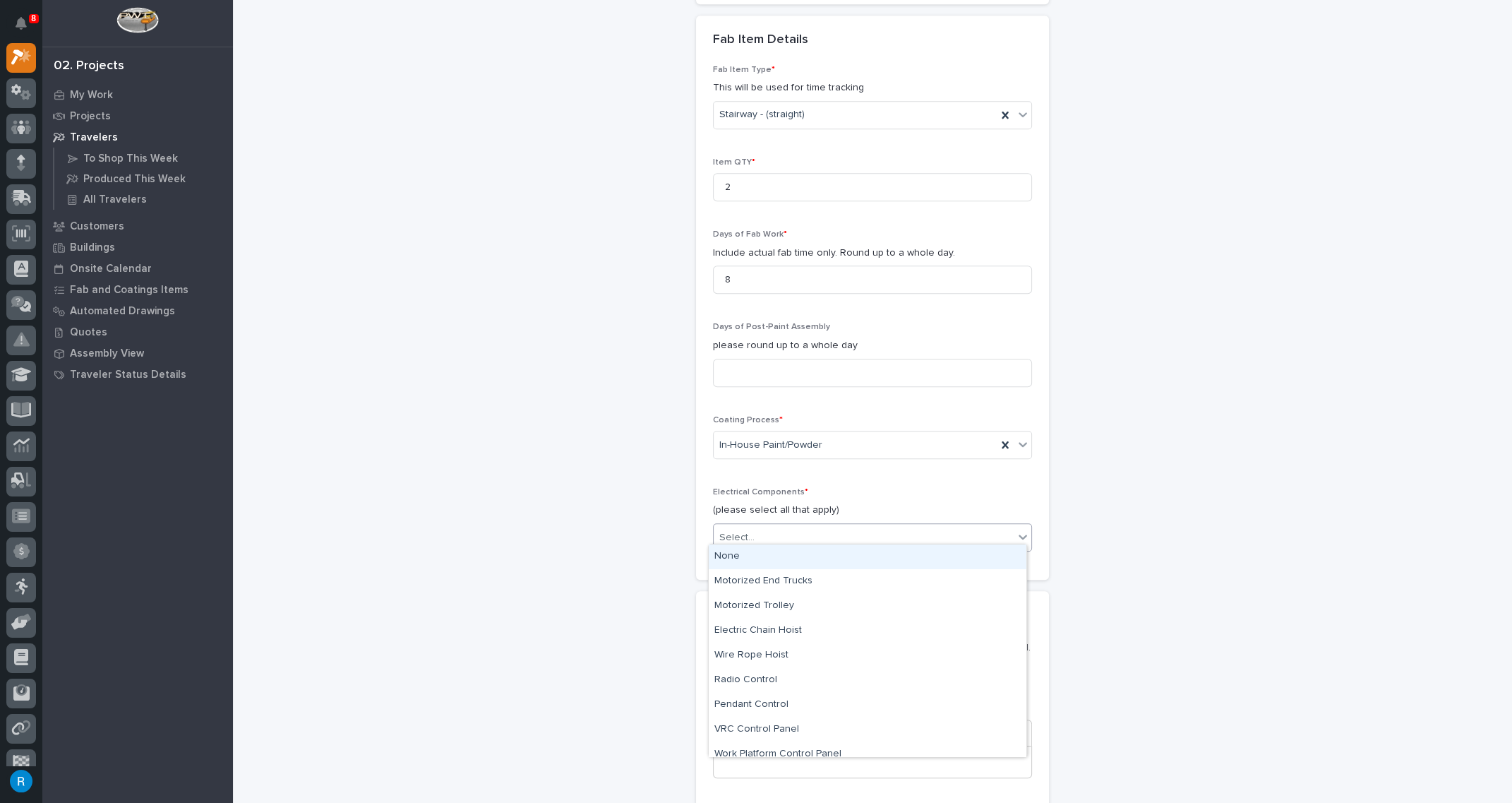
click at [731, 558] on div "None" at bounding box center [868, 556] width 318 height 24
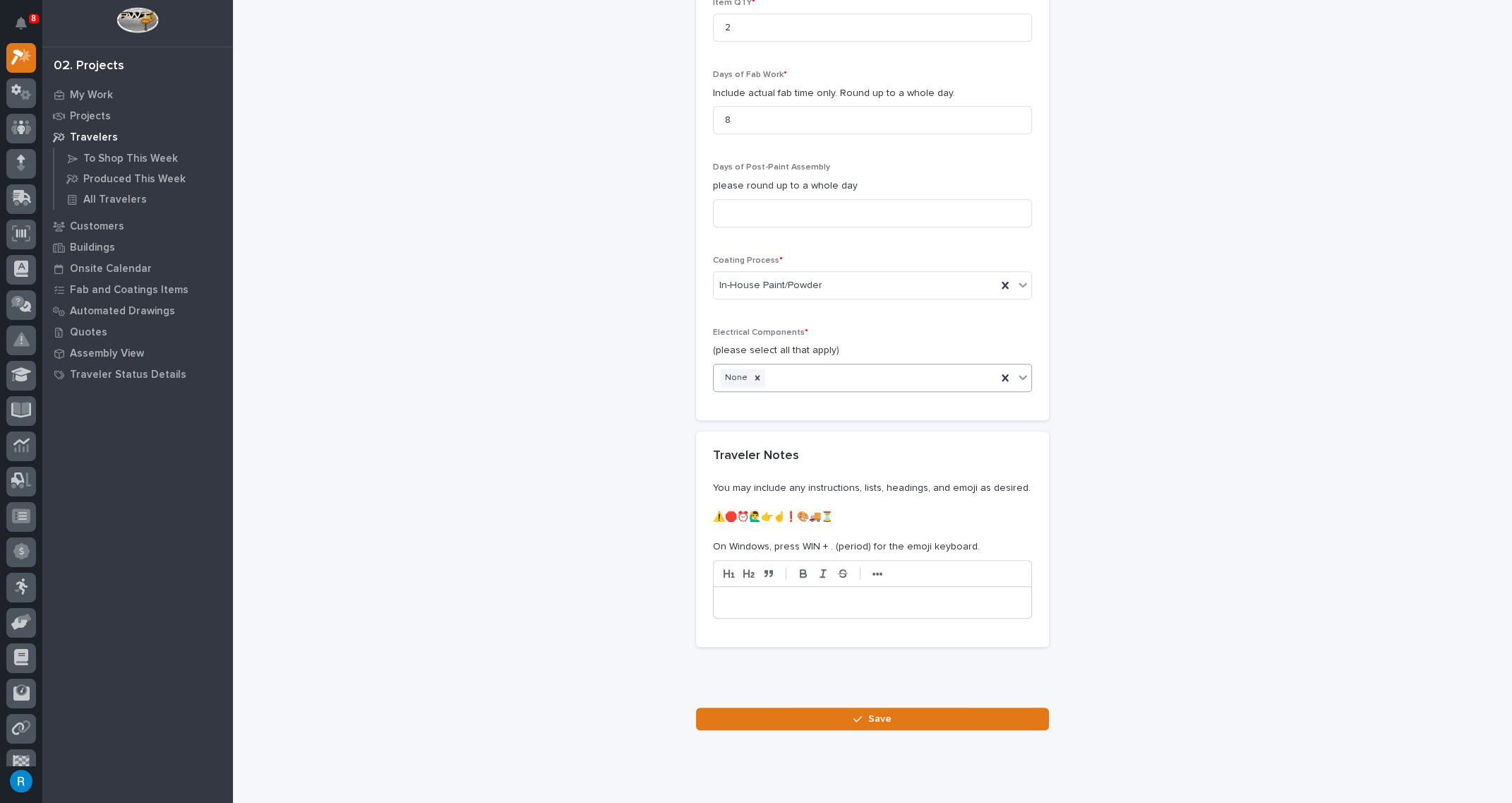
scroll to position [1535, 0]
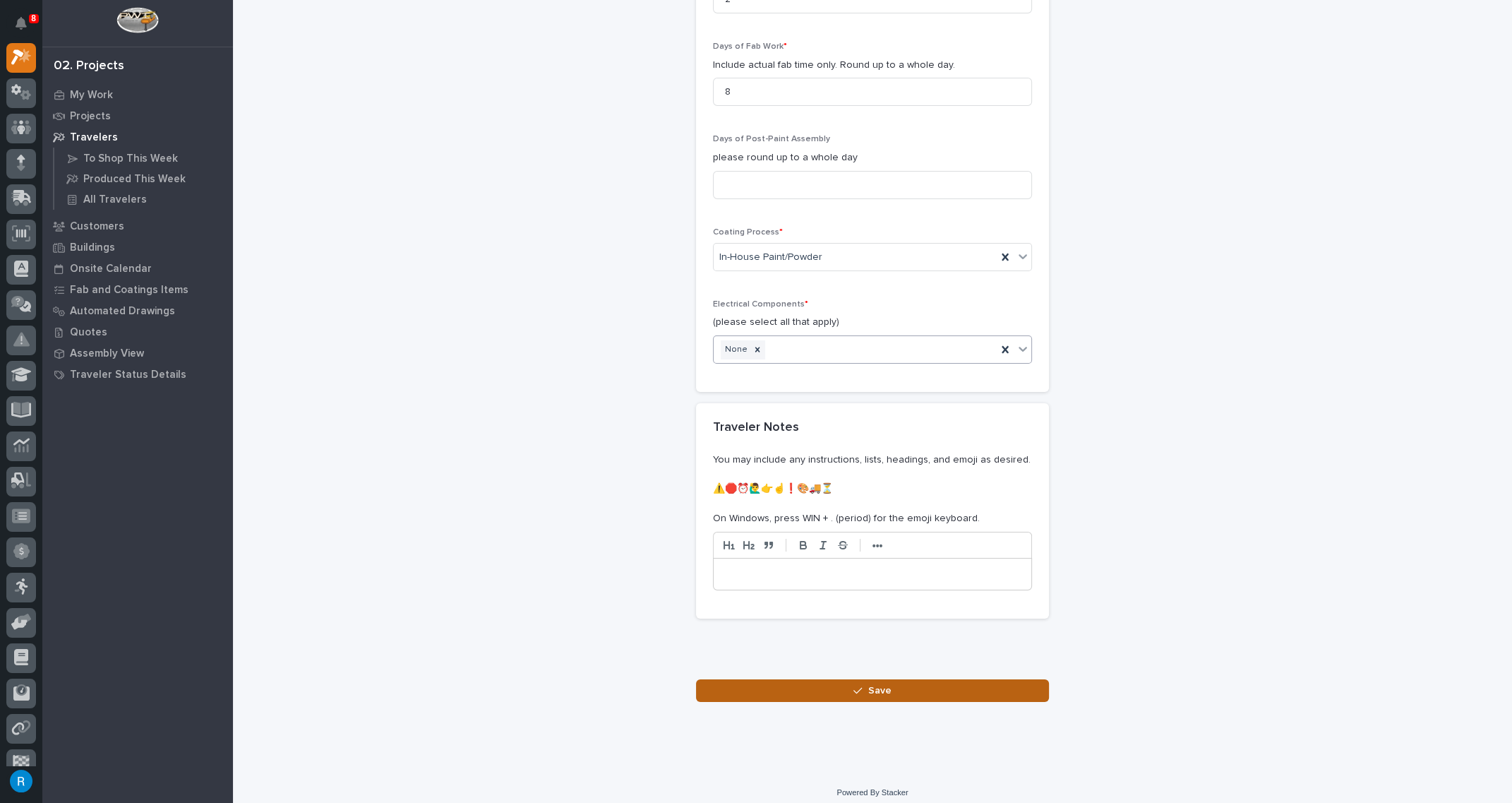
click at [879, 684] on span "Save" at bounding box center [880, 690] width 24 height 13
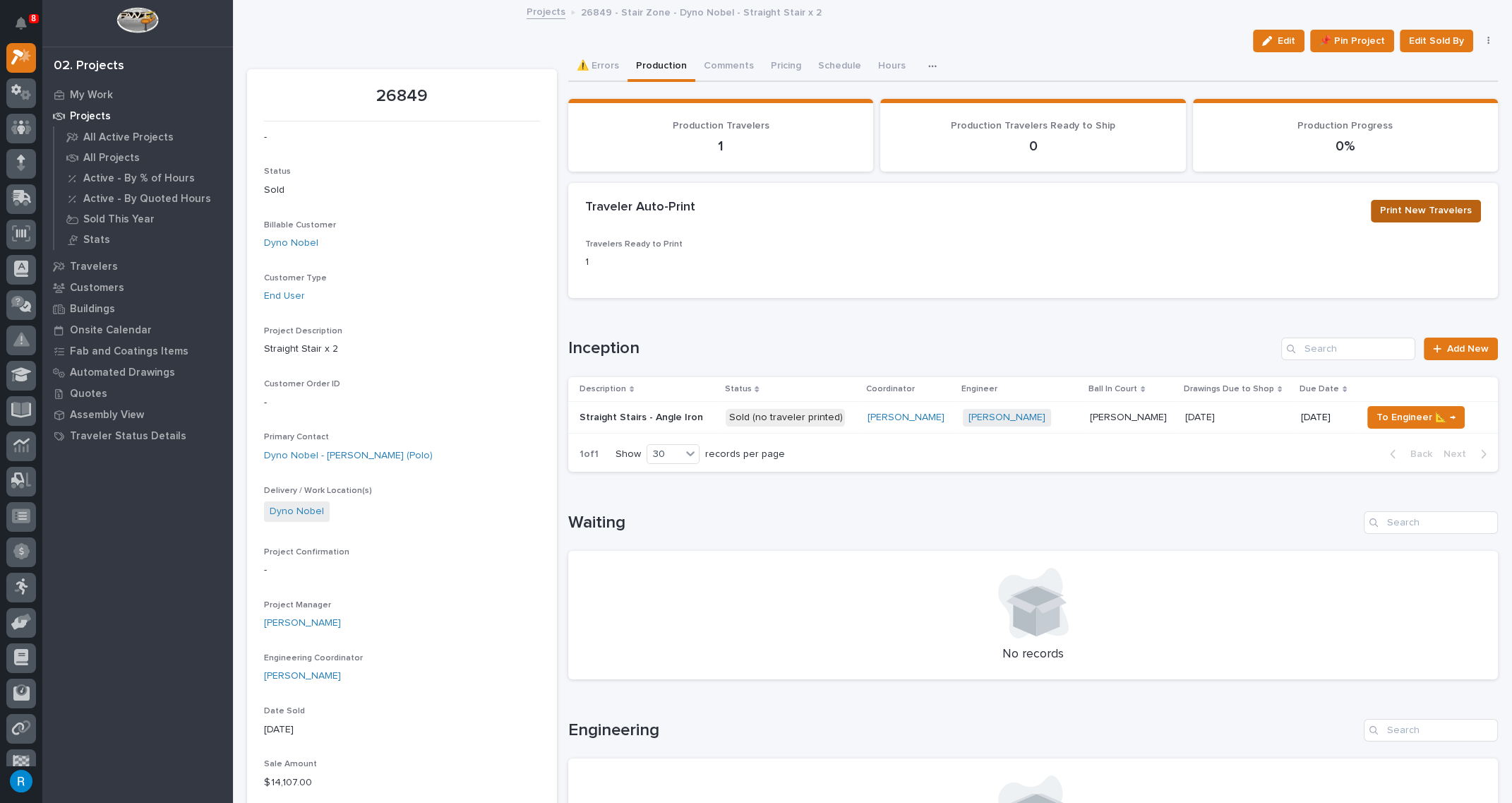
click at [1429, 213] on span "Print New Travelers" at bounding box center [1425, 210] width 92 height 17
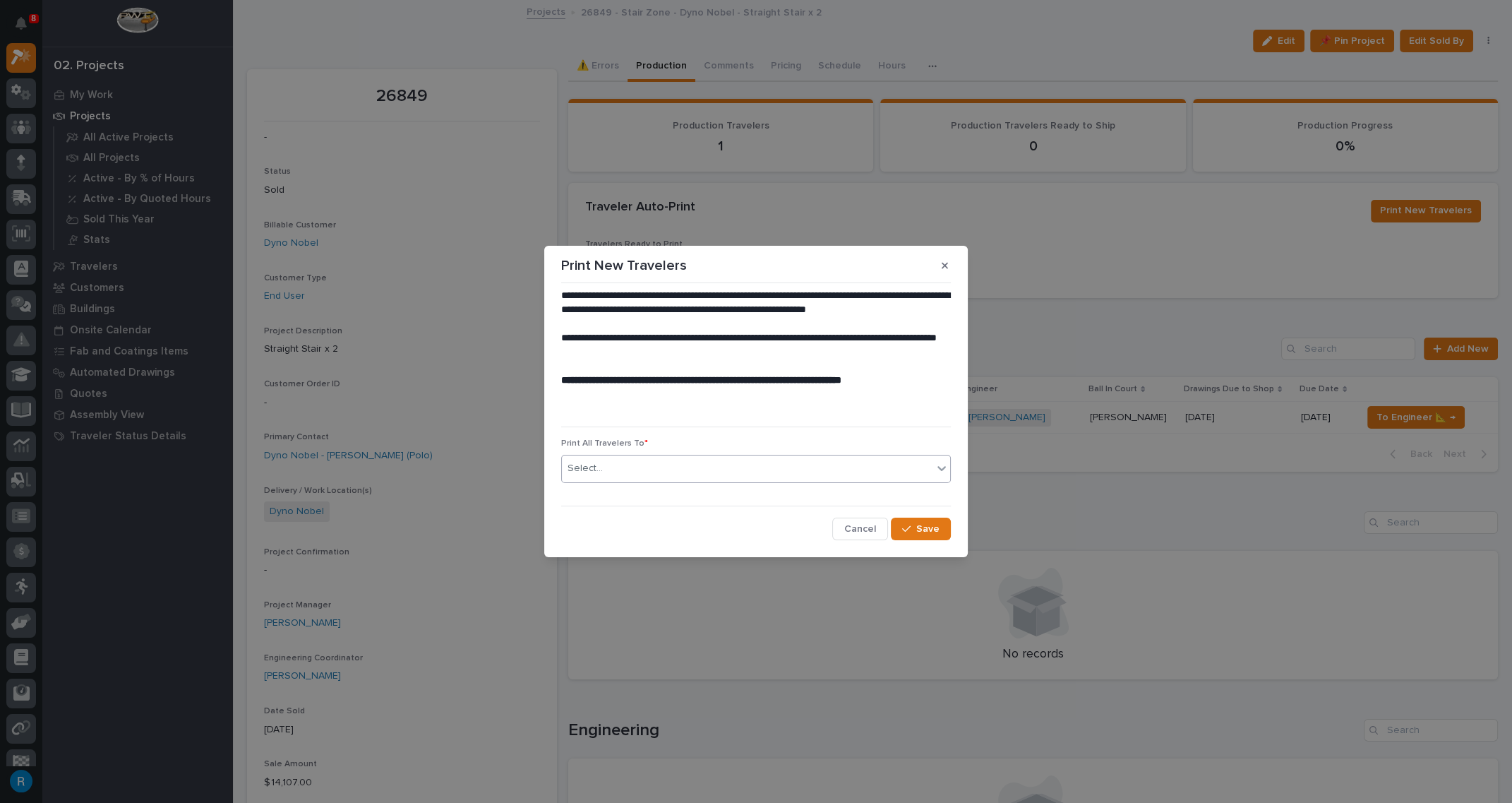
click at [710, 471] on div "Select..." at bounding box center [747, 469] width 370 height 24
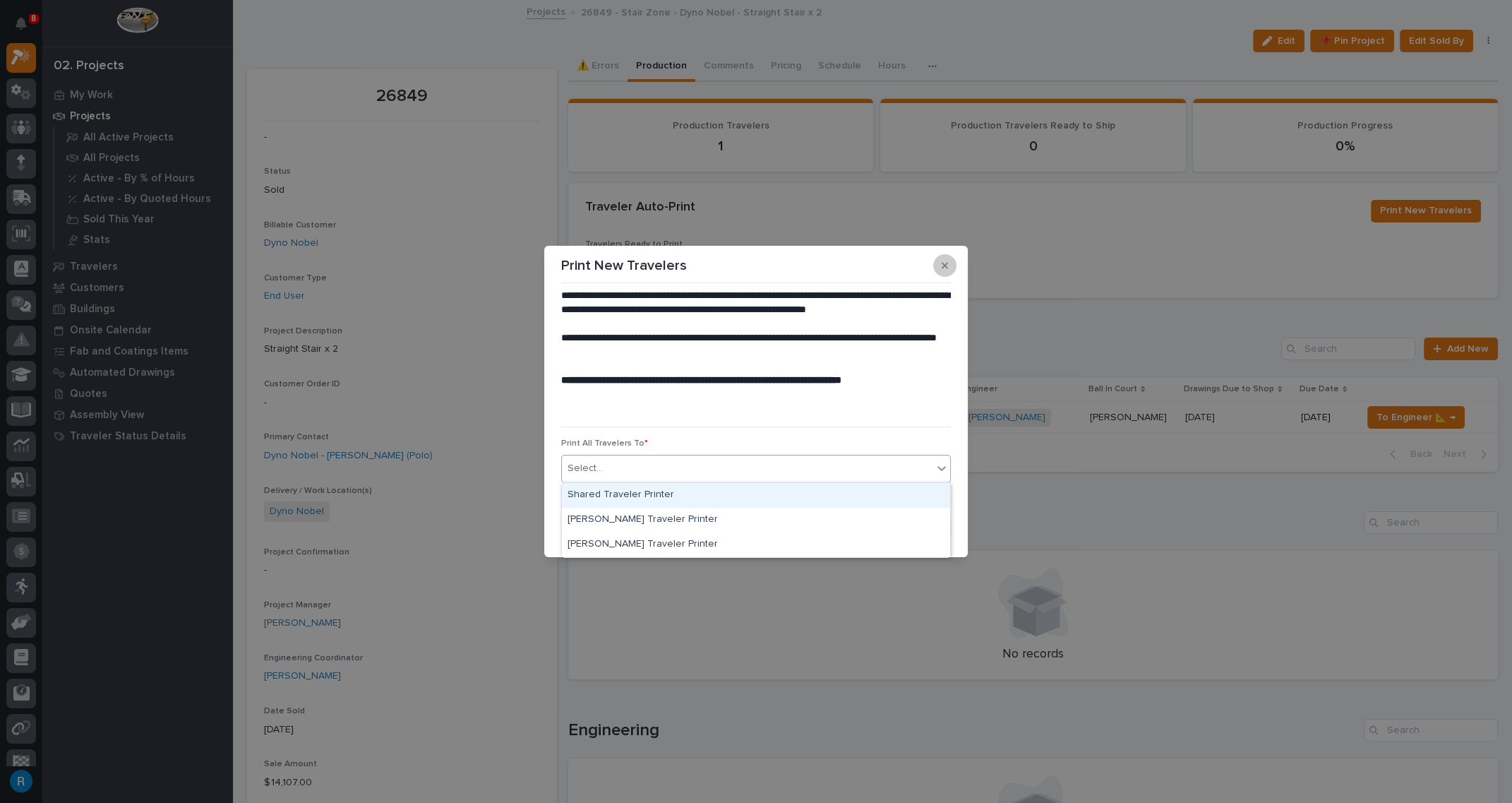
click at [943, 267] on icon "button" at bounding box center [945, 266] width 7 height 7
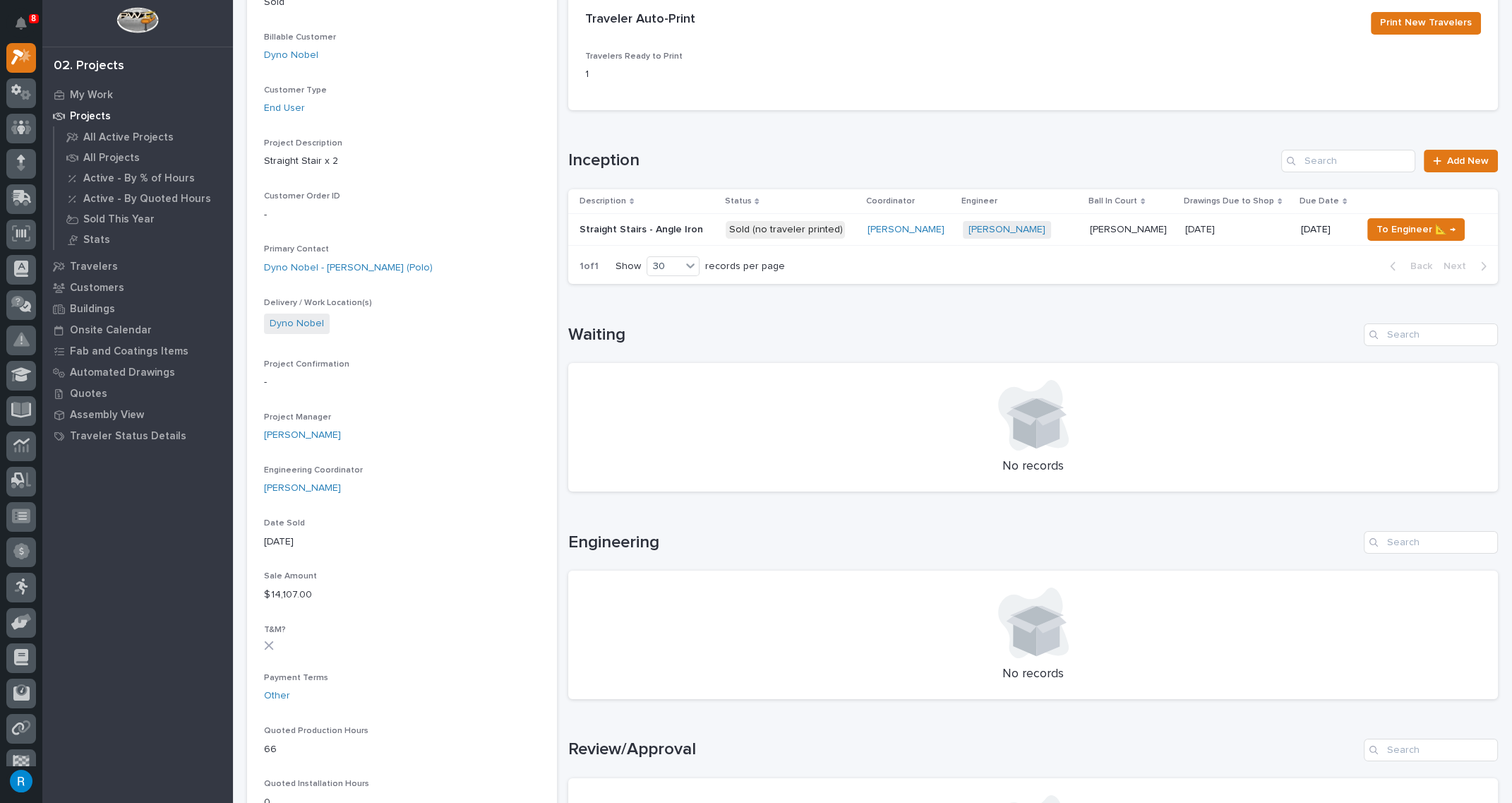
scroll to position [192, 0]
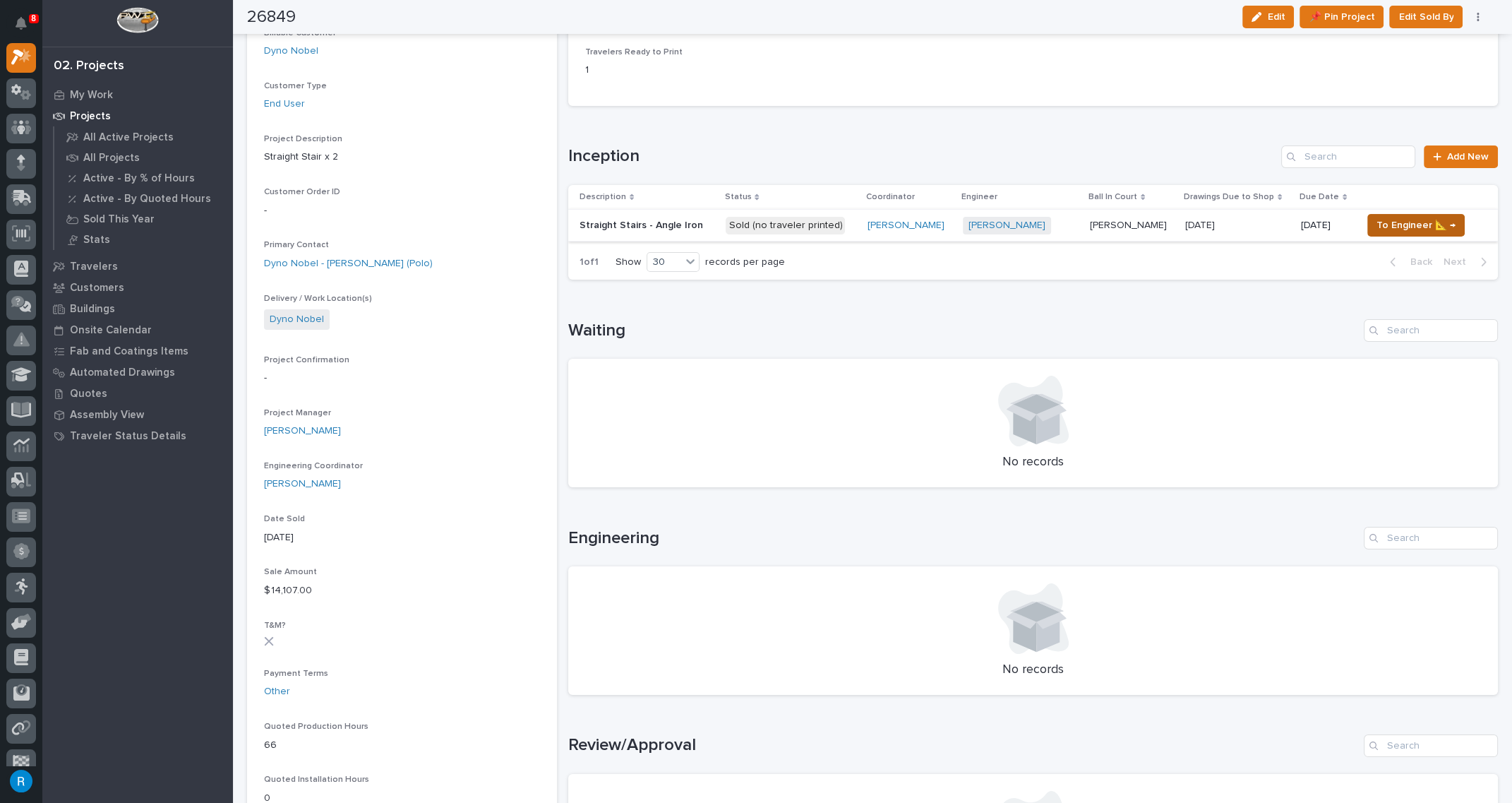
click at [1396, 228] on span "To Engineer 📐 →" at bounding box center [1416, 225] width 79 height 17
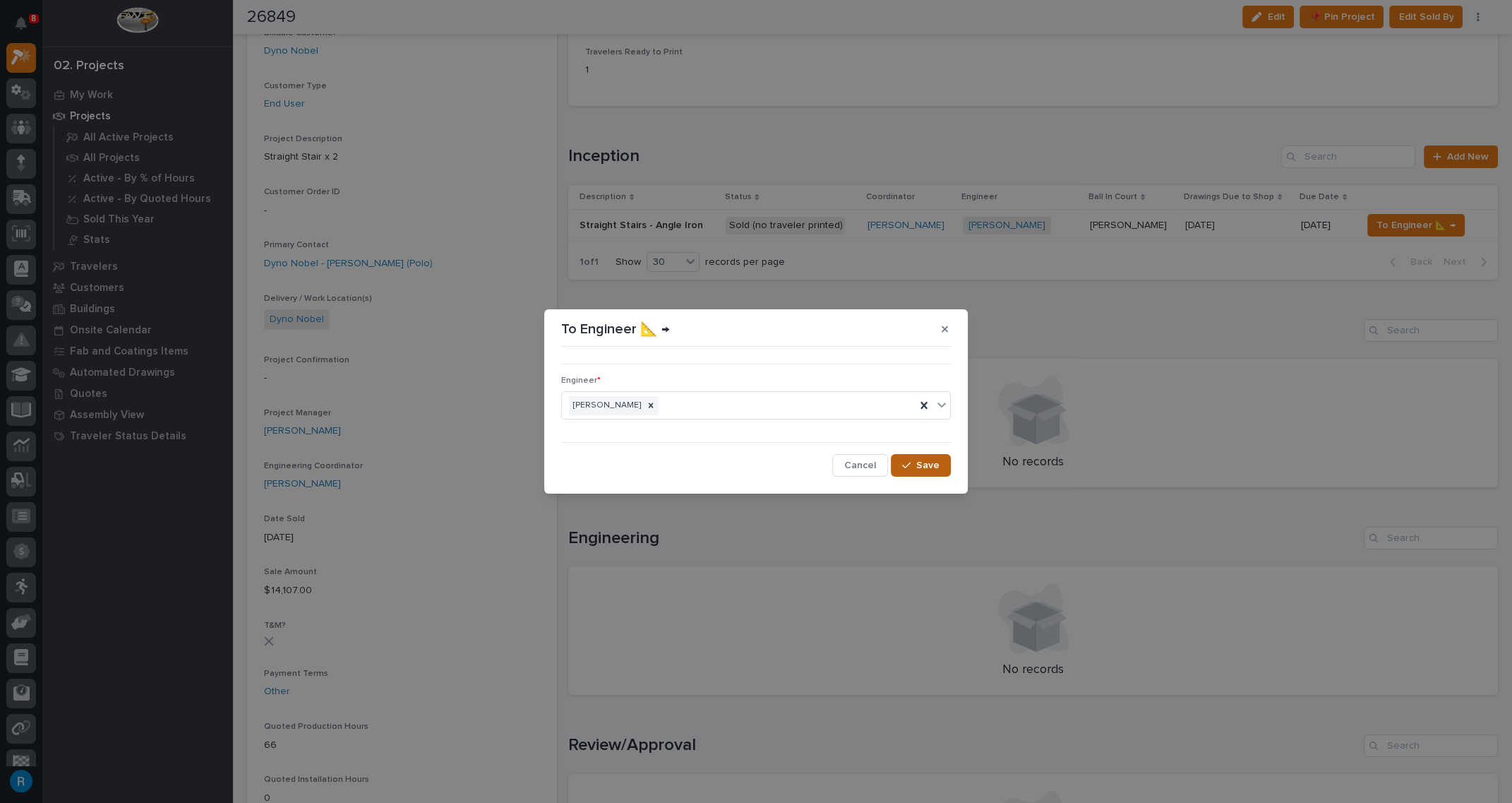
click at [926, 468] on span "Save" at bounding box center [928, 464] width 24 height 13
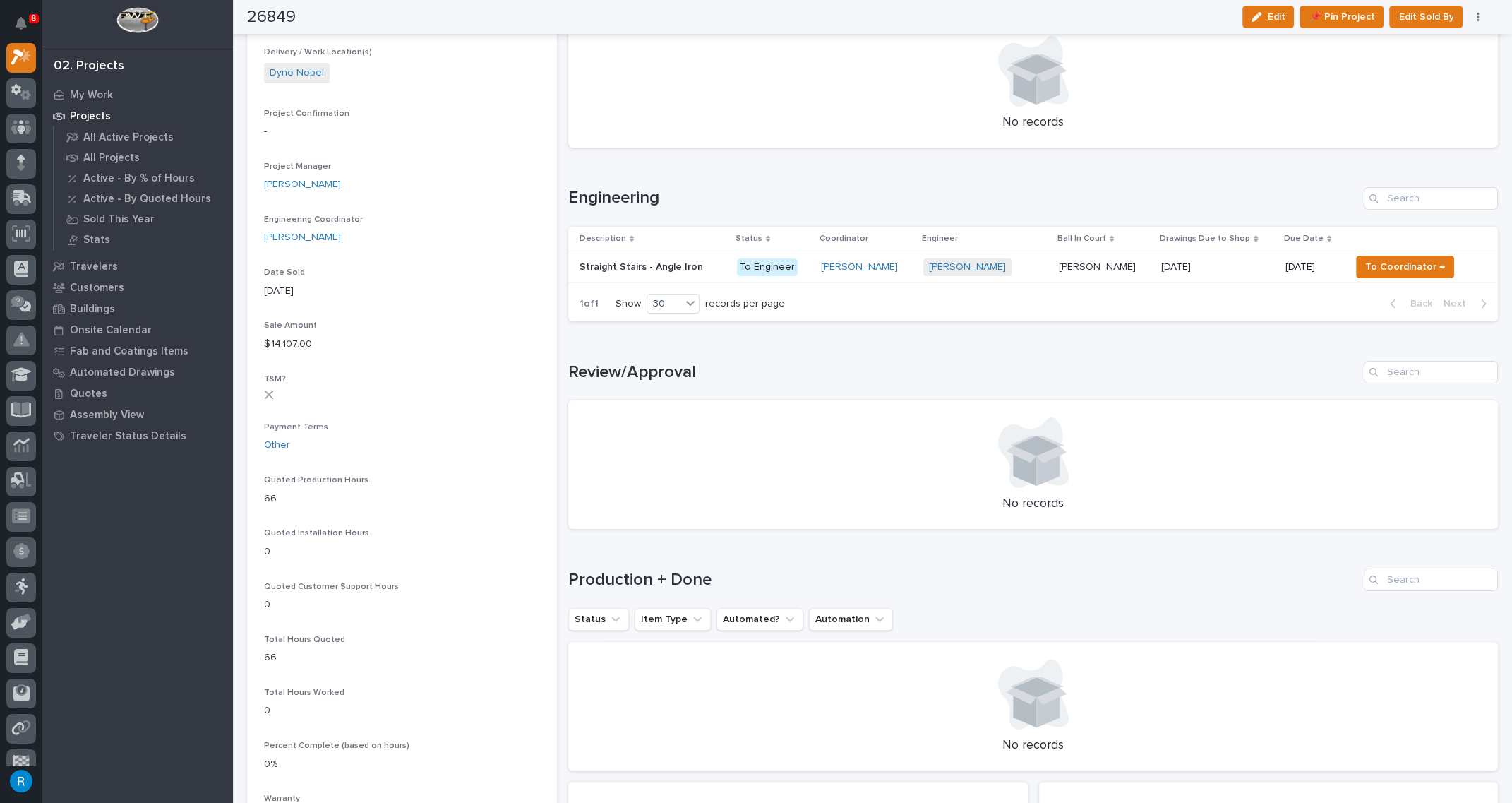
scroll to position [385, 0]
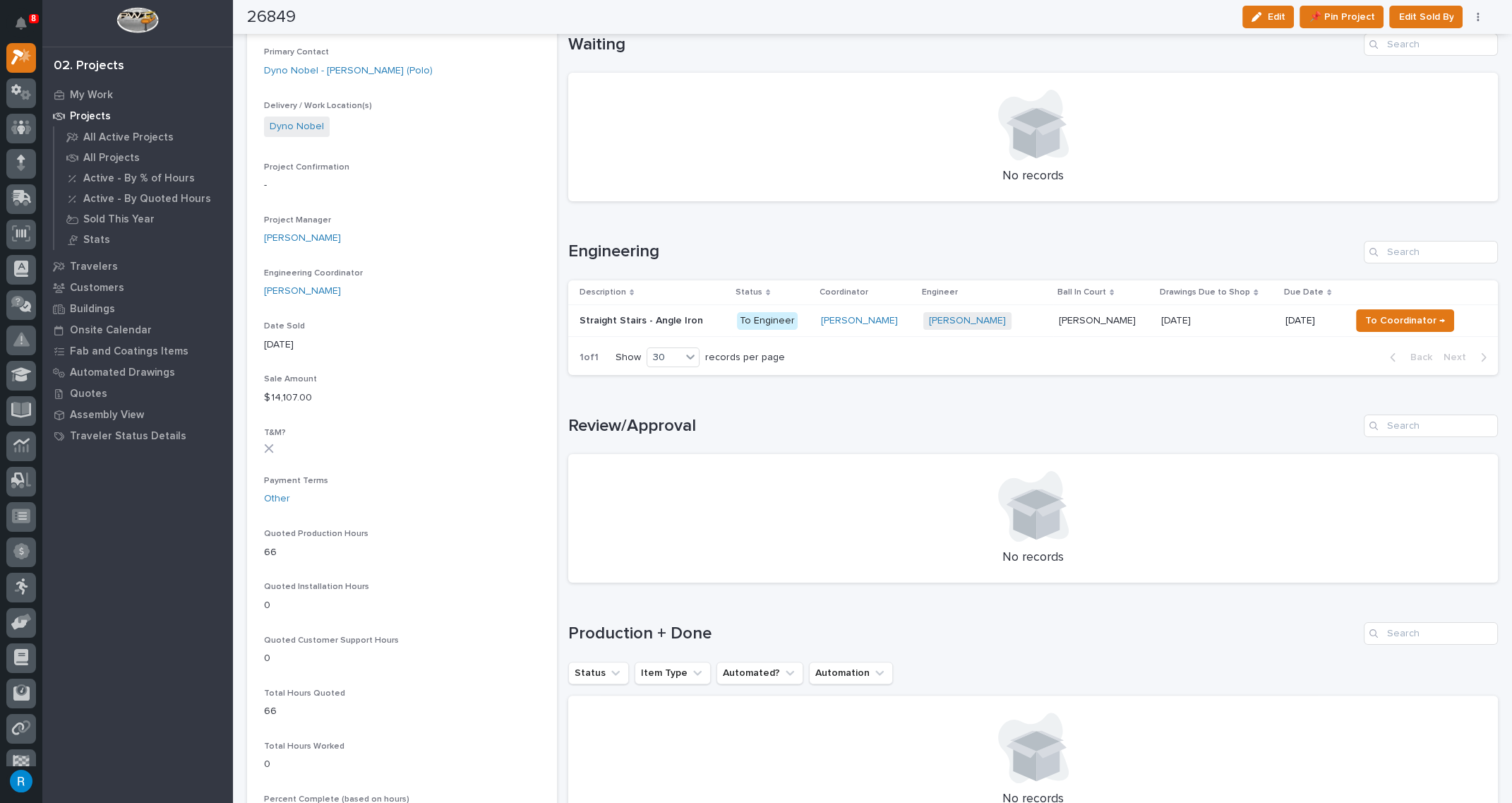
click at [1028, 321] on div "Wynne Hochstetler + 0" at bounding box center [985, 320] width 125 height 18
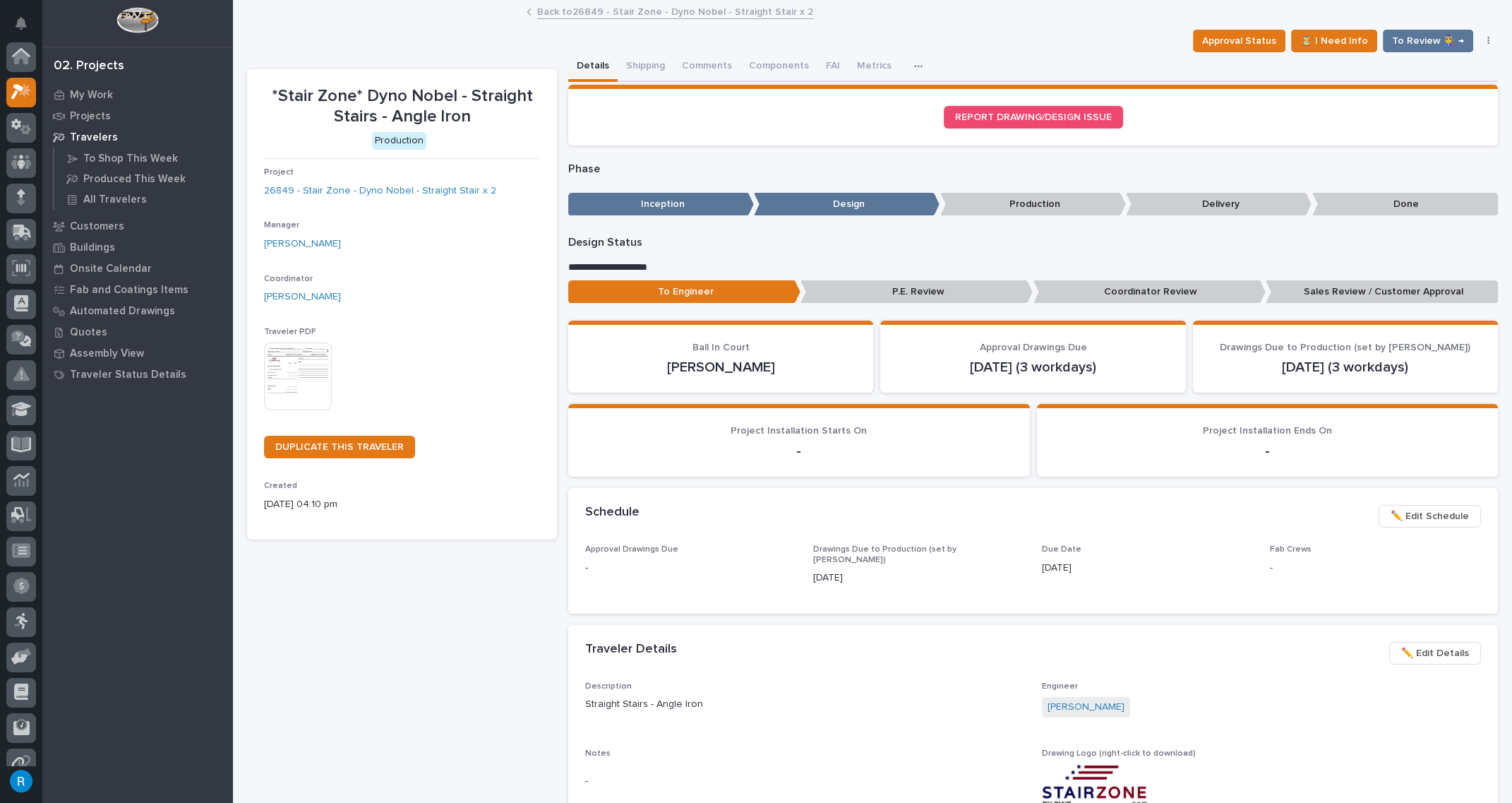
scroll to position [34, 0]
click at [291, 365] on img at bounding box center [297, 376] width 68 height 68
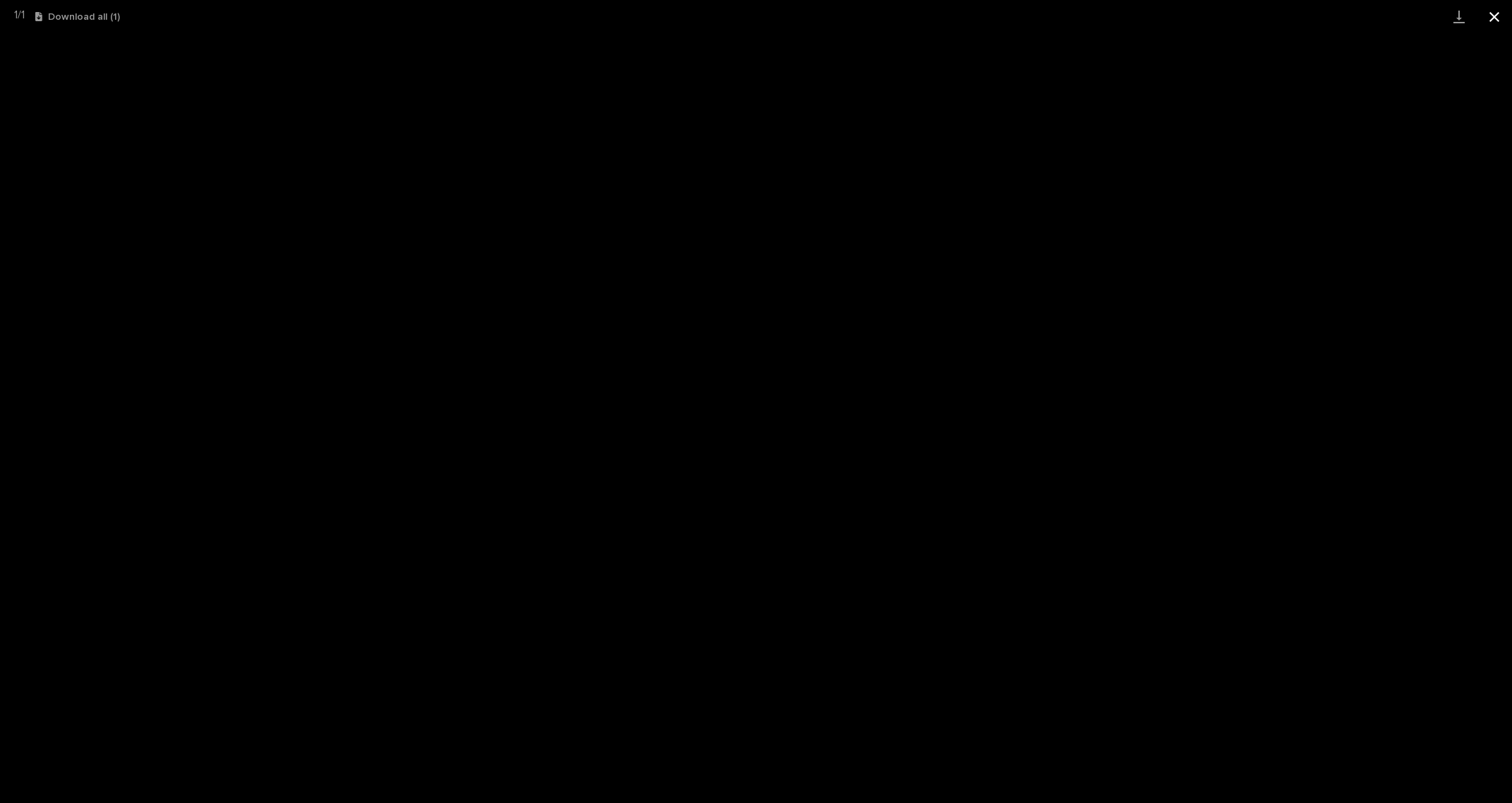
click at [1497, 20] on button "Close gallery" at bounding box center [1494, 16] width 35 height 33
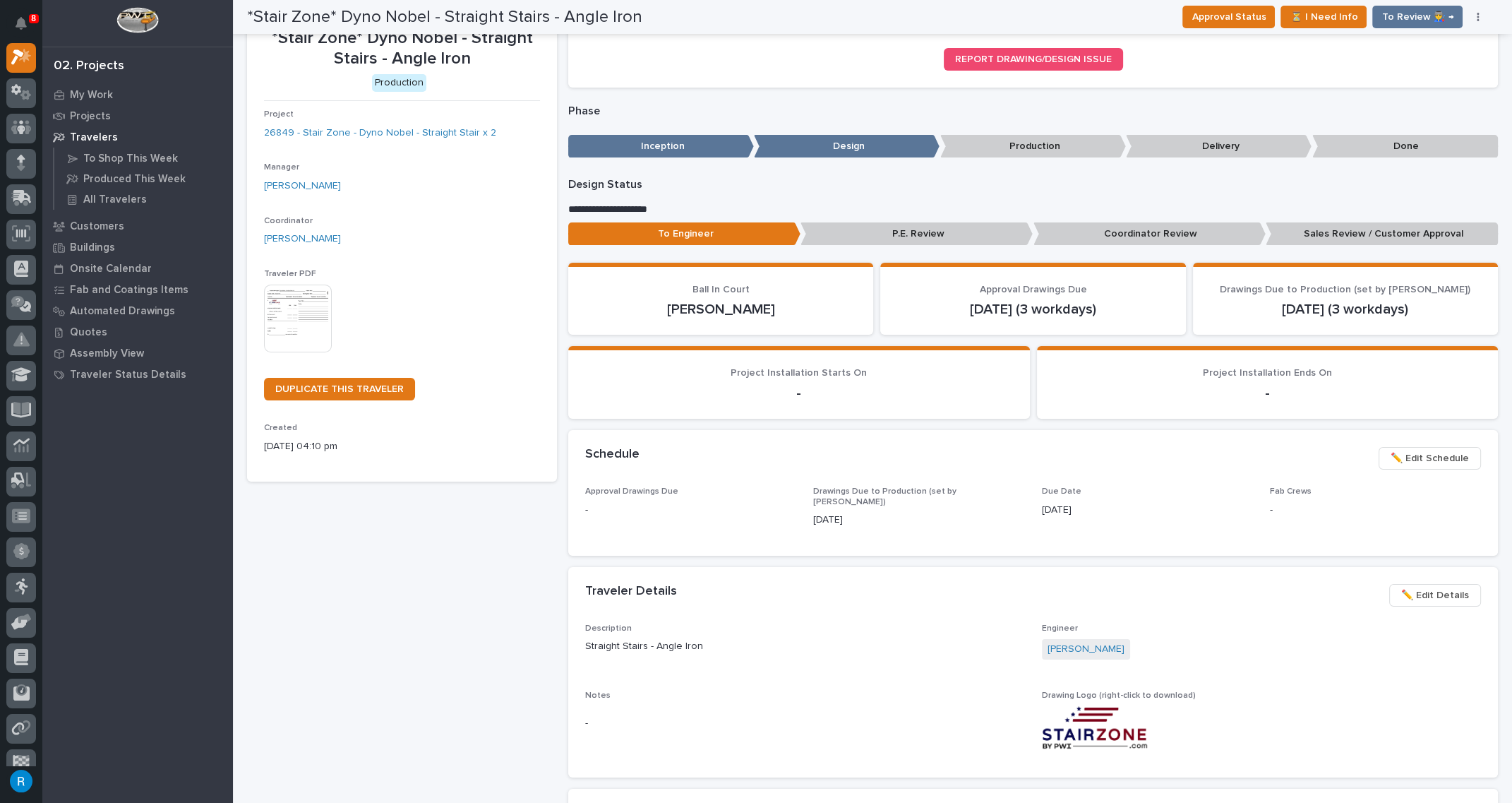
scroll to position [0, 0]
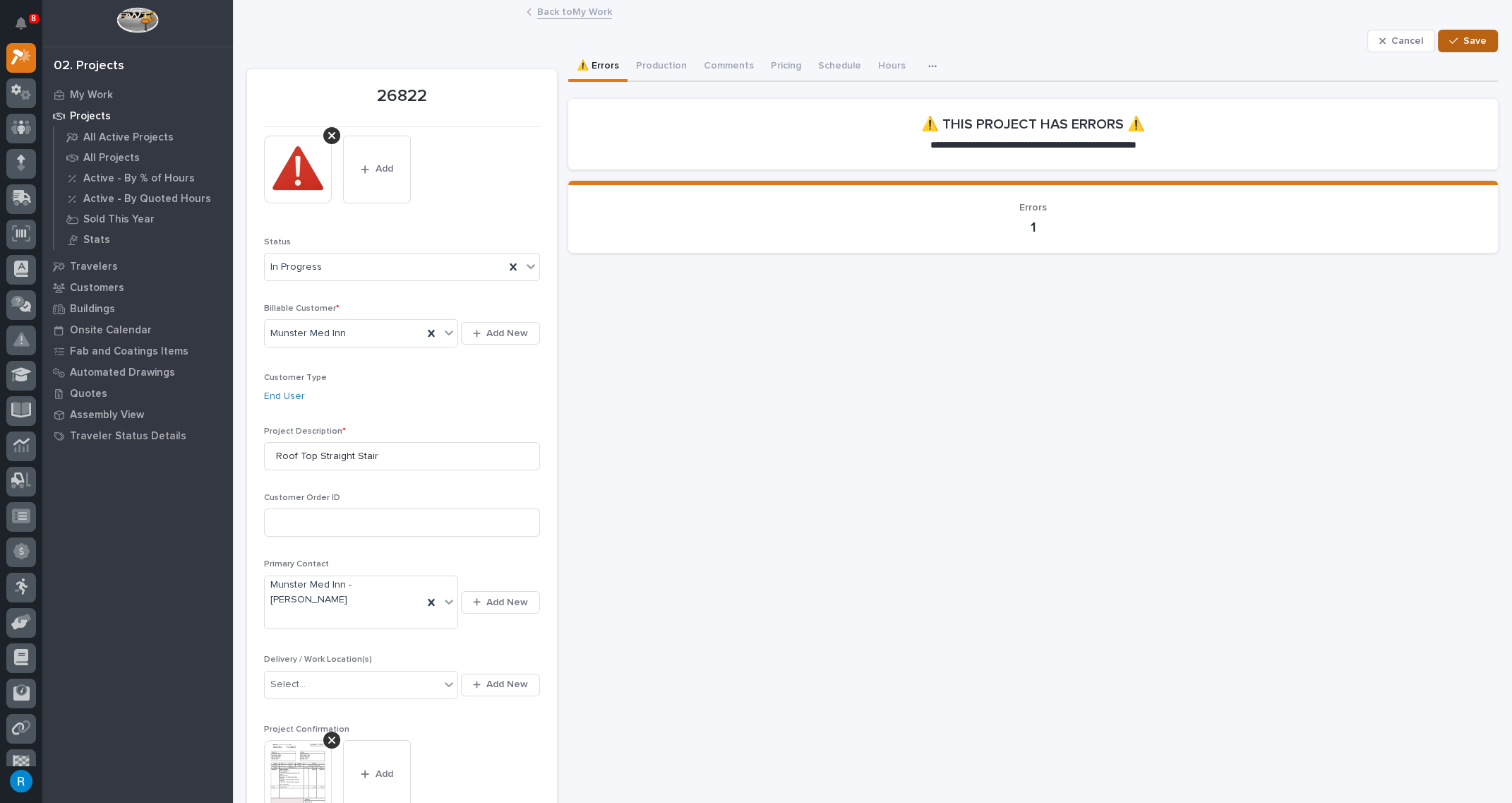
click at [1463, 45] on span "Save" at bounding box center [1475, 40] width 24 height 13
